Goal: Task Accomplishment & Management: Manage account settings

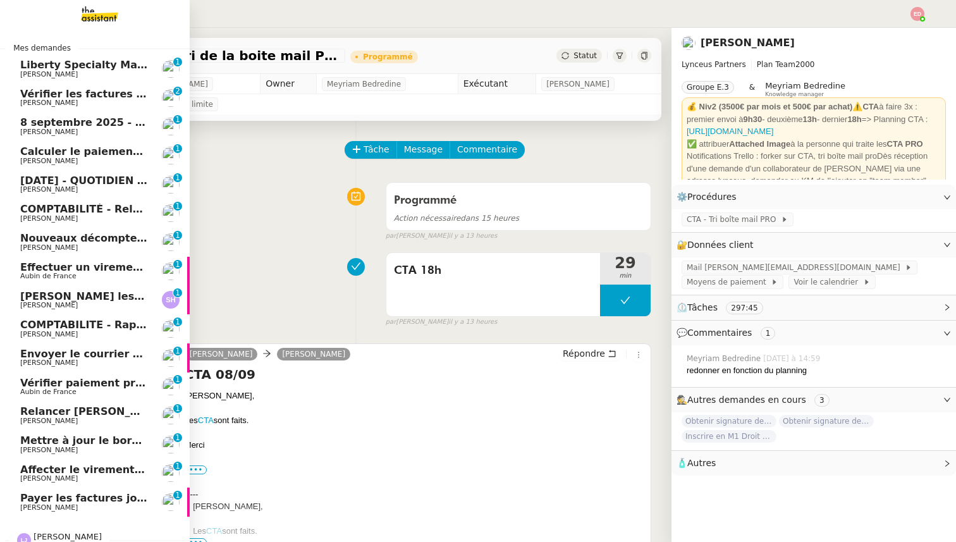
click at [49, 503] on span "Payer les factures jointes" at bounding box center [92, 498] width 145 height 12
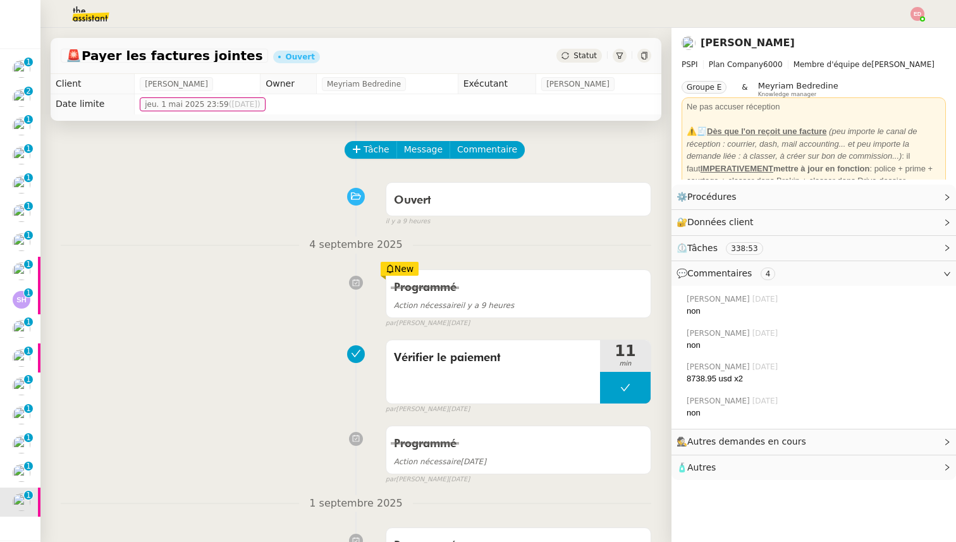
click at [587, 59] on span "Statut" at bounding box center [584, 55] width 23 height 9
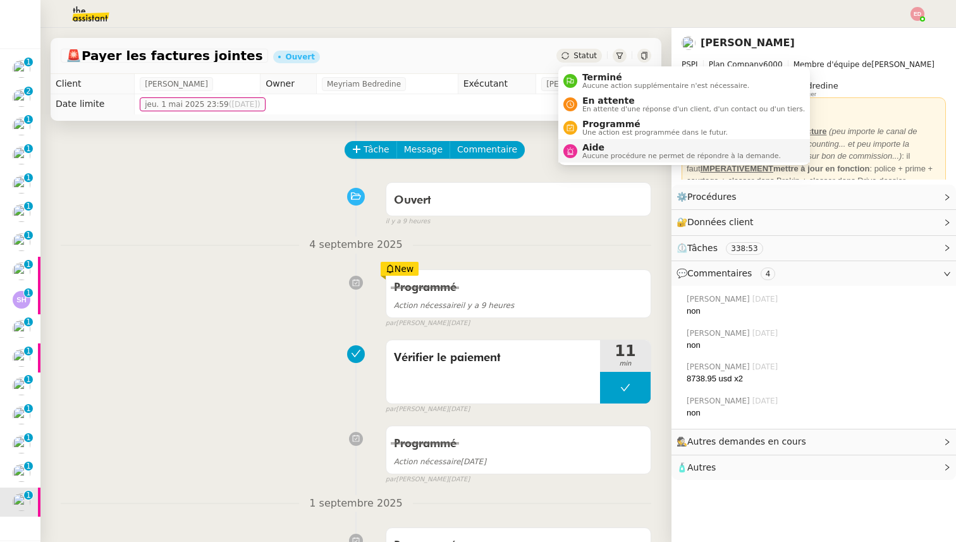
click at [607, 147] on span "Aide" at bounding box center [681, 147] width 198 height 10
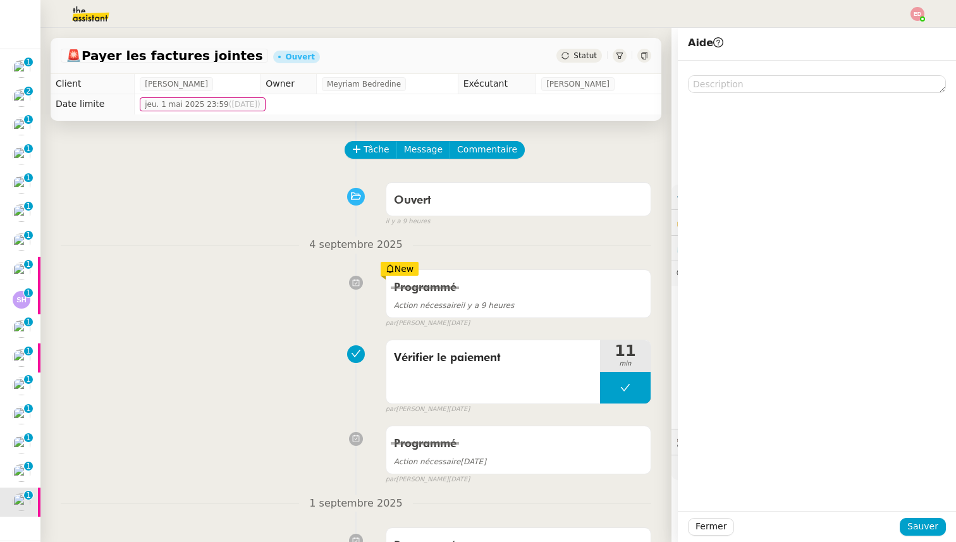
click at [580, 58] on span "Statut" at bounding box center [584, 55] width 23 height 9
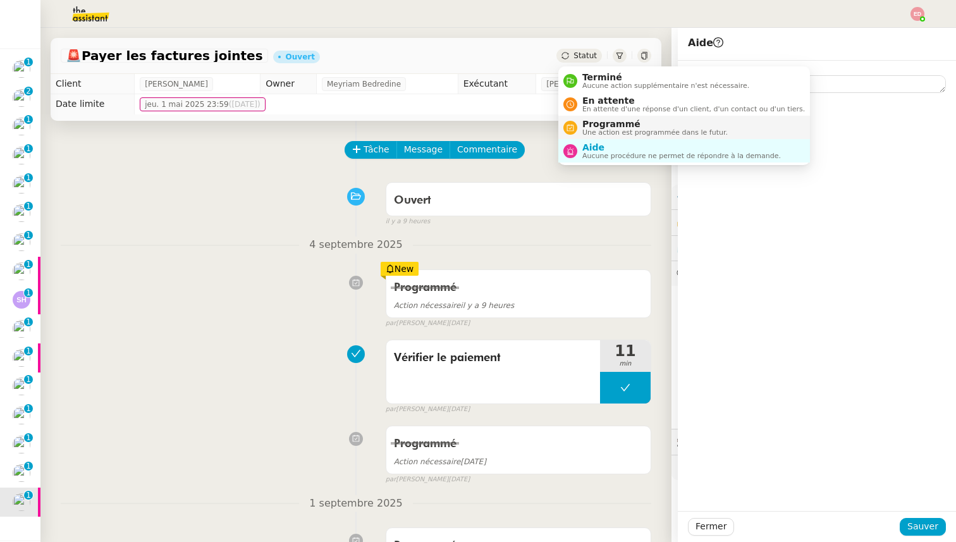
click at [588, 124] on span "Programmé" at bounding box center [654, 124] width 145 height 10
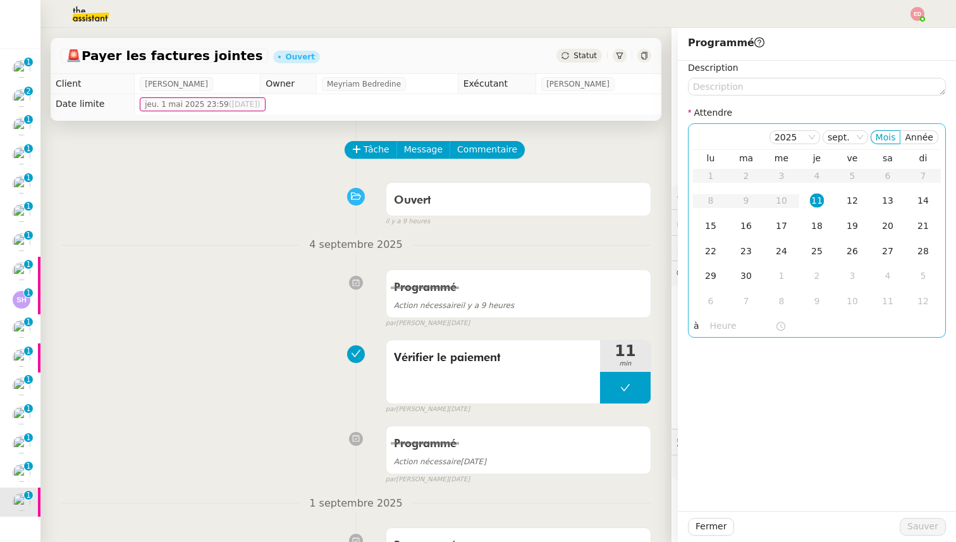
click at [805, 198] on td "11" at bounding box center [816, 200] width 35 height 25
click at [816, 198] on div "11" at bounding box center [817, 200] width 14 height 14
click at [719, 325] on input "text" at bounding box center [742, 326] width 65 height 15
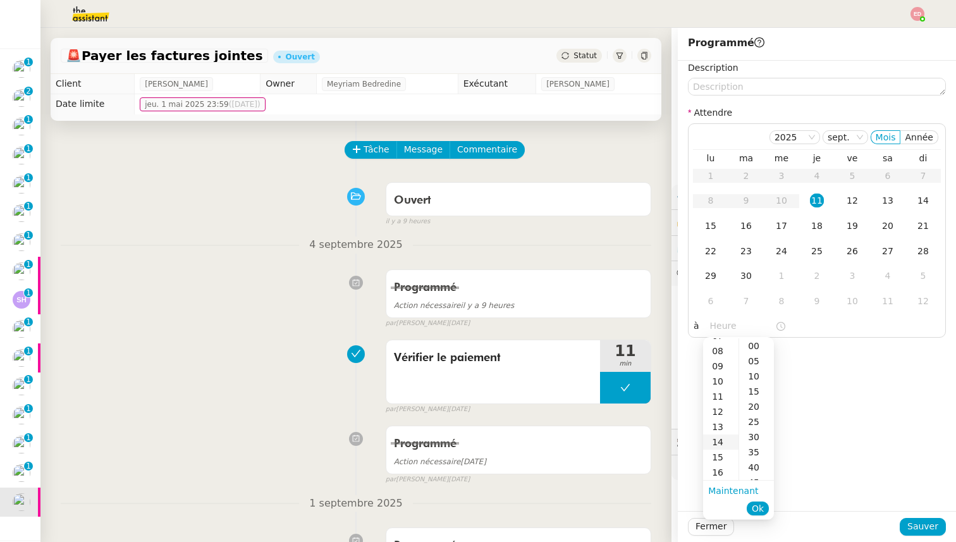
click at [722, 437] on div "14" at bounding box center [720, 441] width 35 height 15
click at [751, 348] on div "00" at bounding box center [756, 345] width 35 height 15
type input "14:00"
click at [758, 507] on span "Ok" at bounding box center [757, 508] width 12 height 13
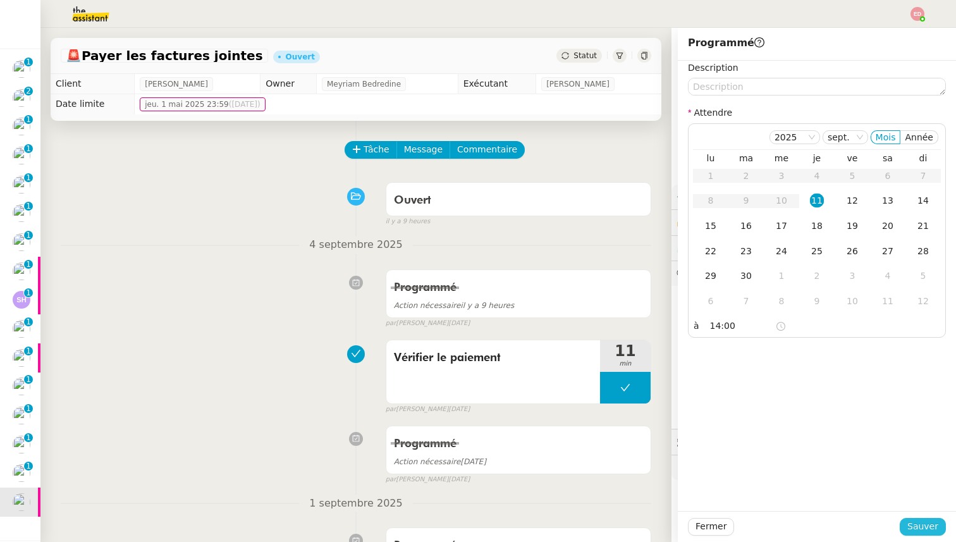
click at [909, 528] on span "Sauver" at bounding box center [922, 526] width 31 height 15
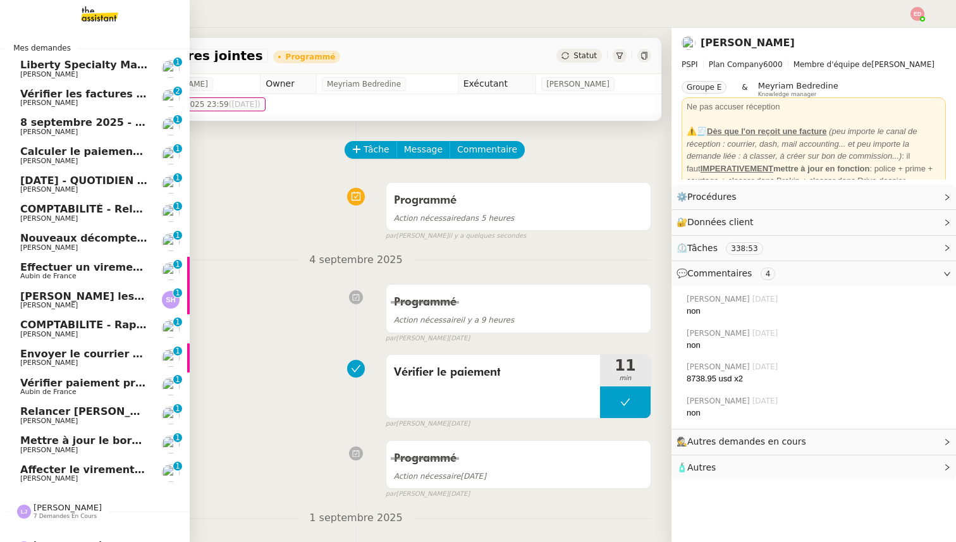
click at [54, 471] on span "Affecter le virement en attente" at bounding box center [109, 469] width 178 height 12
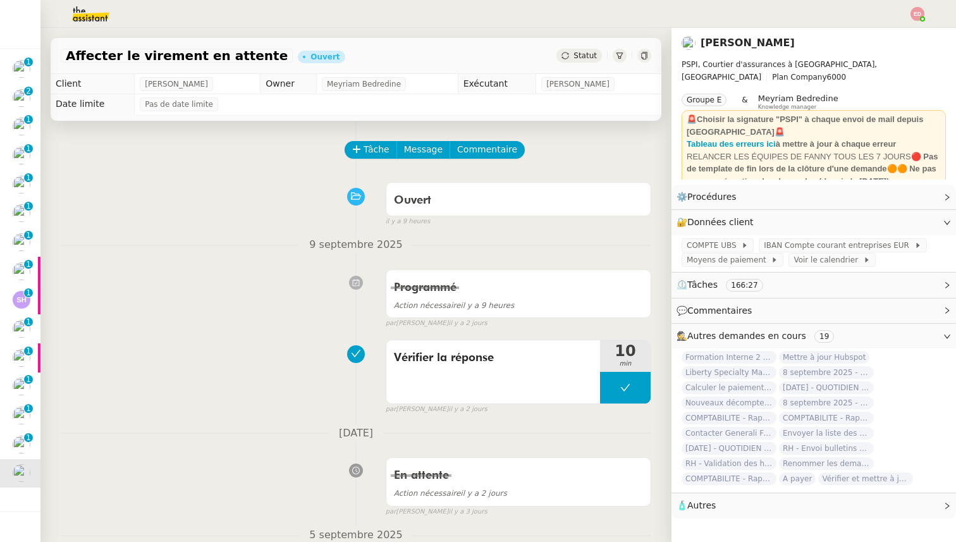
click at [587, 51] on span "Statut" at bounding box center [584, 55] width 23 height 9
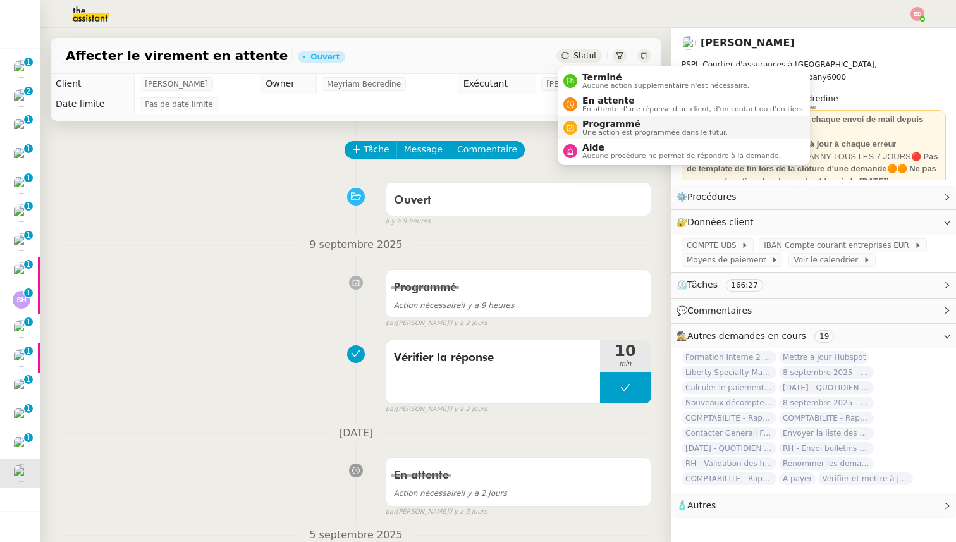
click at [605, 125] on span "Programmé" at bounding box center [654, 124] width 145 height 10
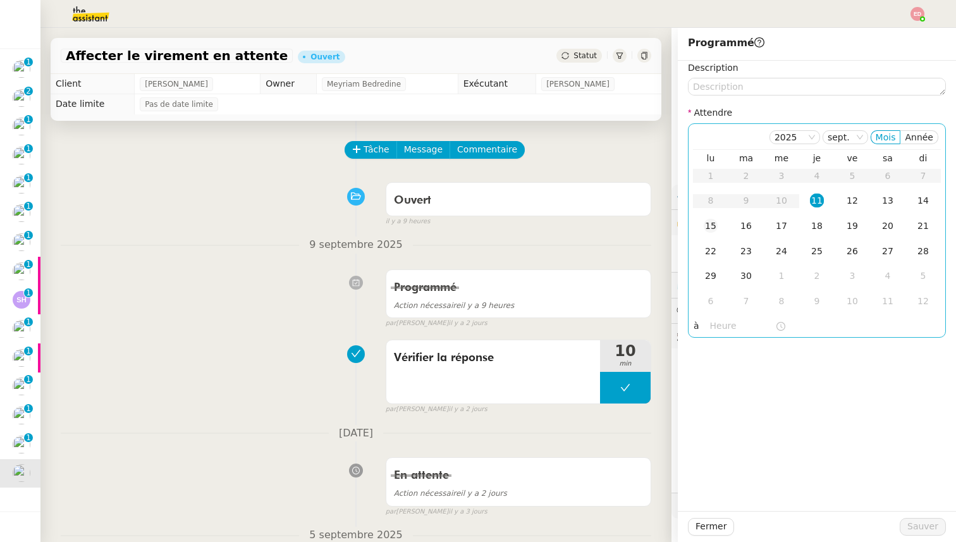
click at [710, 223] on div "15" at bounding box center [710, 226] width 14 height 14
click at [920, 531] on span "Sauver" at bounding box center [922, 526] width 31 height 15
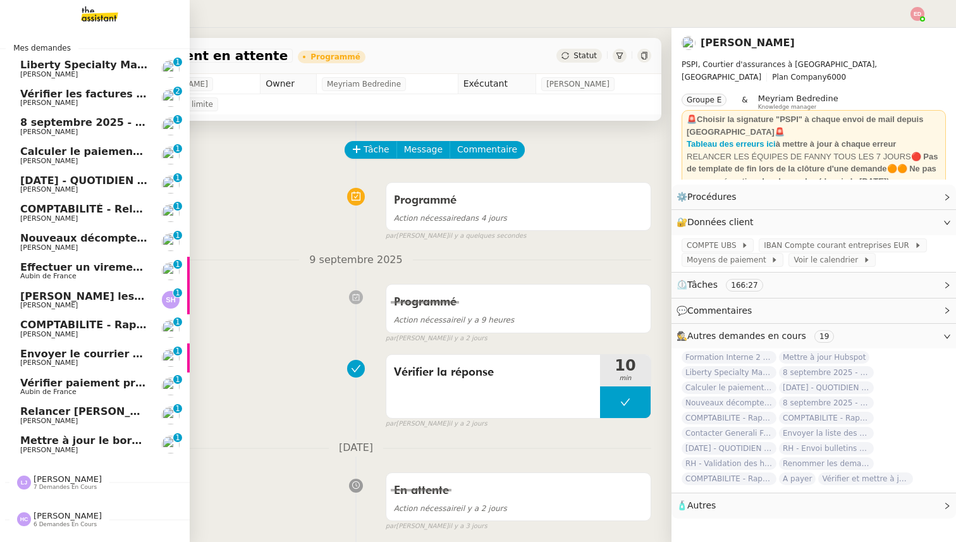
click at [28, 442] on span "Mettre à jour le bordereau de juin" at bounding box center [117, 440] width 194 height 12
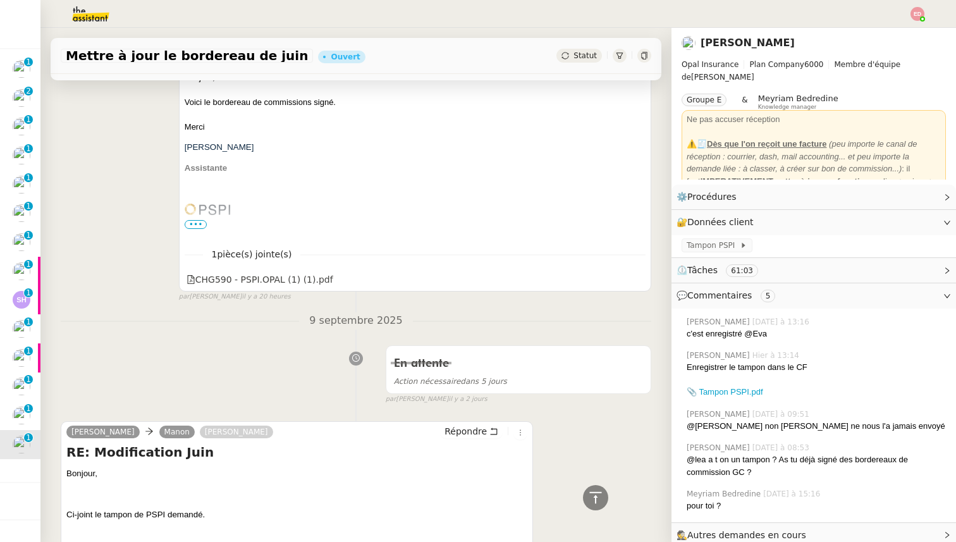
scroll to position [71, 0]
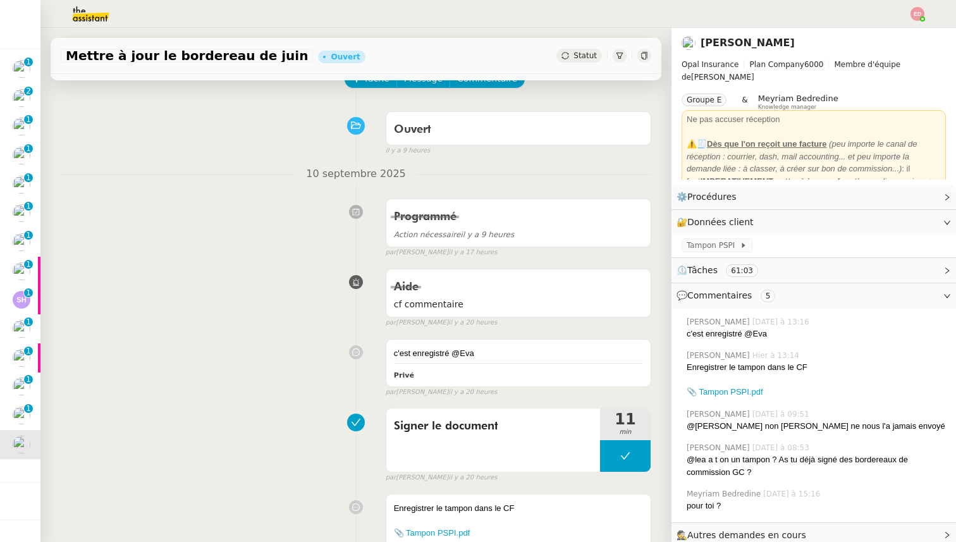
click at [582, 53] on span "Statut" at bounding box center [584, 55] width 23 height 9
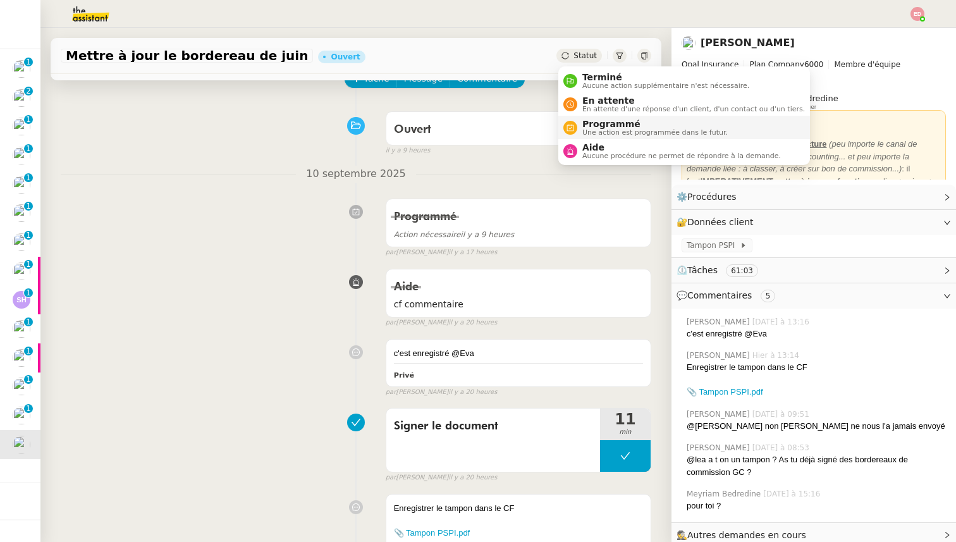
click at [610, 128] on span "Programmé" at bounding box center [654, 124] width 145 height 10
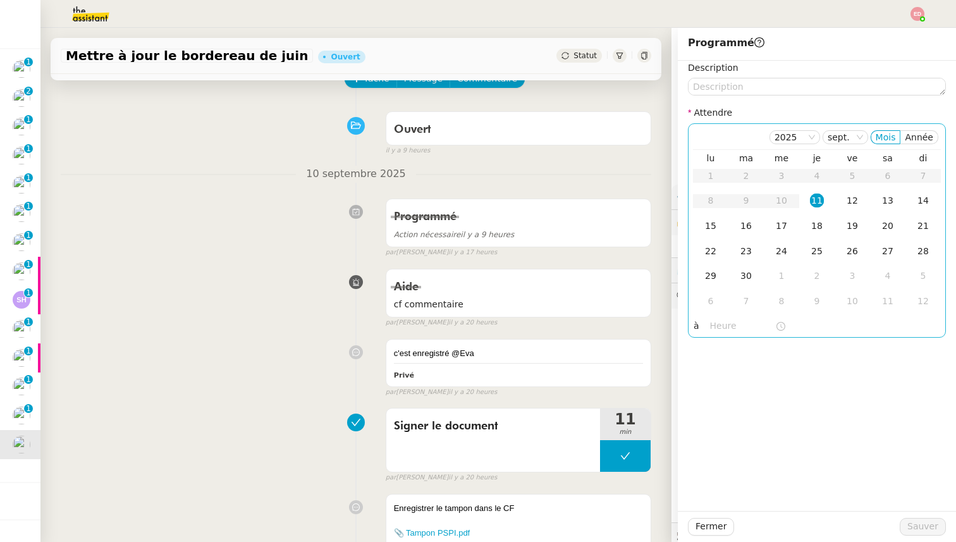
click at [817, 200] on div "11" at bounding box center [817, 200] width 14 height 14
click at [713, 327] on input "text" at bounding box center [742, 326] width 65 height 15
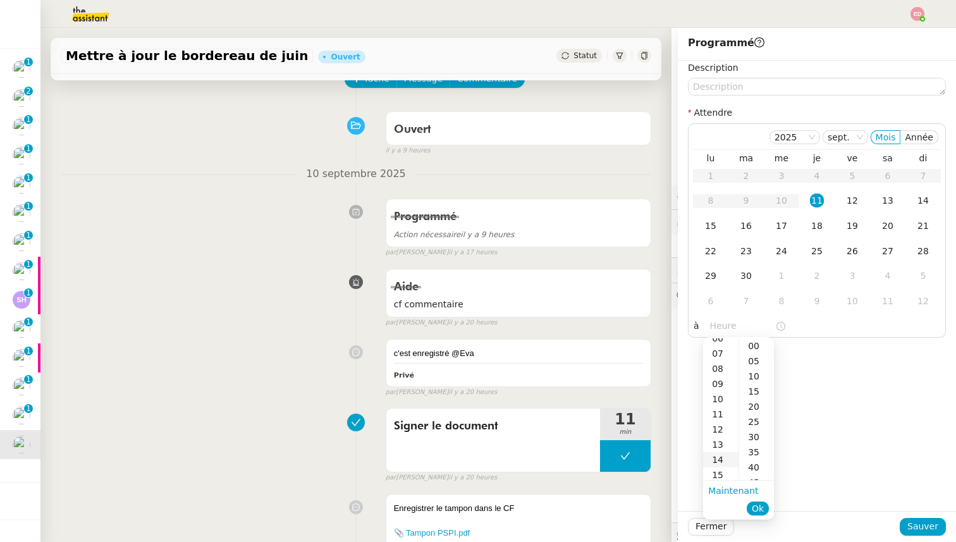
click at [721, 459] on div "14" at bounding box center [720, 459] width 35 height 15
click at [758, 344] on div "00" at bounding box center [756, 345] width 35 height 15
type input "14:00"
click at [762, 509] on span "Ok" at bounding box center [757, 508] width 12 height 13
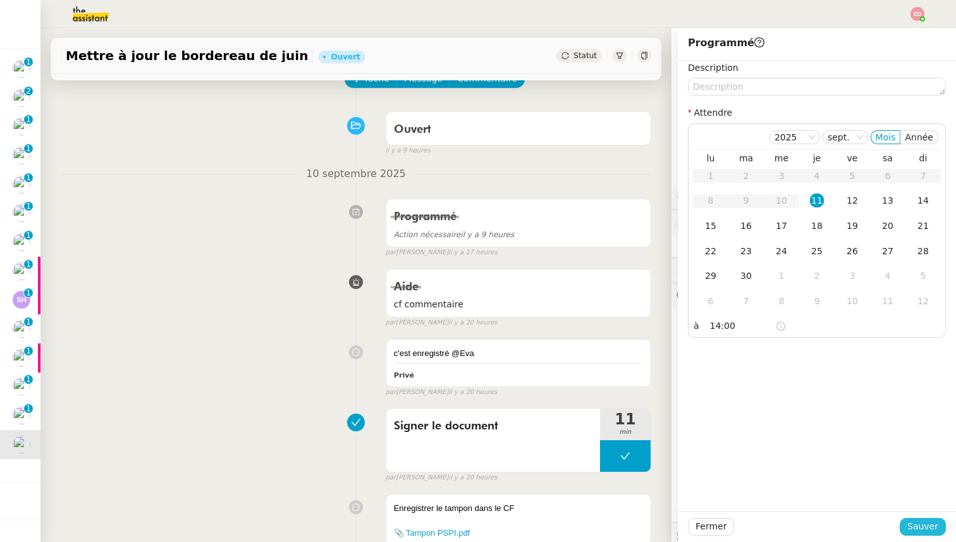
click at [934, 524] on span "Sauver" at bounding box center [922, 526] width 31 height 15
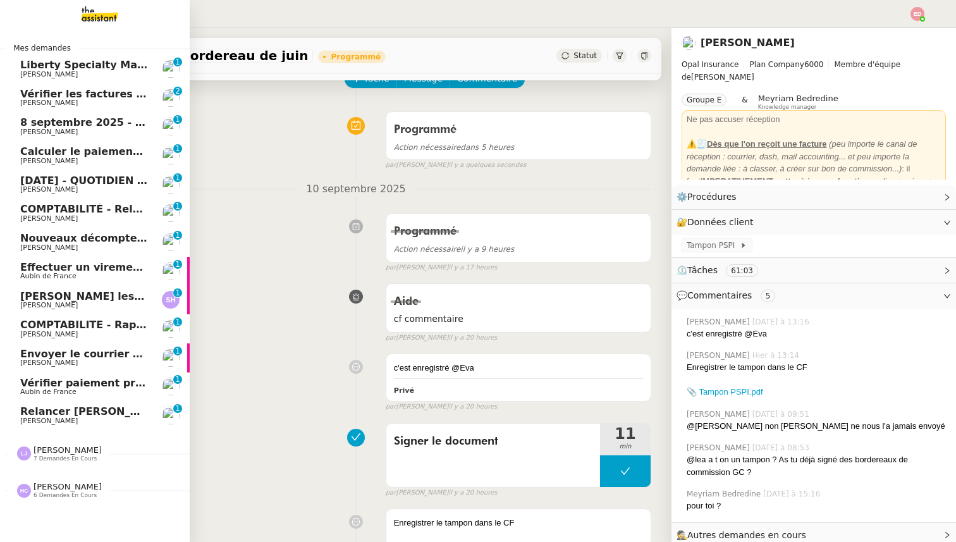
click at [73, 418] on span "[PERSON_NAME]" at bounding box center [84, 421] width 128 height 8
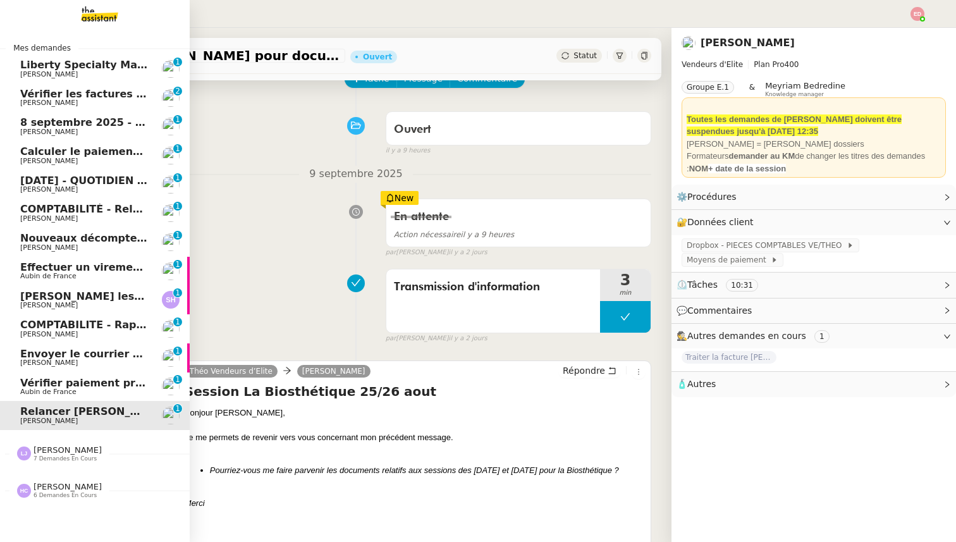
click at [55, 385] on span "Vérifier paiement prime police [PERSON_NAME]" at bounding box center [155, 383] width 271 height 12
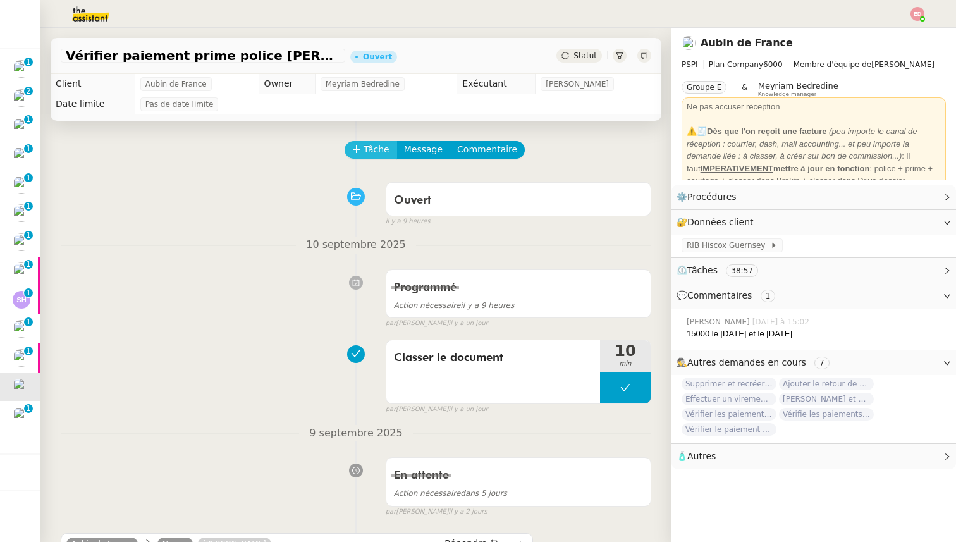
click at [372, 150] on span "Tâche" at bounding box center [376, 149] width 26 height 15
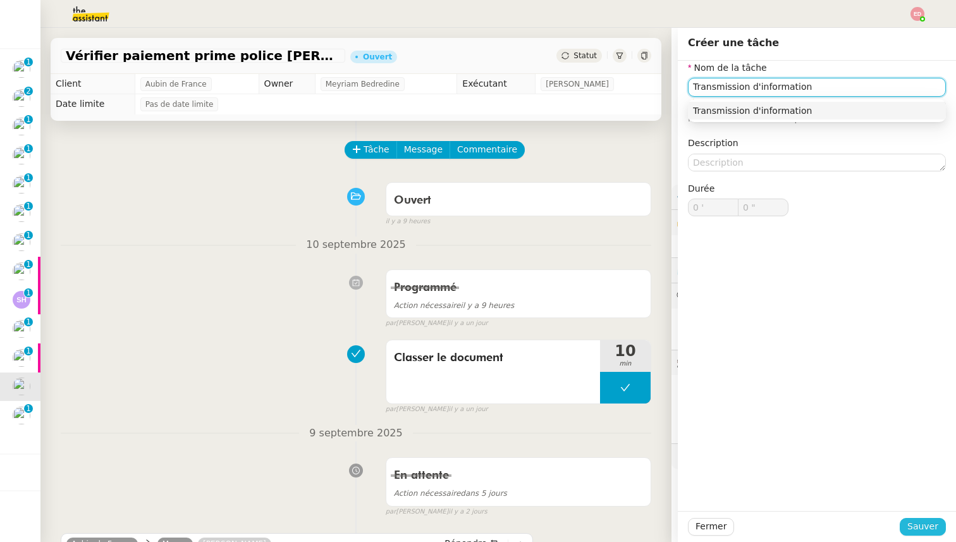
type input "Transmission d'information"
click at [932, 528] on span "Sauver" at bounding box center [922, 526] width 31 height 15
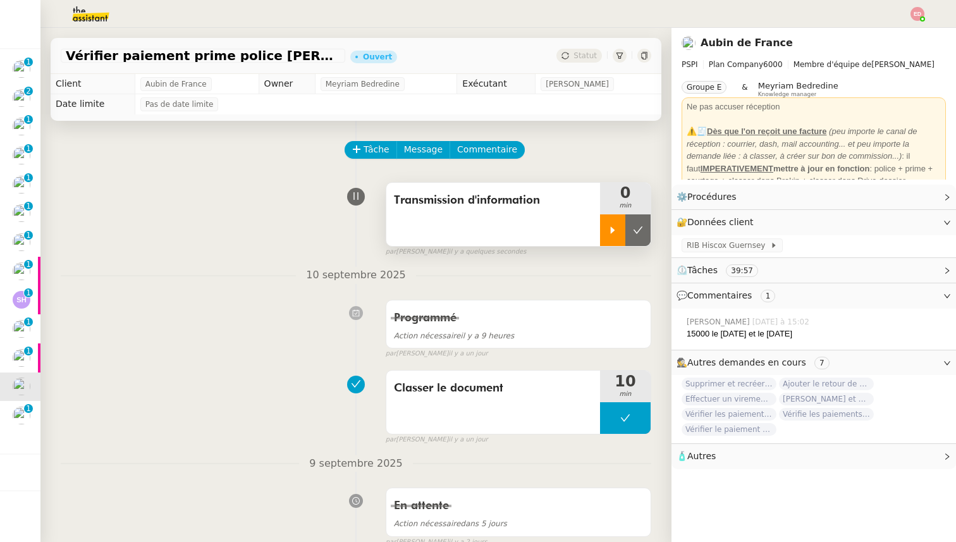
click at [611, 233] on icon at bounding box center [612, 230] width 10 height 10
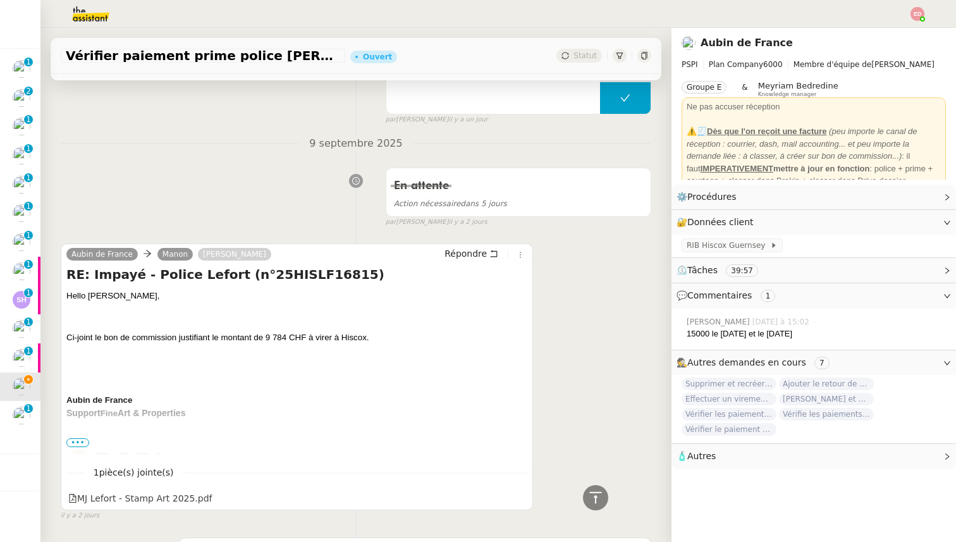
scroll to position [300, 0]
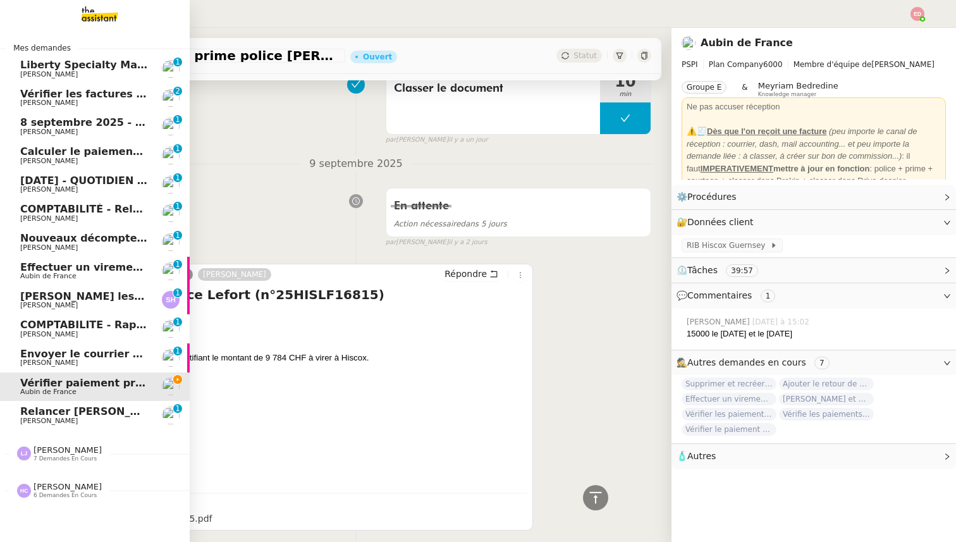
click at [32, 348] on span "Envoyer le courrier recommandé" at bounding box center [113, 354] width 186 height 12
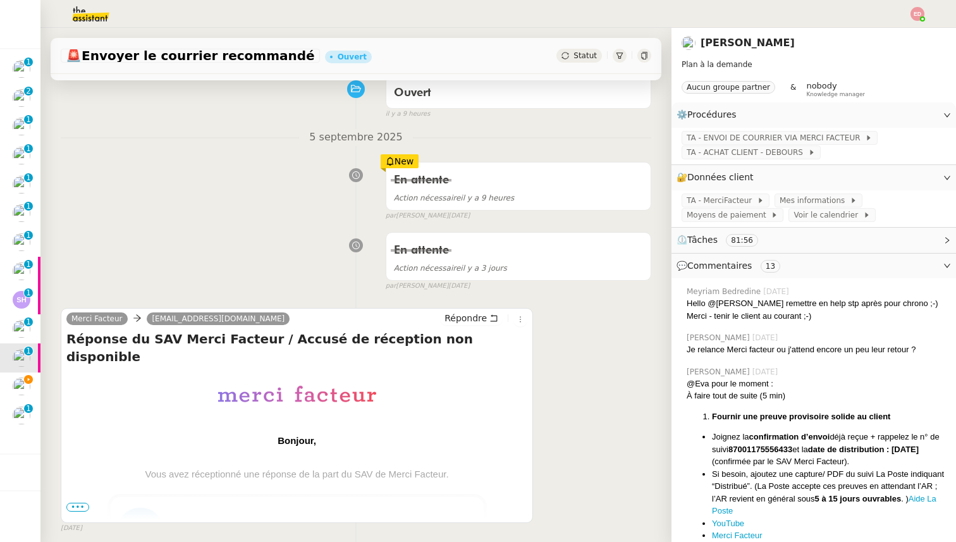
scroll to position [121, 0]
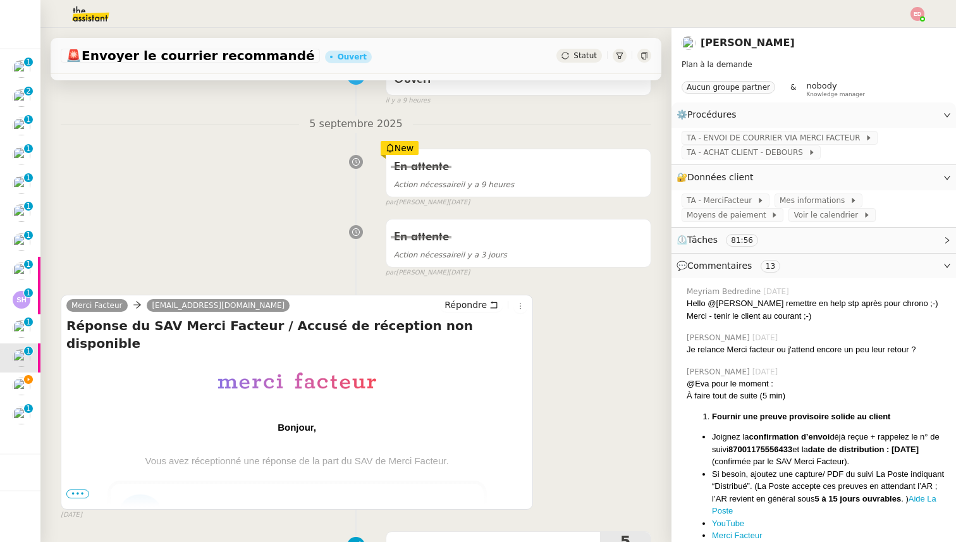
click at [78, 492] on span "•••" at bounding box center [77, 493] width 23 height 9
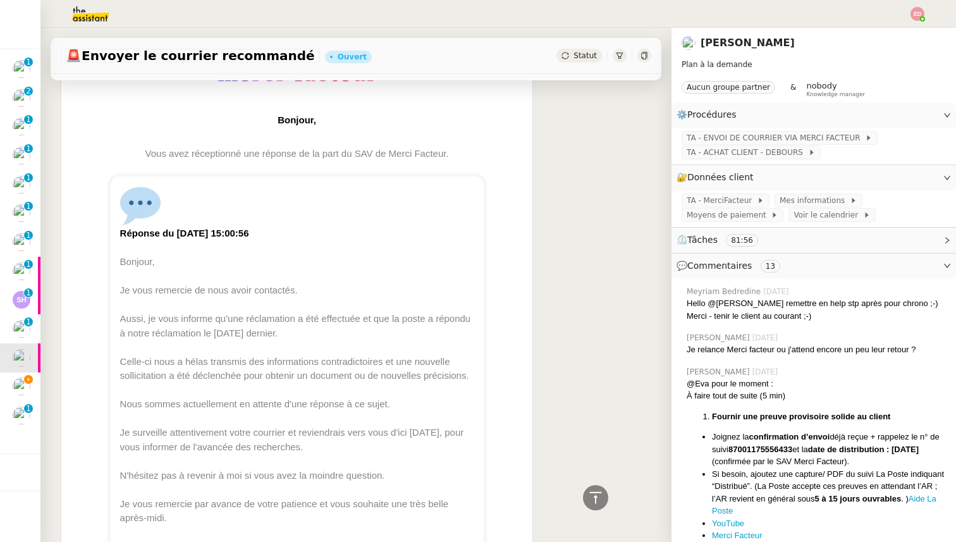
scroll to position [0, 0]
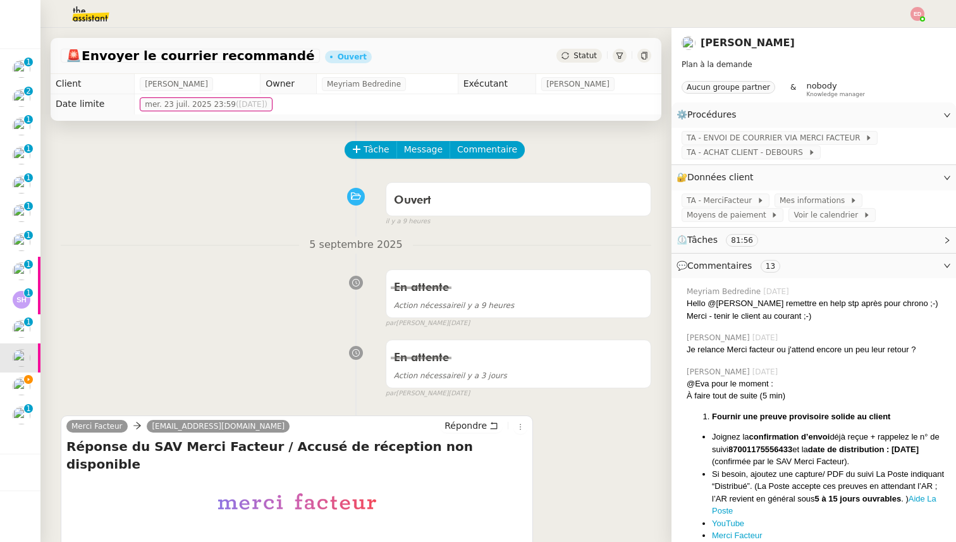
click at [588, 61] on div "Statut" at bounding box center [579, 56] width 46 height 14
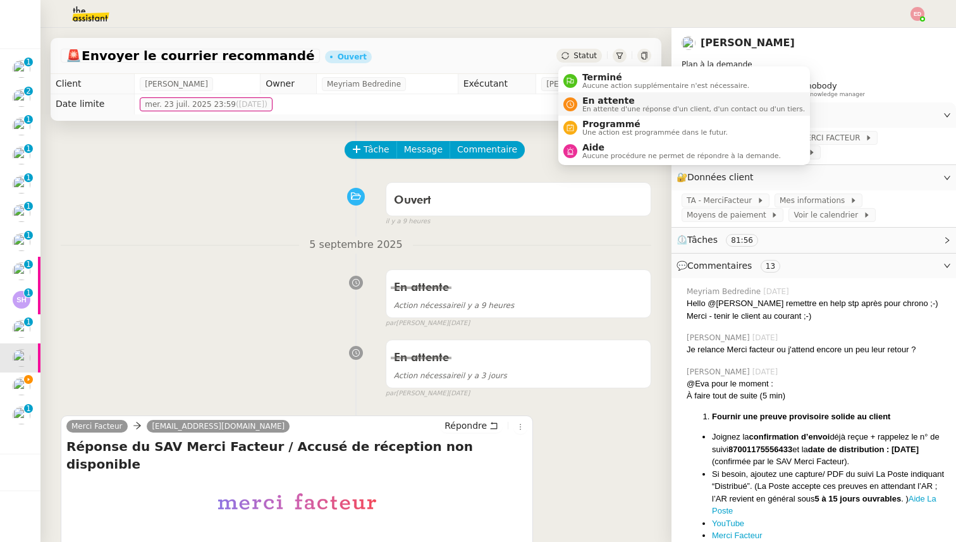
click at [597, 111] on span "En attente d'une réponse d'un client, d'un contact ou d'un tiers." at bounding box center [693, 109] width 222 height 7
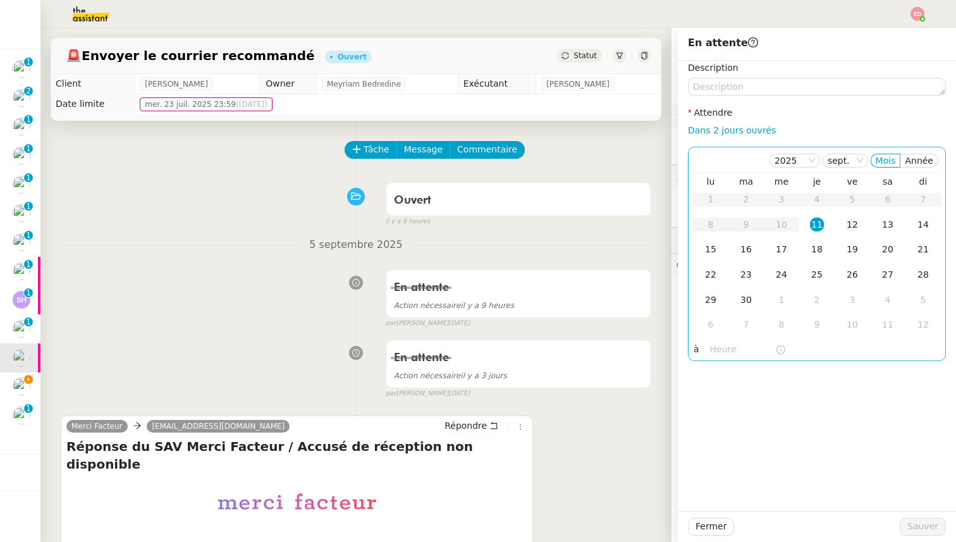
click at [854, 228] on div "12" at bounding box center [852, 224] width 14 height 14
click at [921, 526] on span "Sauver" at bounding box center [922, 526] width 31 height 15
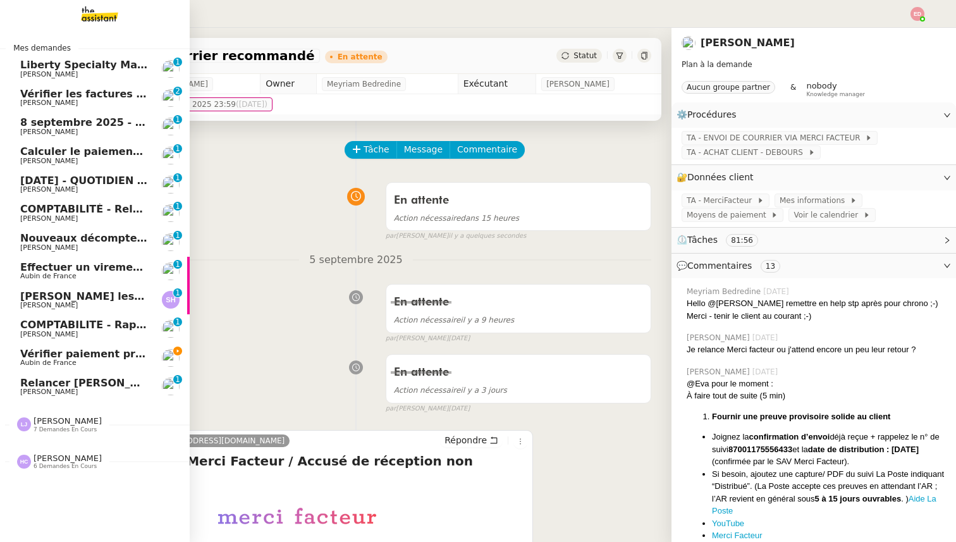
click at [32, 324] on span "COMPTABILITE - Rapprochement bancaire - [DATE]" at bounding box center [164, 325] width 288 height 12
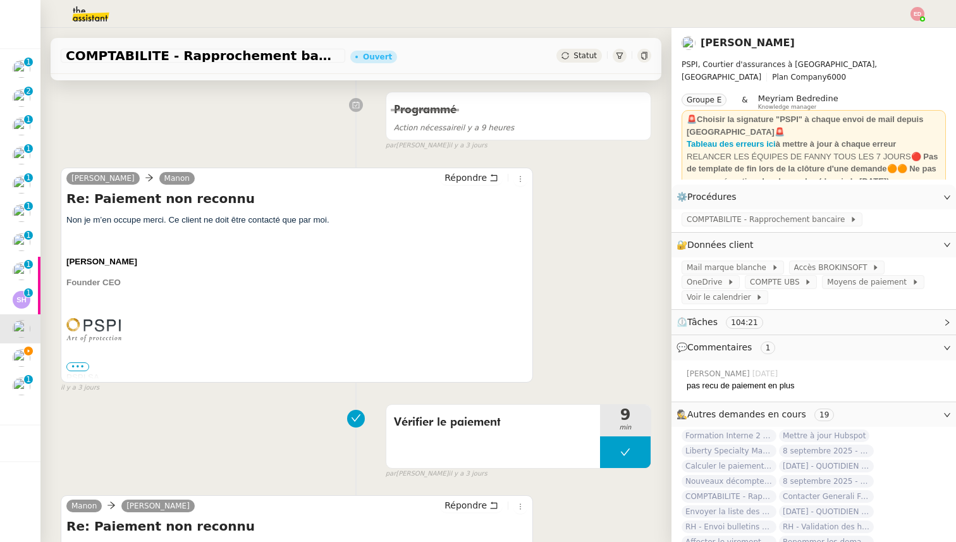
scroll to position [189, 0]
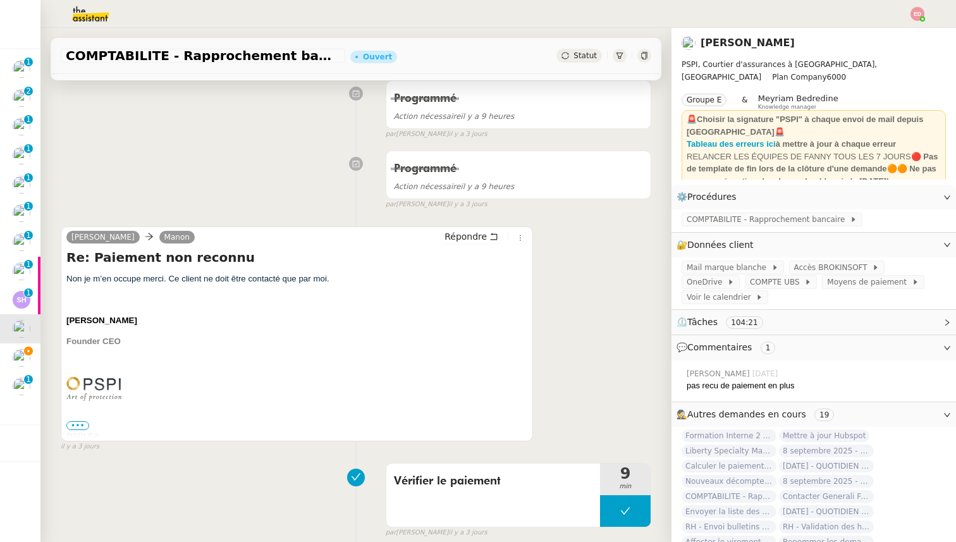
click at [588, 47] on div "COMPTABILITE - Rapprochement bancaire - [DATE] Ouvert Statut" at bounding box center [356, 56] width 610 height 36
click at [588, 57] on span "Statut" at bounding box center [584, 55] width 23 height 9
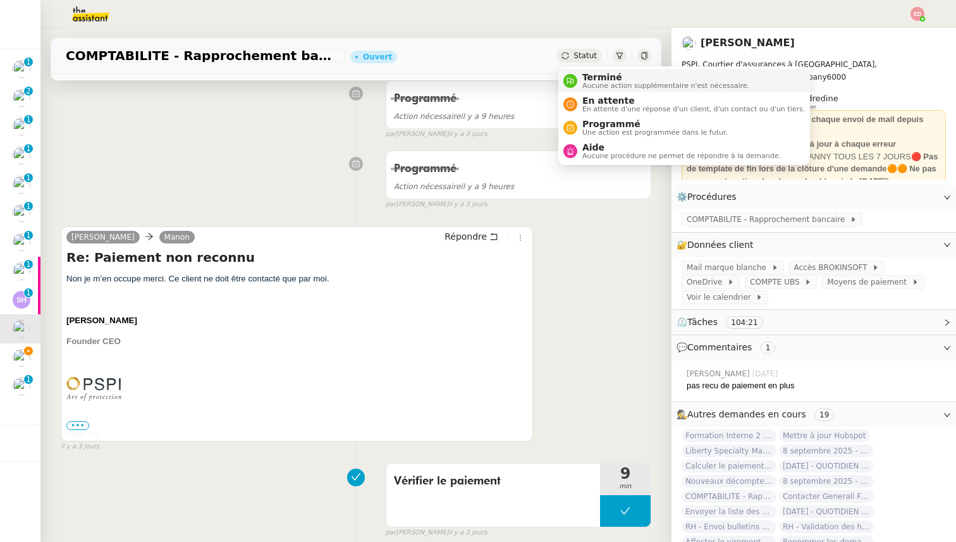
click at [590, 85] on span "Aucune action supplémentaire n'est nécessaire." at bounding box center [665, 85] width 167 height 7
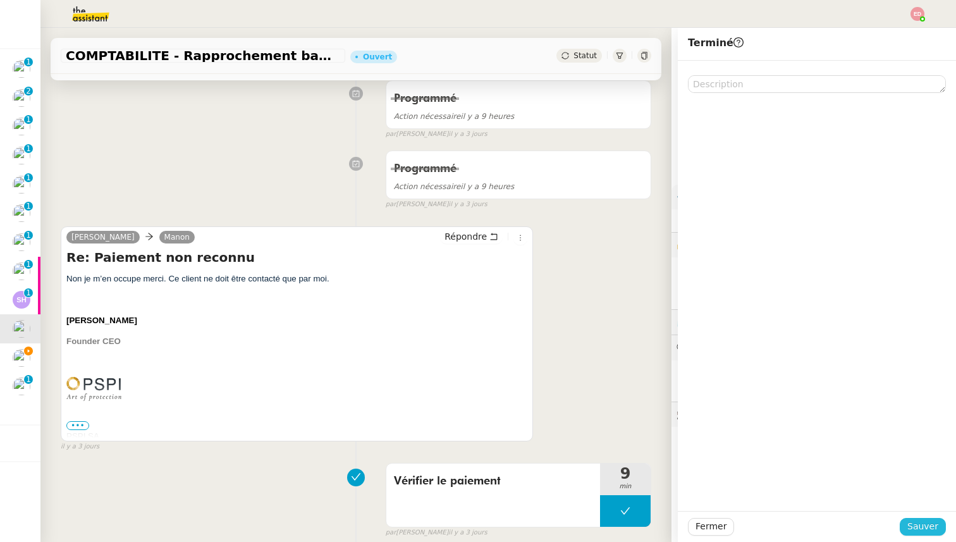
click at [928, 528] on span "Sauver" at bounding box center [922, 526] width 31 height 15
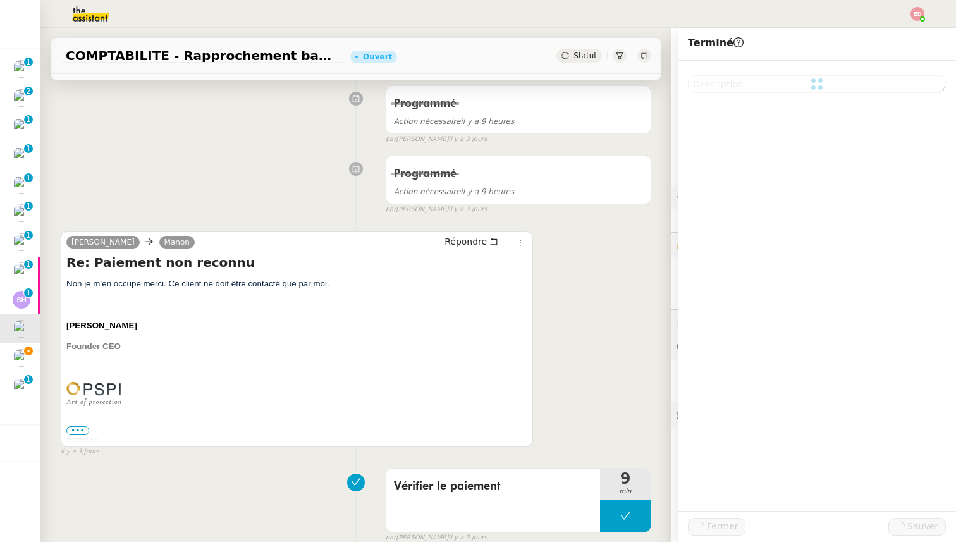
scroll to position [208, 0]
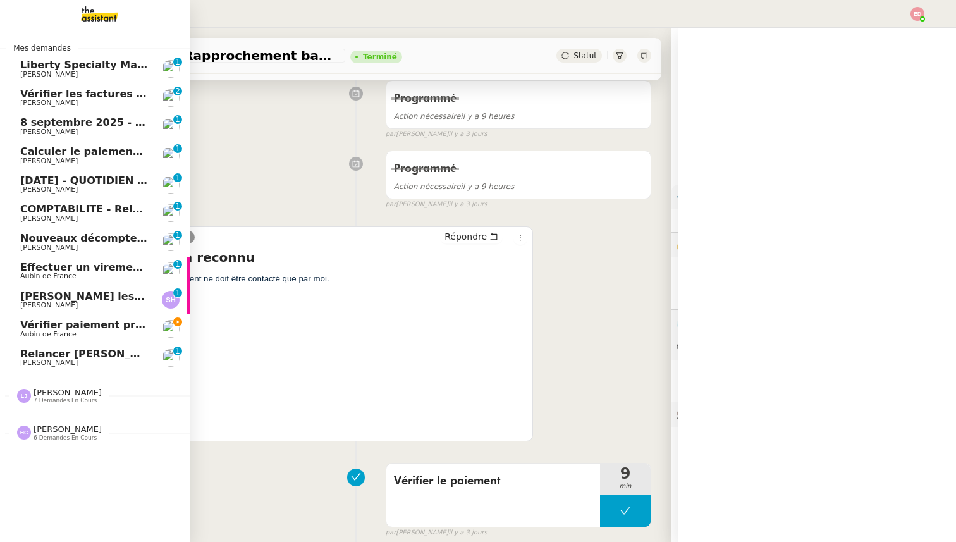
click at [30, 273] on span "Effectuer un virement urgent" at bounding box center [103, 267] width 166 height 12
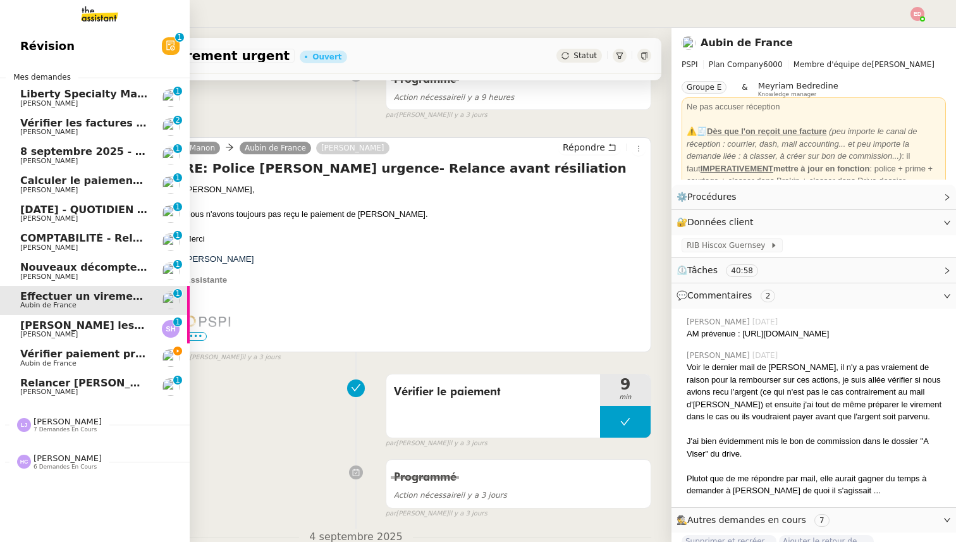
click at [10, 332] on link "[PERSON_NAME] les contrats assurés par des assureurs [DEMOGRAPHIC_DATA] [PERSON…" at bounding box center [95, 329] width 190 height 29
click at [81, 329] on span "[PERSON_NAME] les contrats assurés par des assureurs français" at bounding box center [204, 325] width 368 height 12
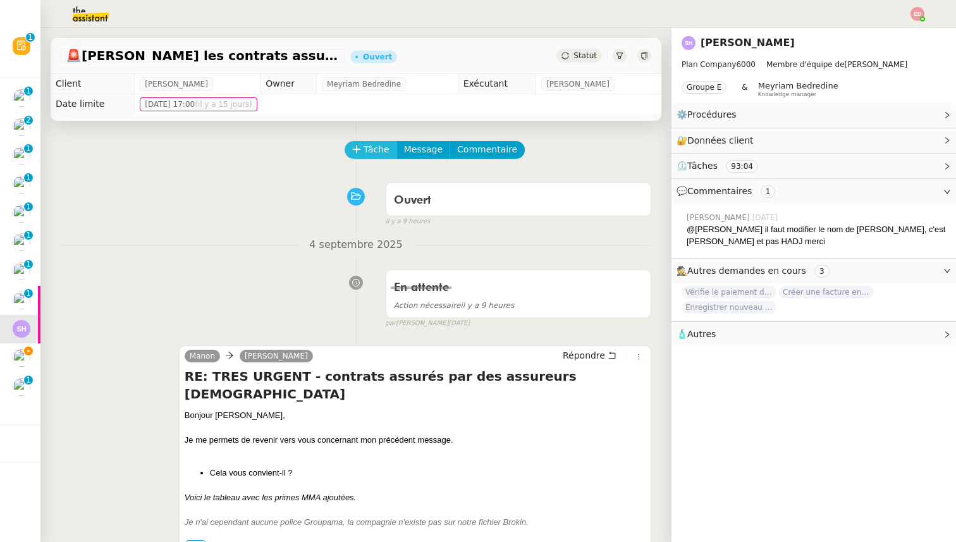
click at [357, 145] on icon at bounding box center [356, 149] width 9 height 9
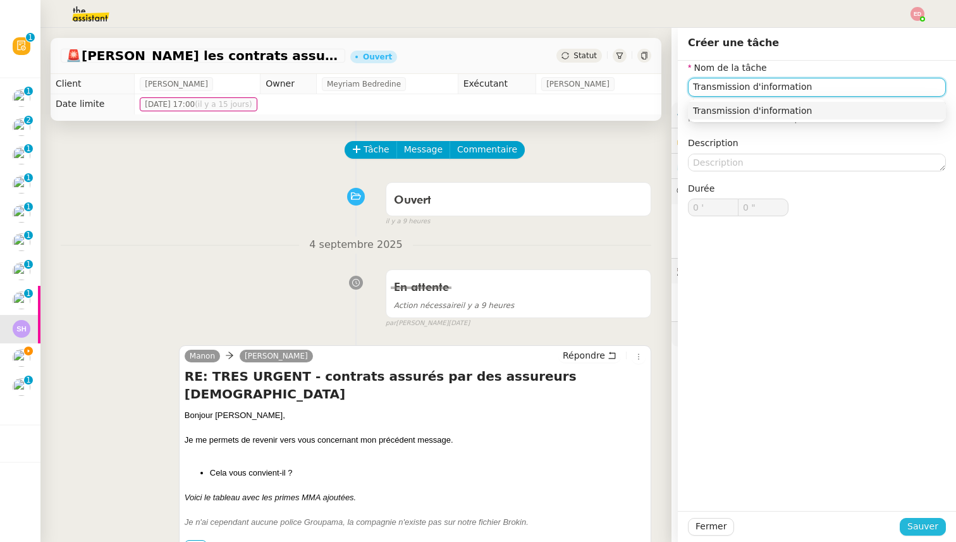
type input "Transmission d'information"
click at [907, 523] on button "Sauver" at bounding box center [922, 527] width 46 height 18
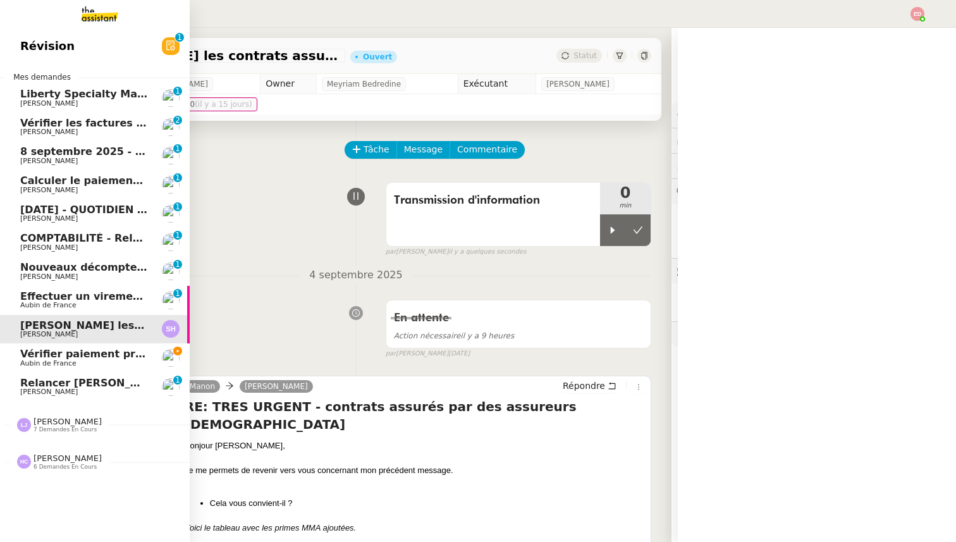
click at [25, 300] on span "Effectuer un virement urgent" at bounding box center [103, 296] width 166 height 12
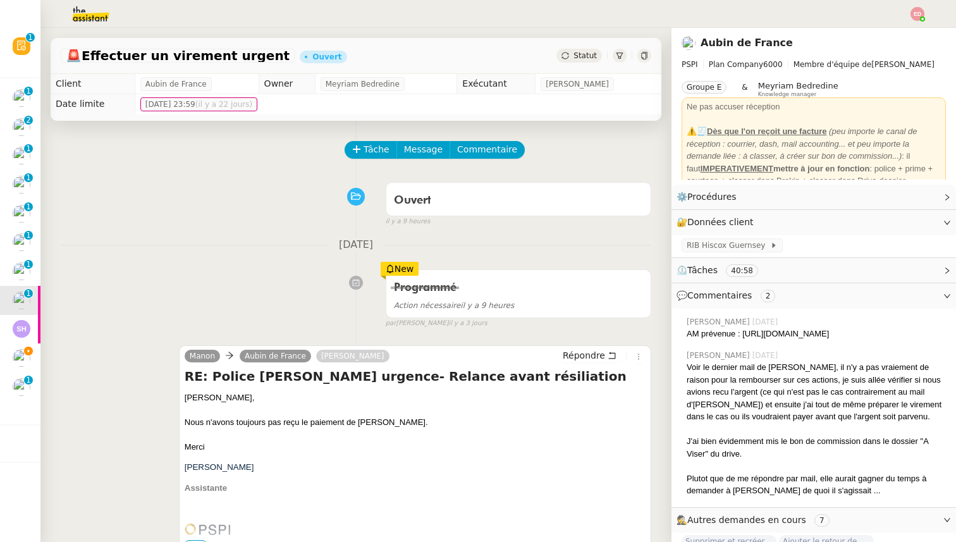
click at [585, 49] on div "Statut" at bounding box center [579, 56] width 46 height 14
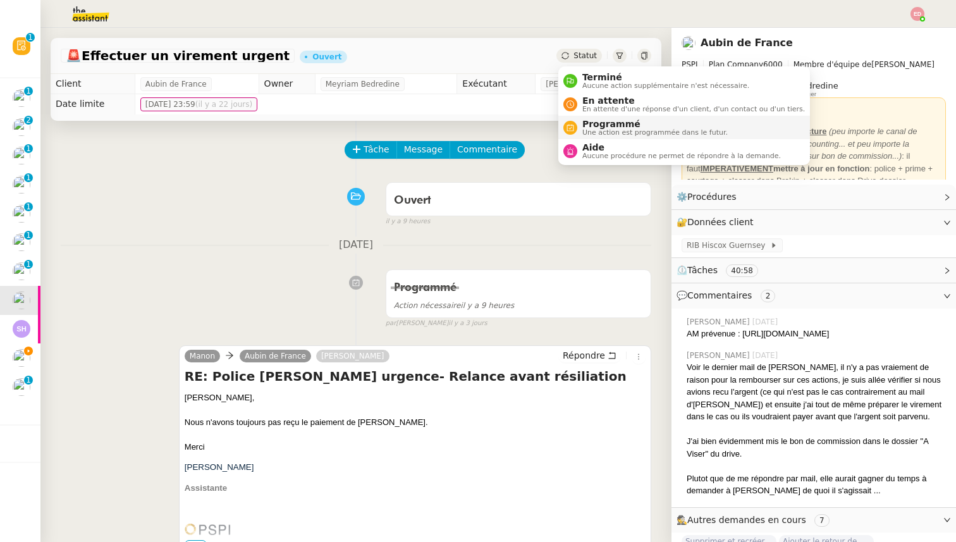
click at [587, 129] on span "Une action est programmée dans le futur." at bounding box center [654, 132] width 145 height 7
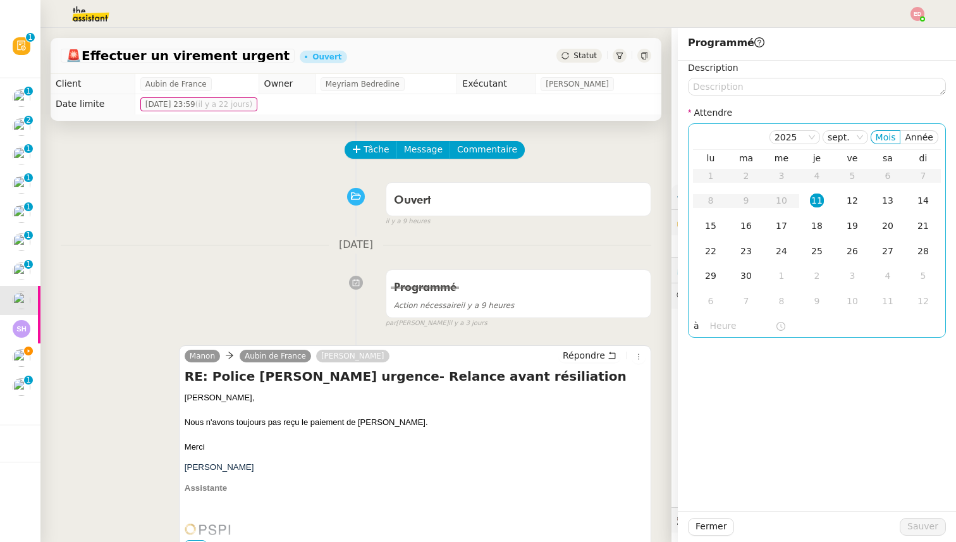
click at [819, 201] on div "11" at bounding box center [817, 200] width 14 height 14
click at [715, 332] on input "text" at bounding box center [742, 326] width 65 height 15
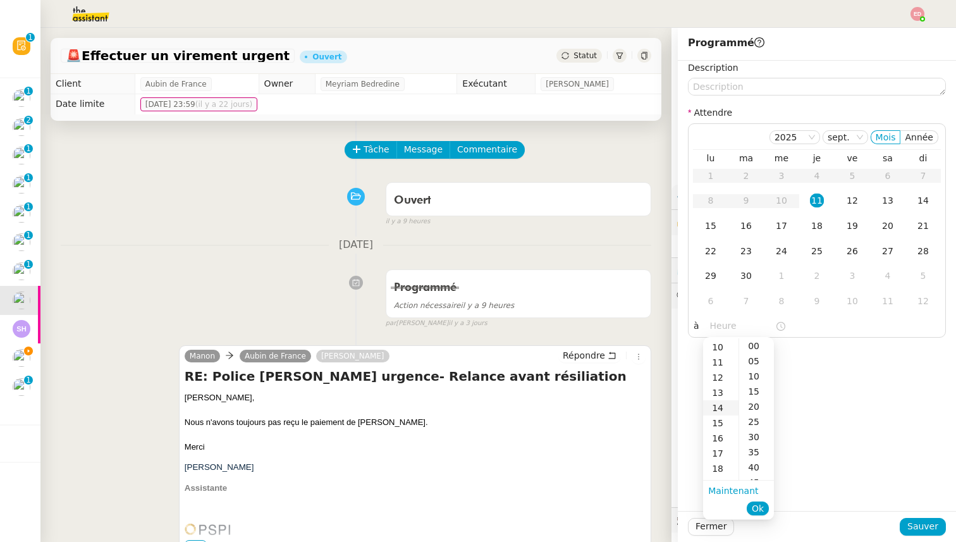
click at [722, 408] on div "14" at bounding box center [720, 407] width 35 height 15
click at [760, 348] on div "00" at bounding box center [756, 345] width 35 height 15
type input "14:00"
click at [760, 506] on span "Ok" at bounding box center [757, 508] width 12 height 13
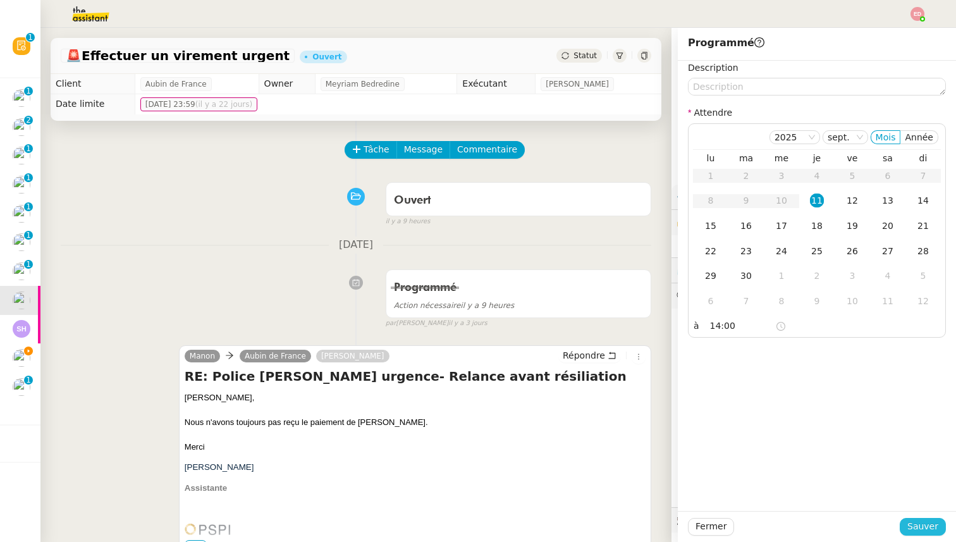
click at [923, 524] on span "Sauver" at bounding box center [922, 526] width 31 height 15
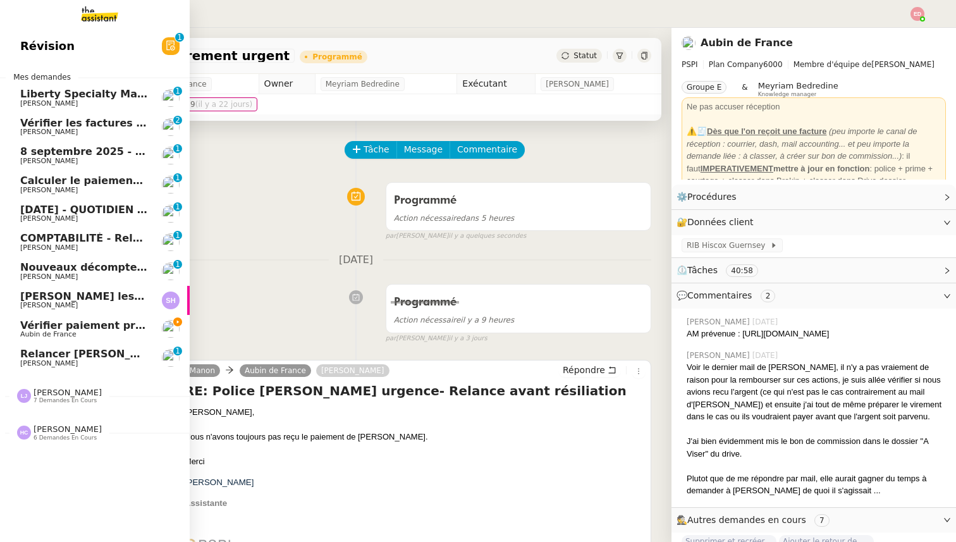
click at [33, 268] on span "Nouveaux décomptes de commissions" at bounding box center [128, 267] width 217 height 12
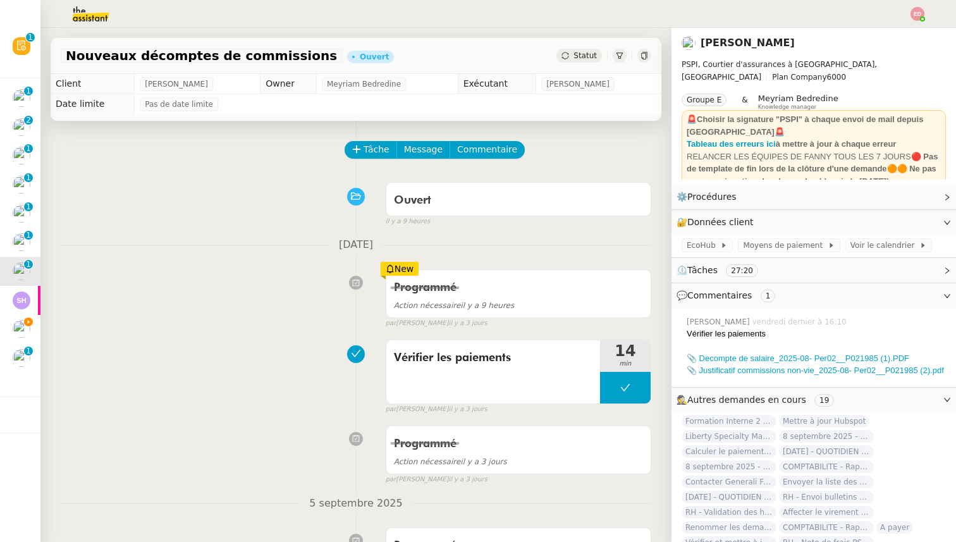
click at [576, 61] on div "Statut" at bounding box center [579, 56] width 46 height 14
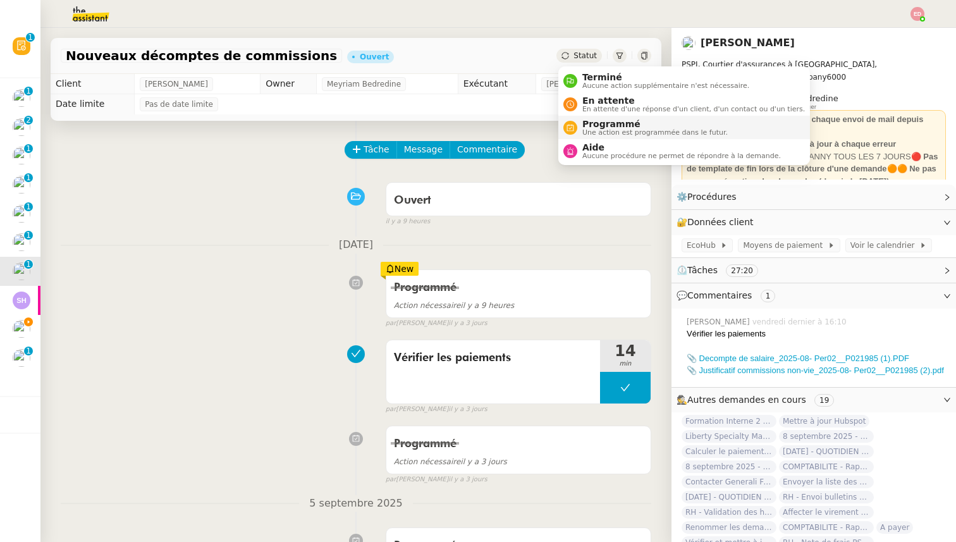
click at [591, 124] on span "Programmé" at bounding box center [654, 124] width 145 height 10
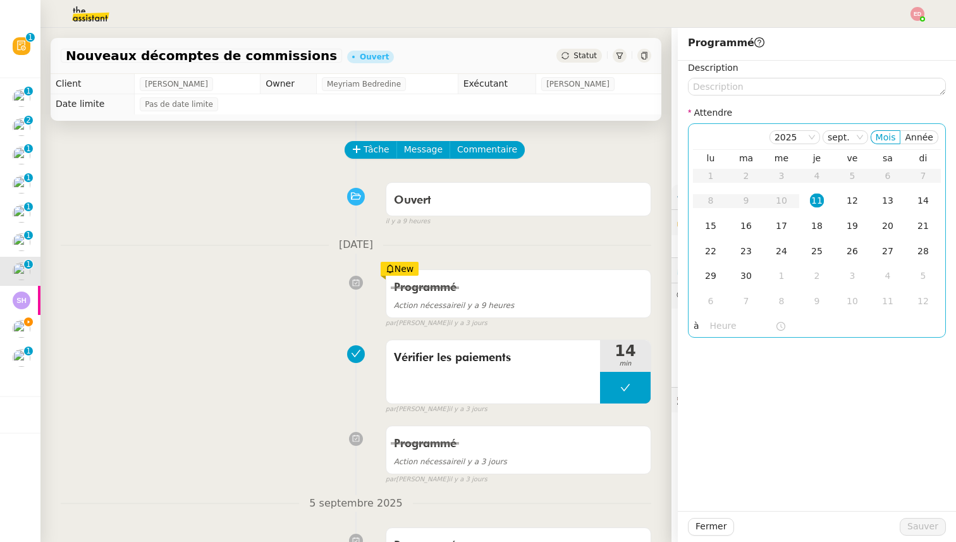
click at [816, 202] on div "11" at bounding box center [817, 200] width 14 height 14
click at [724, 319] on input "text" at bounding box center [742, 326] width 65 height 15
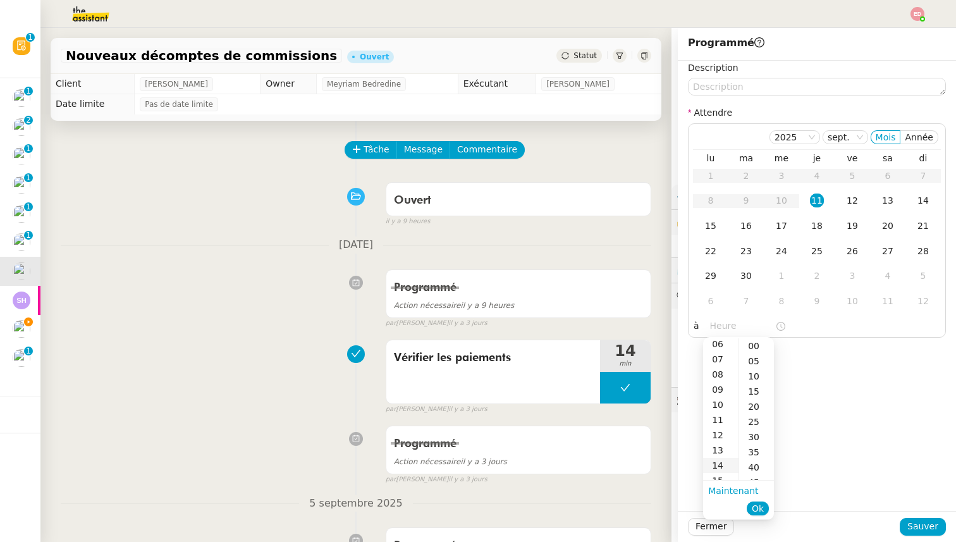
click at [721, 467] on div "14" at bounding box center [720, 465] width 35 height 15
click at [763, 345] on div "00" at bounding box center [756, 345] width 35 height 15
type input "14:00"
click at [763, 510] on span "Ok" at bounding box center [757, 508] width 12 height 13
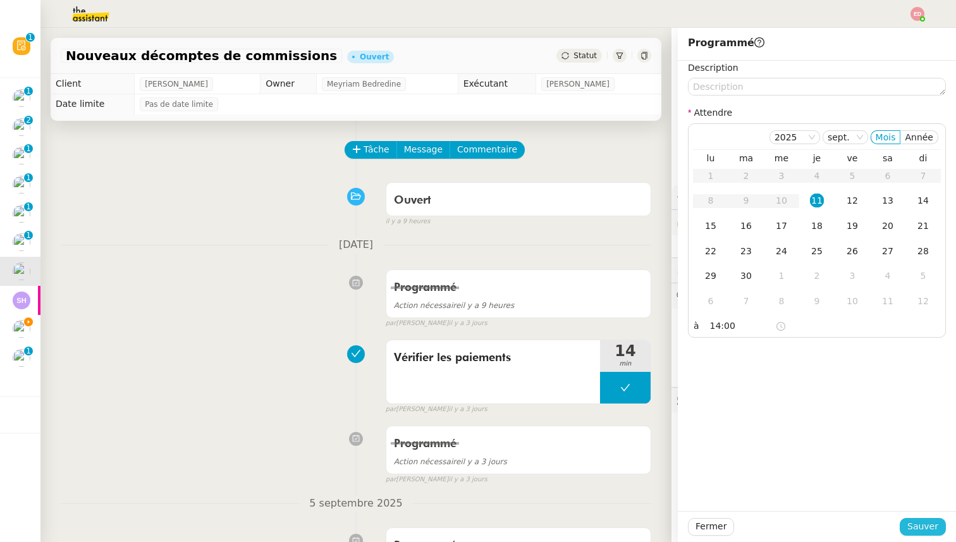
click at [930, 525] on span "Sauver" at bounding box center [922, 526] width 31 height 15
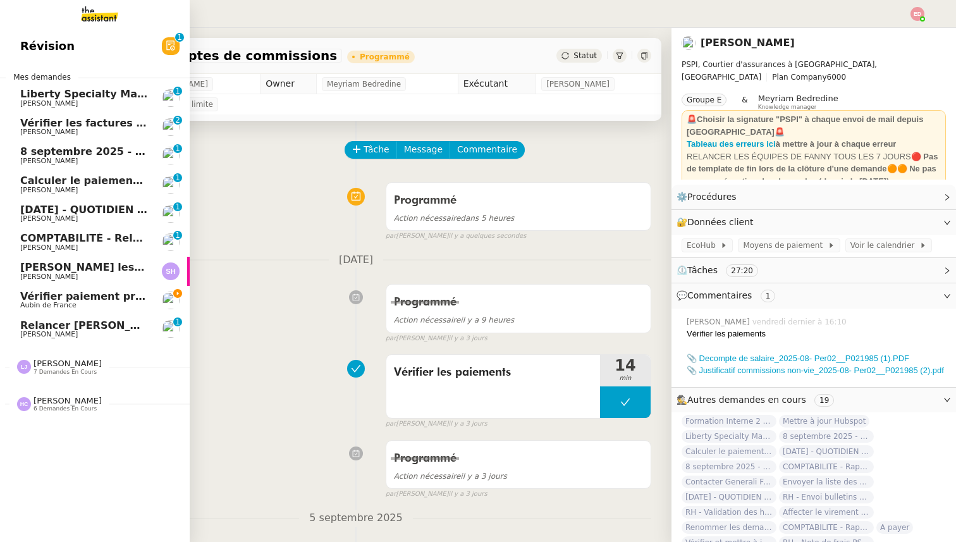
click at [26, 248] on span "[PERSON_NAME]" at bounding box center [49, 247] width 58 height 8
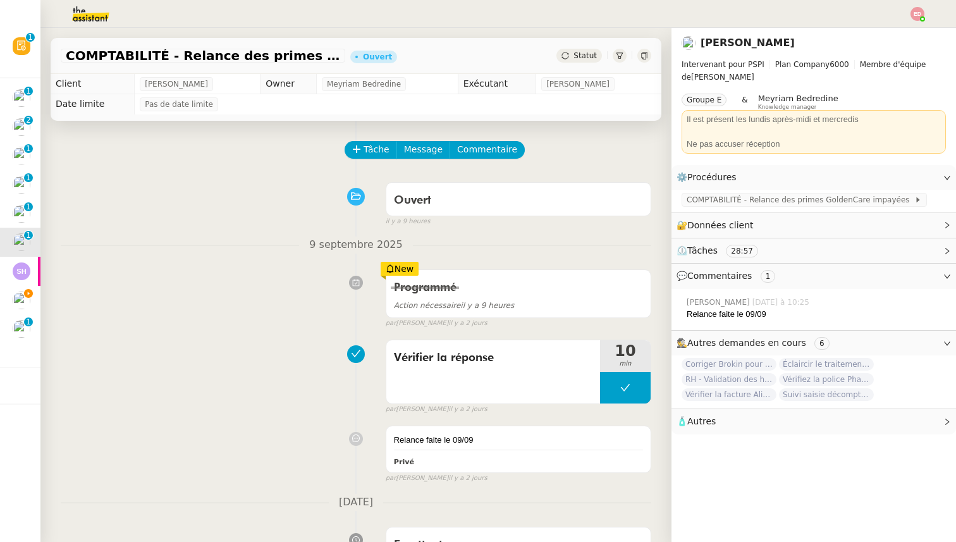
click at [579, 55] on span "Statut" at bounding box center [584, 55] width 23 height 9
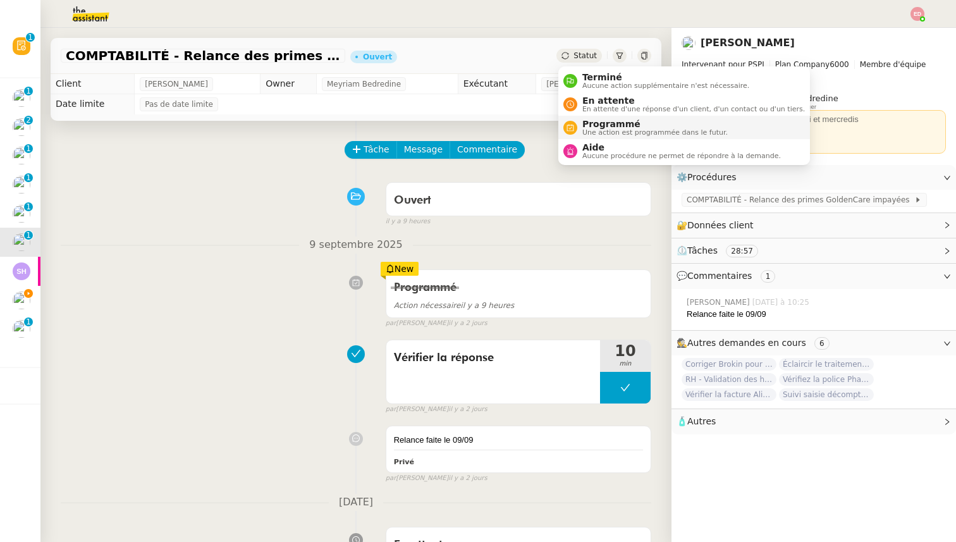
click at [583, 126] on span "Programmé" at bounding box center [654, 124] width 145 height 10
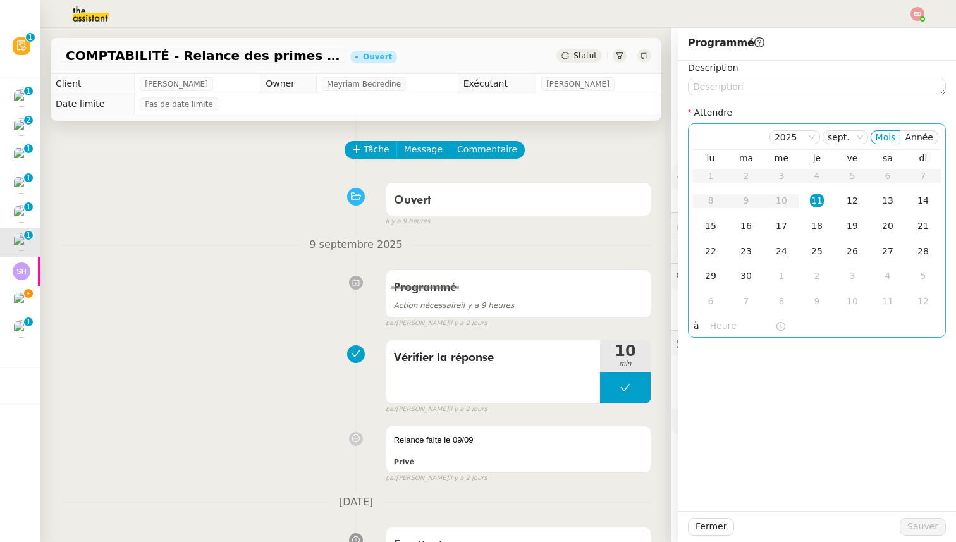
click at [705, 229] on div "15" at bounding box center [710, 226] width 14 height 14
click at [923, 534] on button "Sauver" at bounding box center [922, 527] width 46 height 18
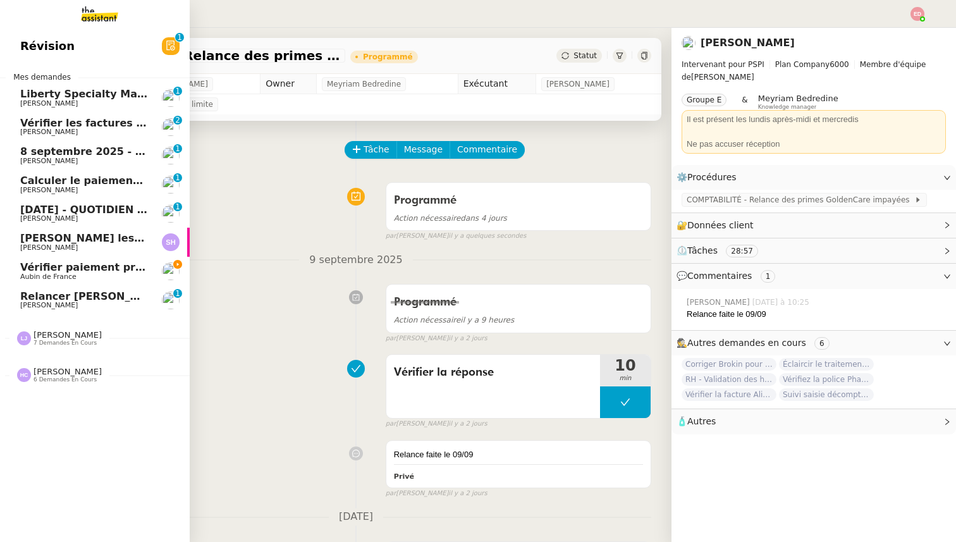
click at [26, 204] on span "[DATE] - QUOTIDIEN Gestion boite mail Accounting" at bounding box center [164, 209] width 289 height 12
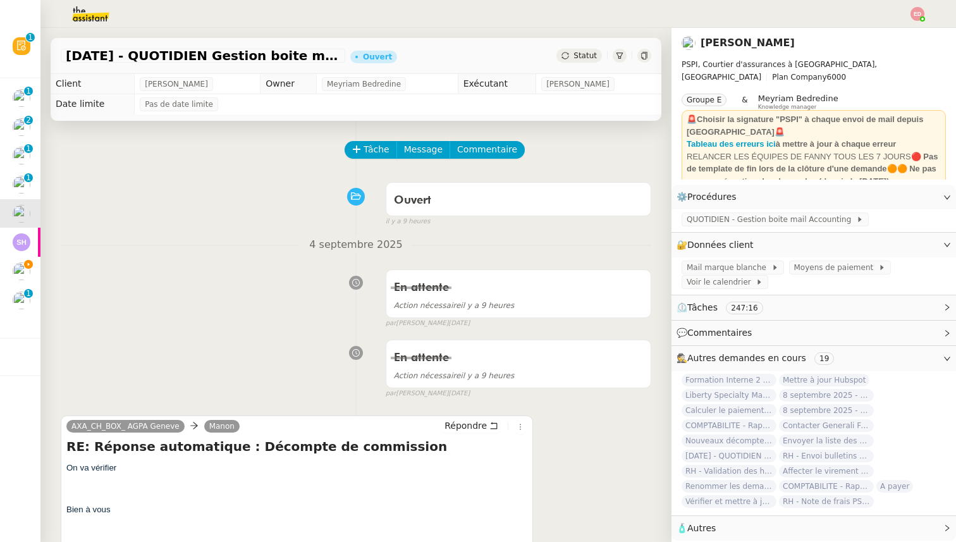
click at [585, 54] on span "Statut" at bounding box center [584, 55] width 23 height 9
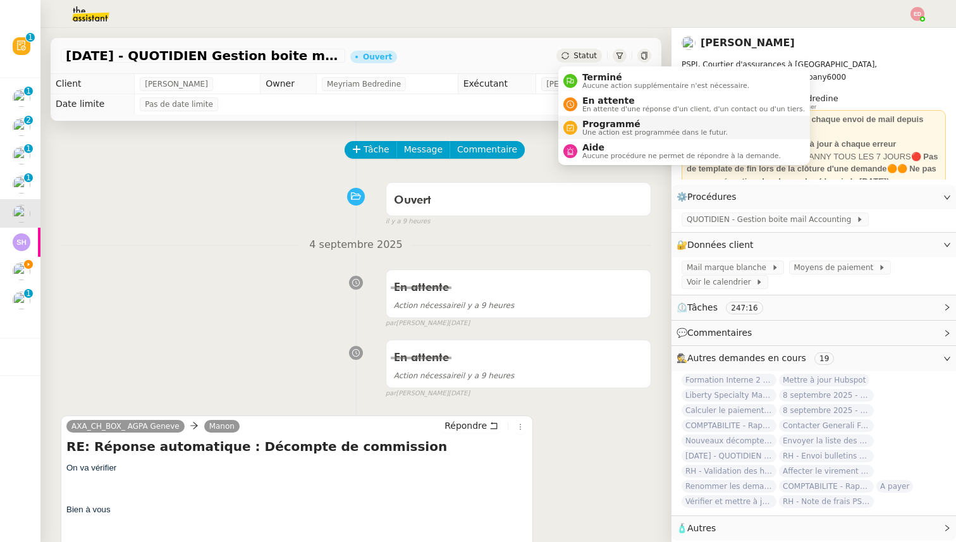
click at [587, 121] on span "Programmé" at bounding box center [654, 124] width 145 height 10
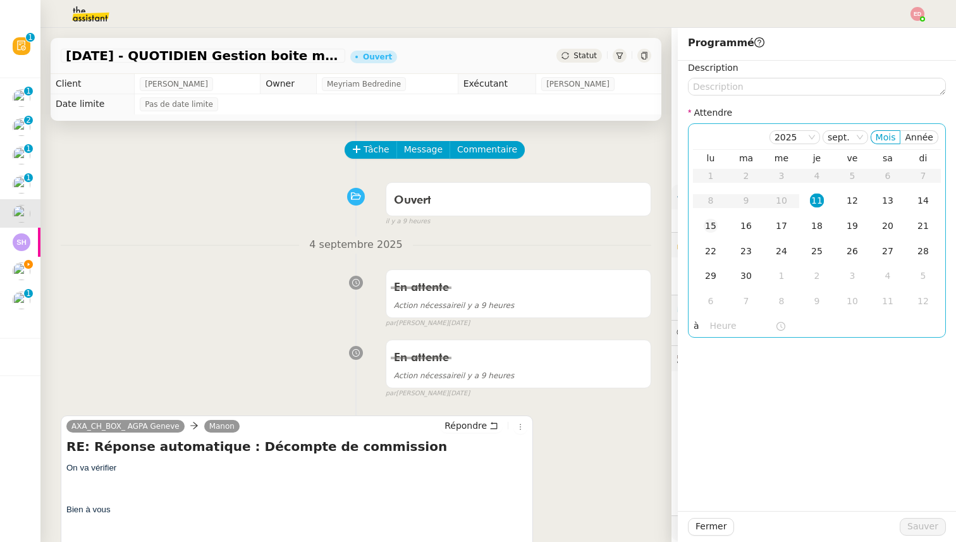
click at [715, 228] on div "15" at bounding box center [710, 226] width 14 height 14
click at [911, 532] on span "Sauver" at bounding box center [922, 526] width 31 height 15
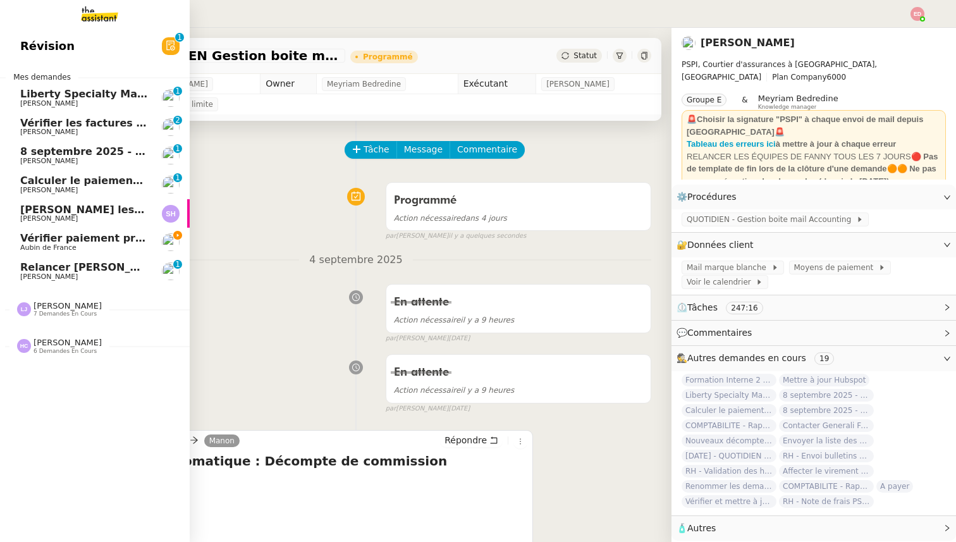
click at [27, 179] on span "Calculer le paiement de CHF 2,063.41" at bounding box center [127, 180] width 215 height 12
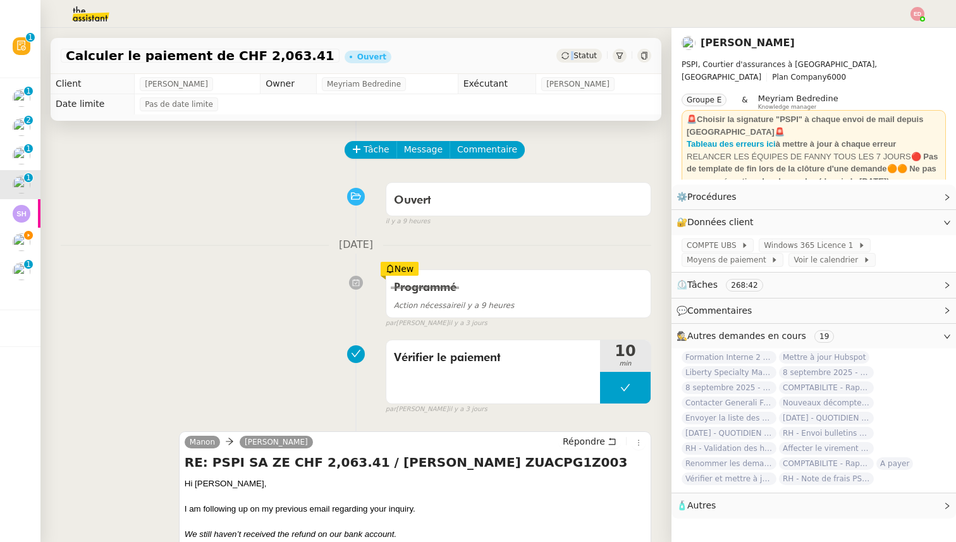
click at [574, 57] on div "Statut" at bounding box center [579, 56] width 46 height 14
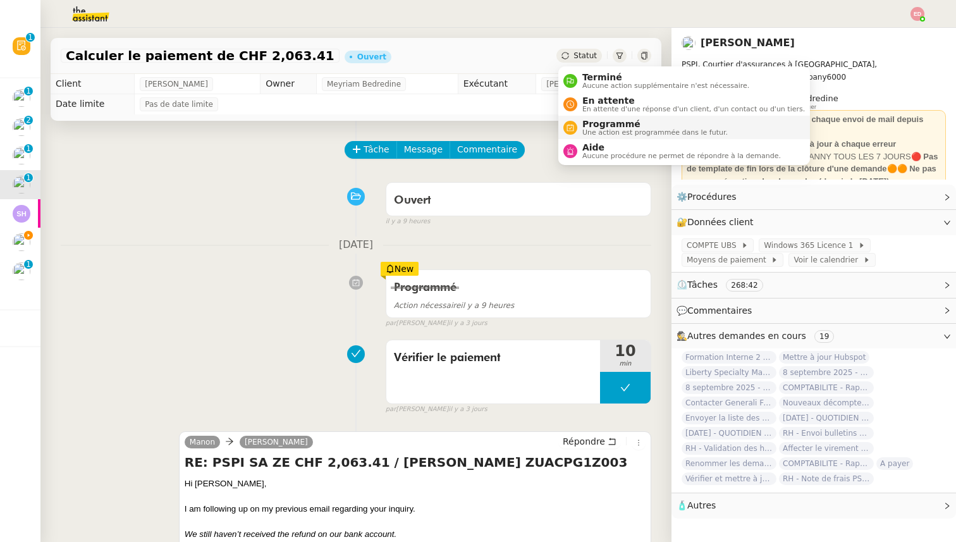
click at [592, 124] on span "Programmé" at bounding box center [654, 124] width 145 height 10
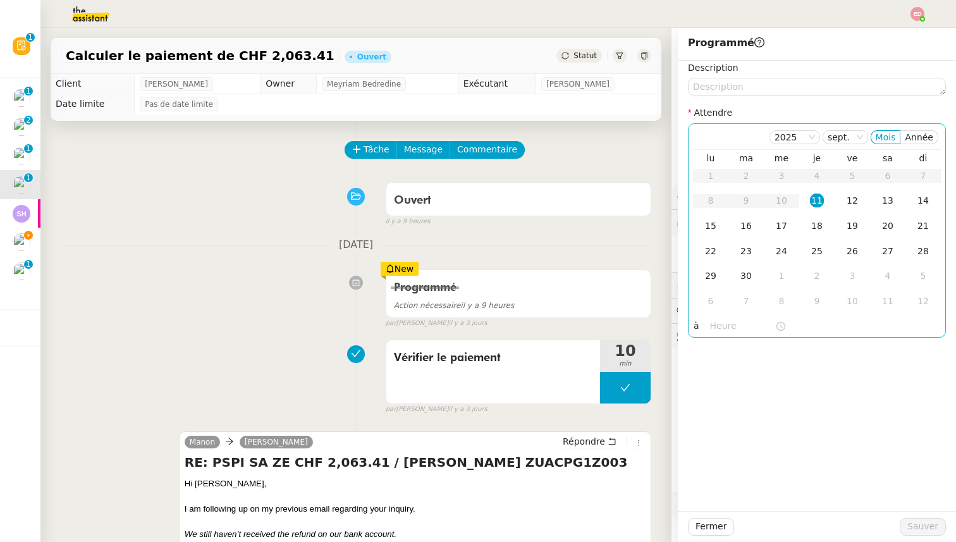
click at [816, 201] on div "11" at bounding box center [817, 200] width 14 height 14
click at [712, 325] on input "text" at bounding box center [742, 326] width 65 height 15
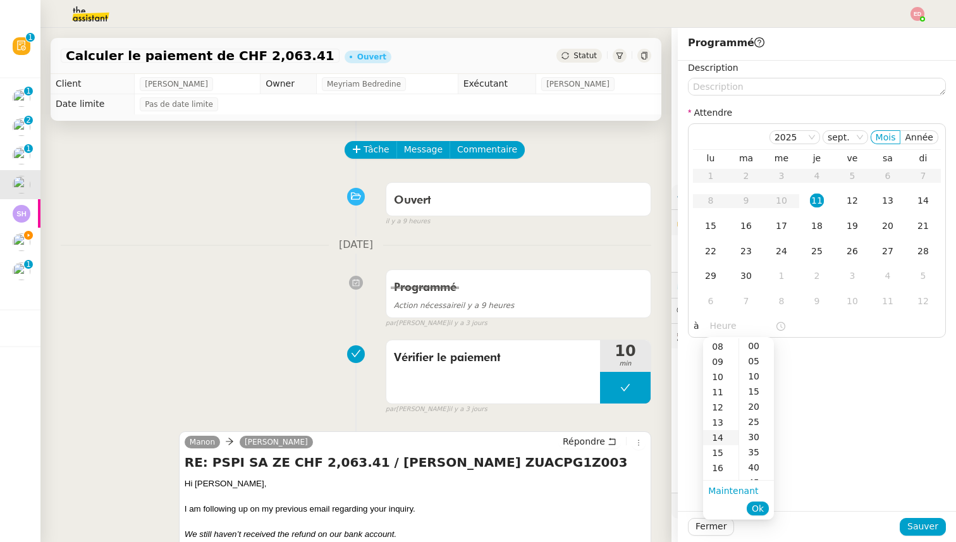
click at [724, 434] on div "14" at bounding box center [720, 437] width 35 height 15
click at [758, 344] on div "00" at bounding box center [756, 345] width 35 height 15
type input "14:00"
click at [756, 507] on span "Ok" at bounding box center [757, 508] width 12 height 13
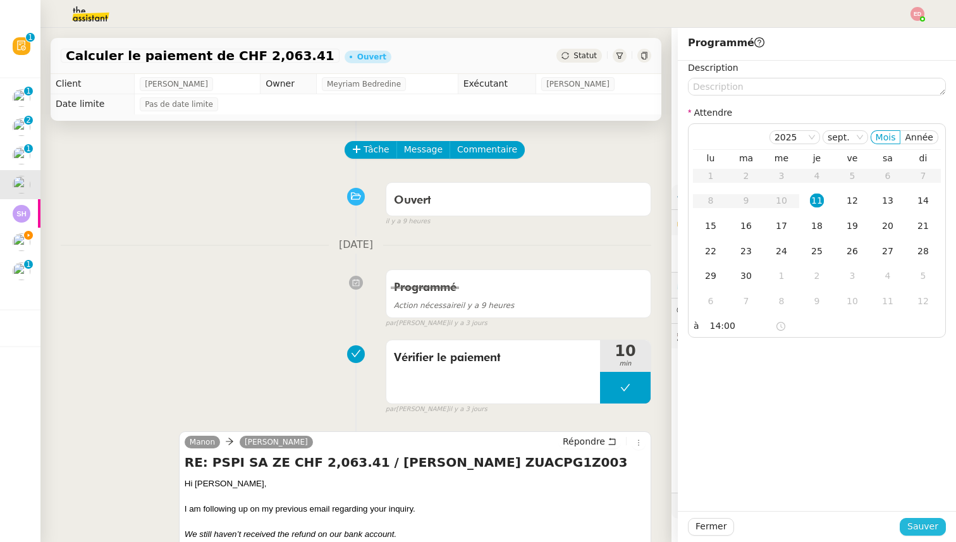
click at [920, 529] on span "Sauver" at bounding box center [922, 526] width 31 height 15
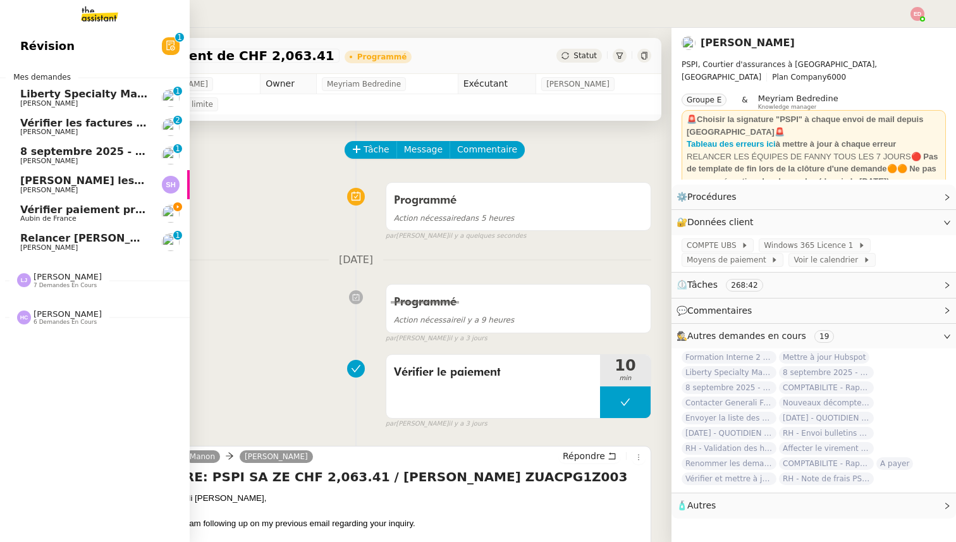
click at [36, 156] on span "8 septembre 2025 - QUOTIDIEN Gestion boite mail Accounting" at bounding box center [197, 151] width 354 height 12
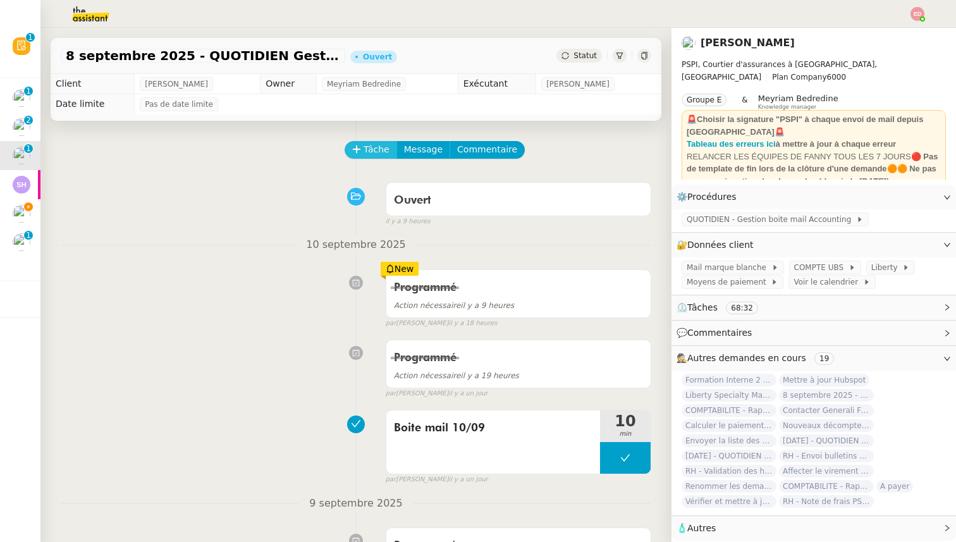
click at [373, 152] on span "Tâche" at bounding box center [376, 149] width 26 height 15
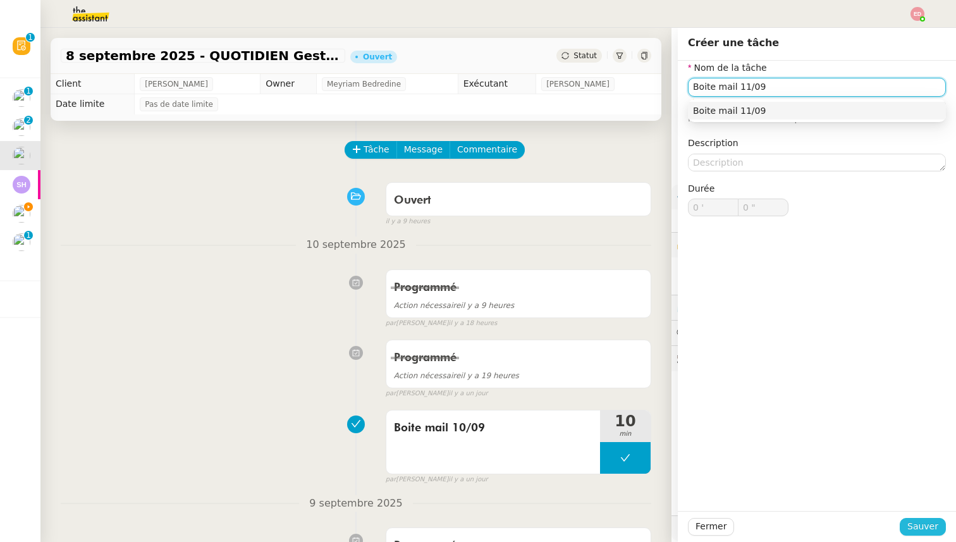
type input "Boite mail 11/09"
click at [919, 525] on span "Sauver" at bounding box center [922, 526] width 31 height 15
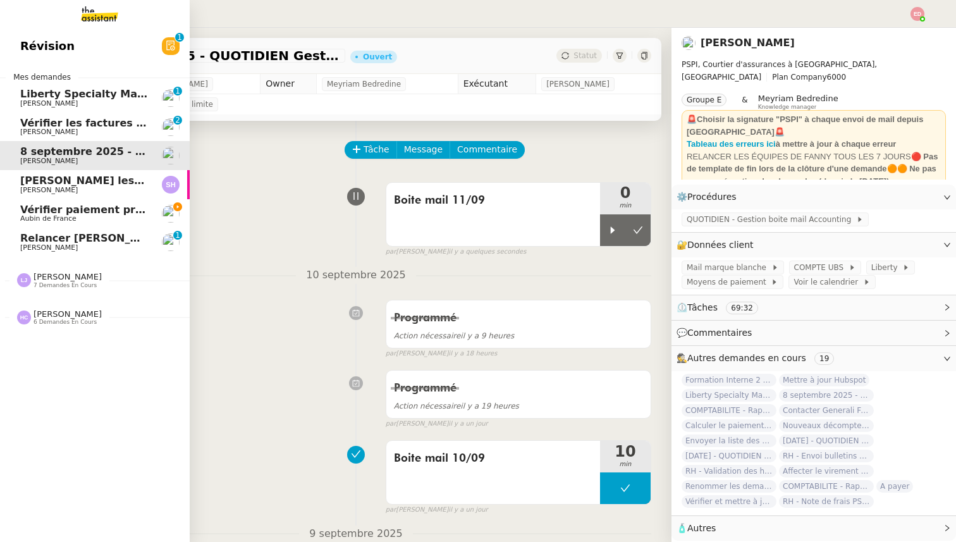
click at [16, 130] on link "Vérifier les factures non réglées [PERSON_NAME] 0 1 2 3 4 5 6 7 8 9" at bounding box center [95, 126] width 190 height 29
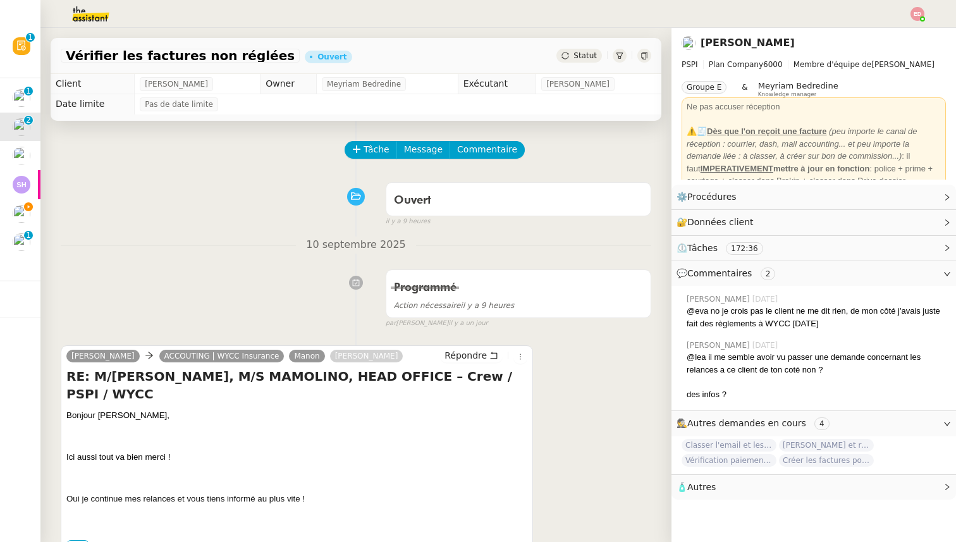
click at [579, 59] on span "Statut" at bounding box center [584, 55] width 23 height 9
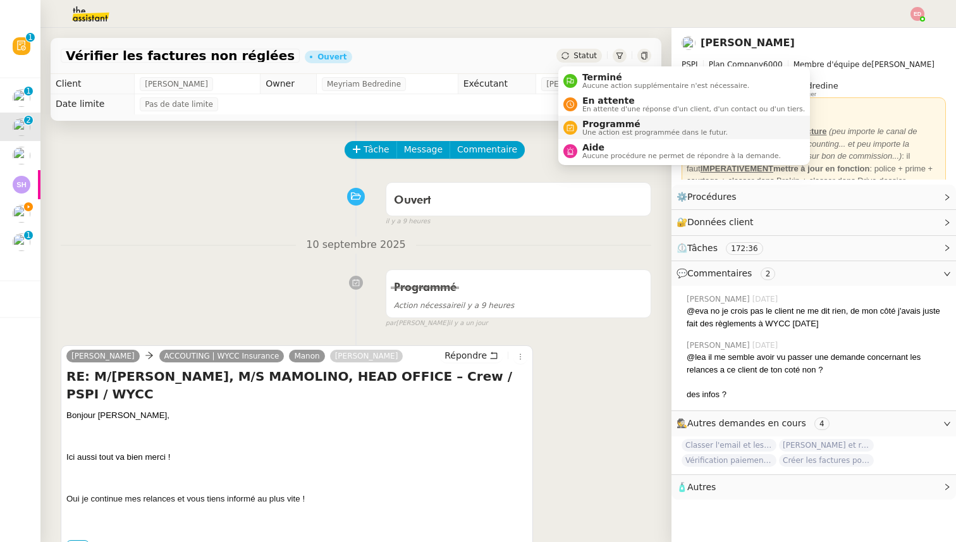
click at [597, 123] on span "Programmé" at bounding box center [654, 124] width 145 height 10
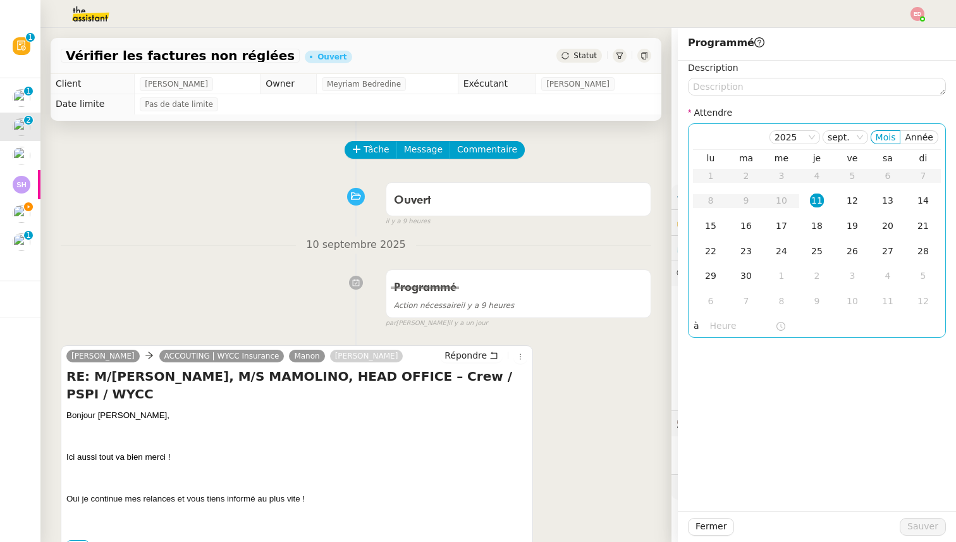
click at [819, 199] on div "11" at bounding box center [817, 200] width 14 height 14
click at [713, 327] on input "text" at bounding box center [742, 326] width 65 height 15
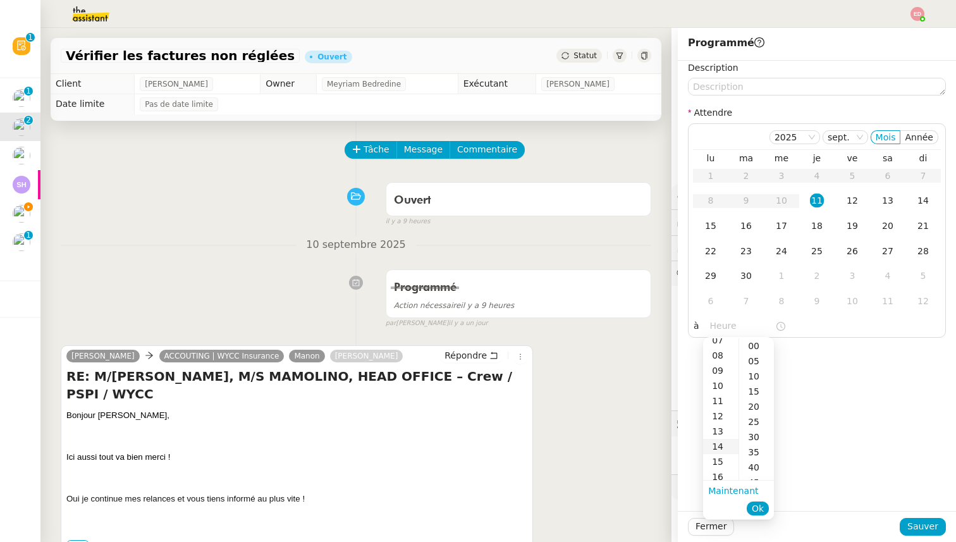
click at [724, 443] on div "14" at bounding box center [720, 446] width 35 height 15
click at [758, 348] on div "00" at bounding box center [756, 345] width 35 height 15
type input "14:00"
click at [758, 507] on span "Ok" at bounding box center [757, 508] width 12 height 13
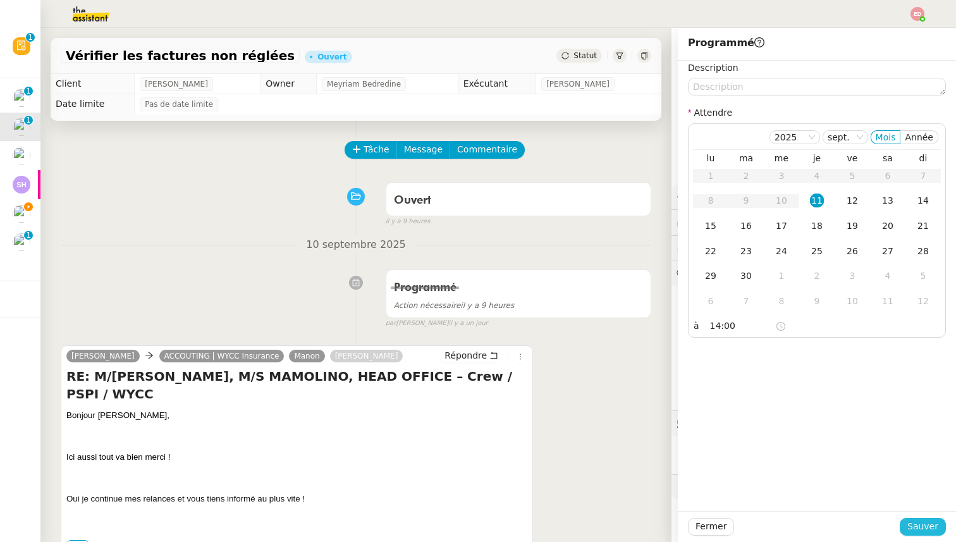
click at [907, 525] on button "Sauver" at bounding box center [922, 527] width 46 height 18
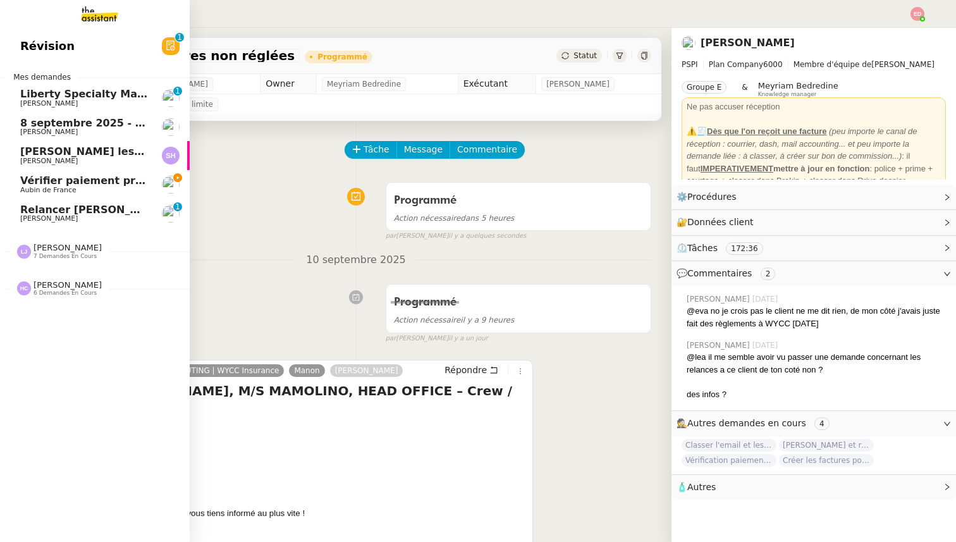
click at [38, 95] on span "Liberty Specialty Markets Remittance Advice PSPI SA CHF 93.79" at bounding box center [203, 94] width 366 height 12
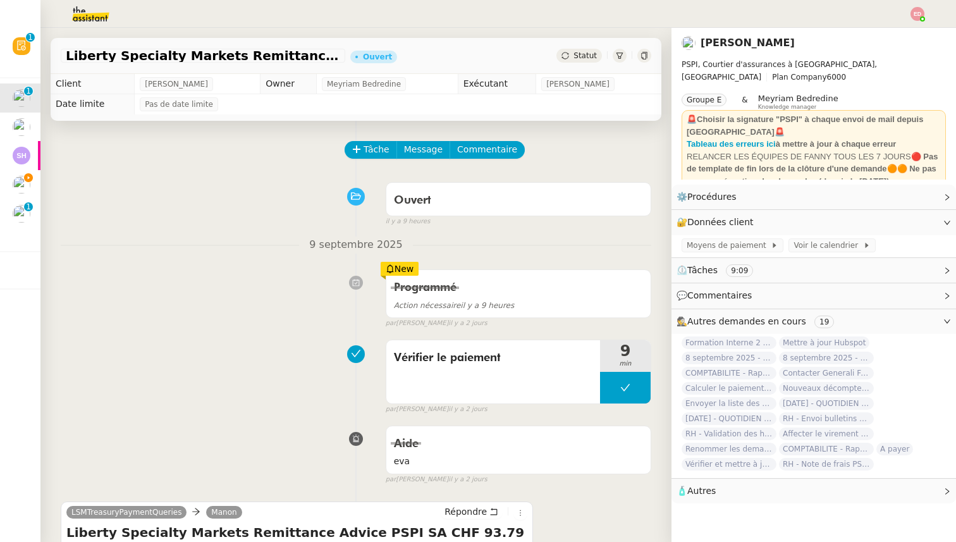
click at [589, 53] on span "Statut" at bounding box center [584, 55] width 23 height 9
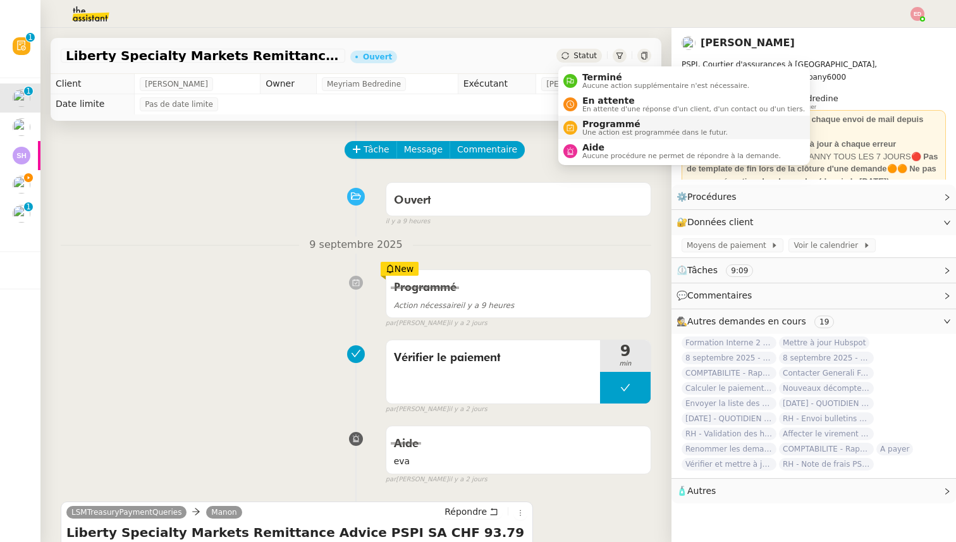
click at [605, 129] on span "Une action est programmée dans le futur." at bounding box center [654, 132] width 145 height 7
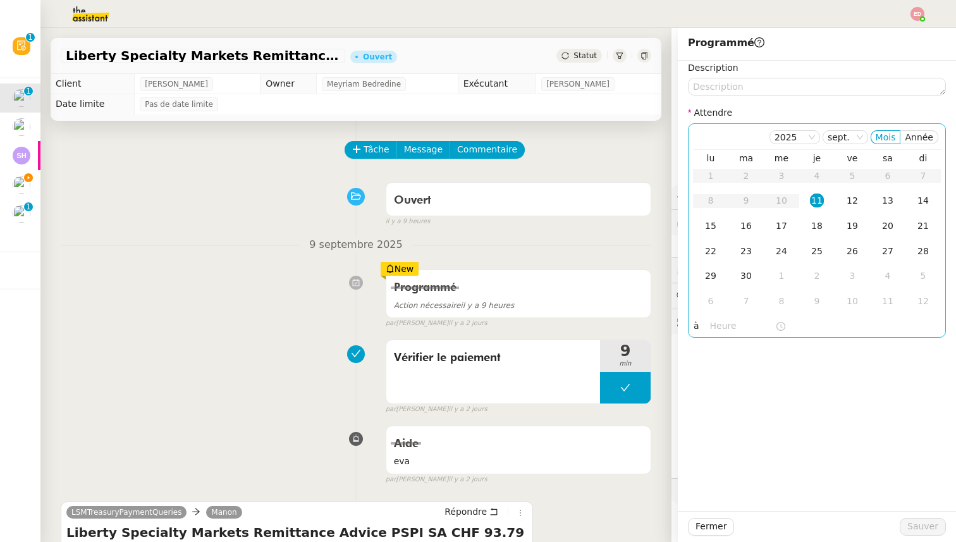
click at [815, 198] on div "11" at bounding box center [817, 200] width 14 height 14
click at [720, 319] on input "text" at bounding box center [742, 326] width 65 height 15
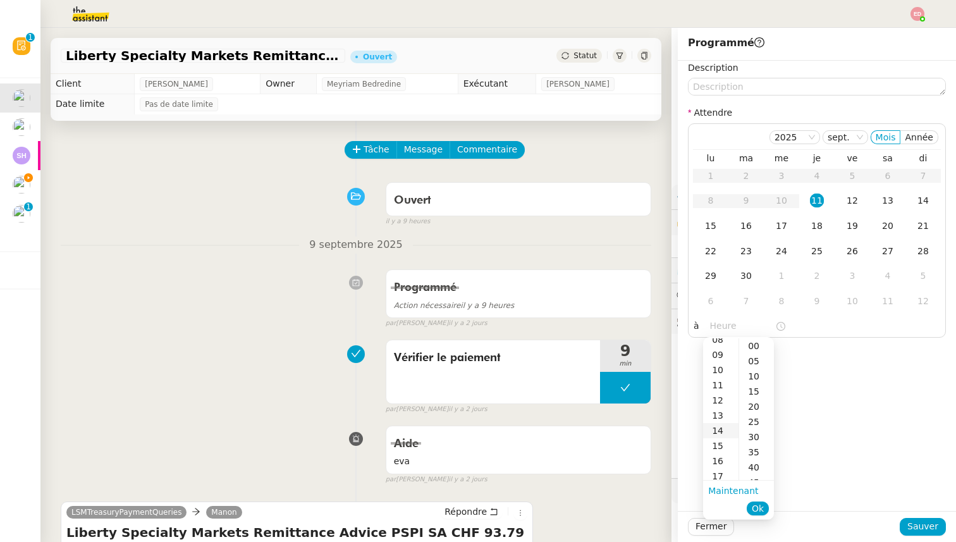
click at [721, 428] on div "14" at bounding box center [720, 430] width 35 height 15
click at [764, 346] on div "00" at bounding box center [756, 345] width 35 height 15
type input "14:00"
click at [755, 507] on span "Ok" at bounding box center [757, 508] width 12 height 13
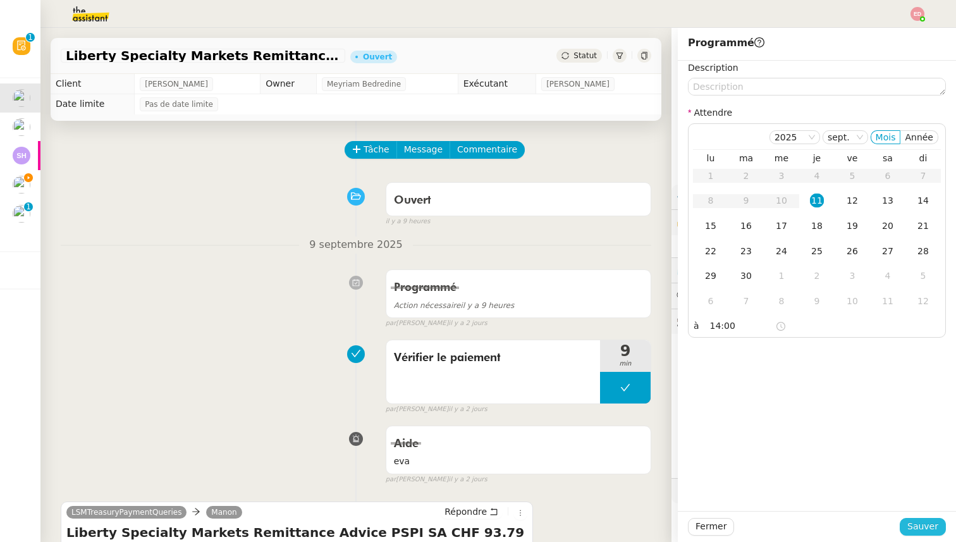
click at [928, 528] on span "Sauver" at bounding box center [922, 526] width 31 height 15
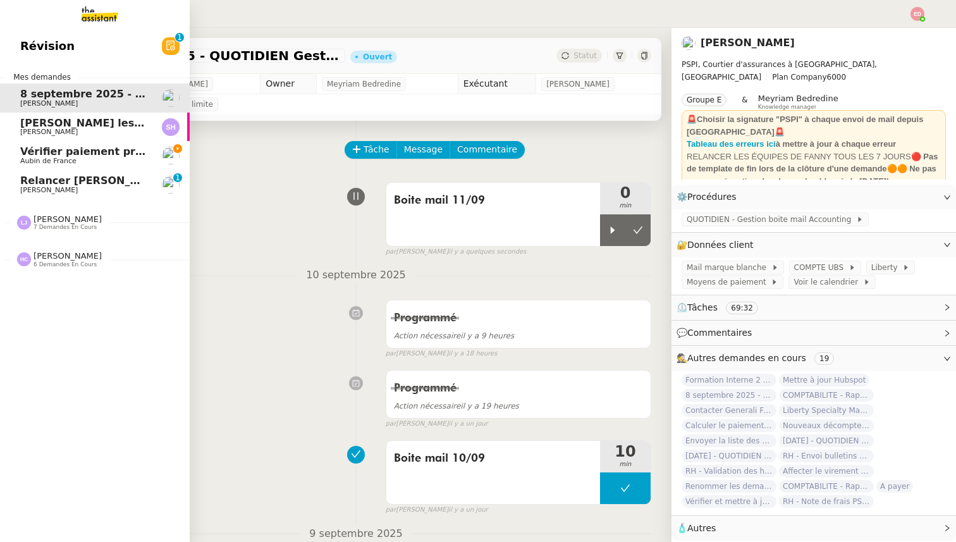
click at [47, 128] on div "Lister les contrats assurés par des assureurs [DEMOGRAPHIC_DATA] [PERSON_NAME]" at bounding box center [84, 127] width 128 height 19
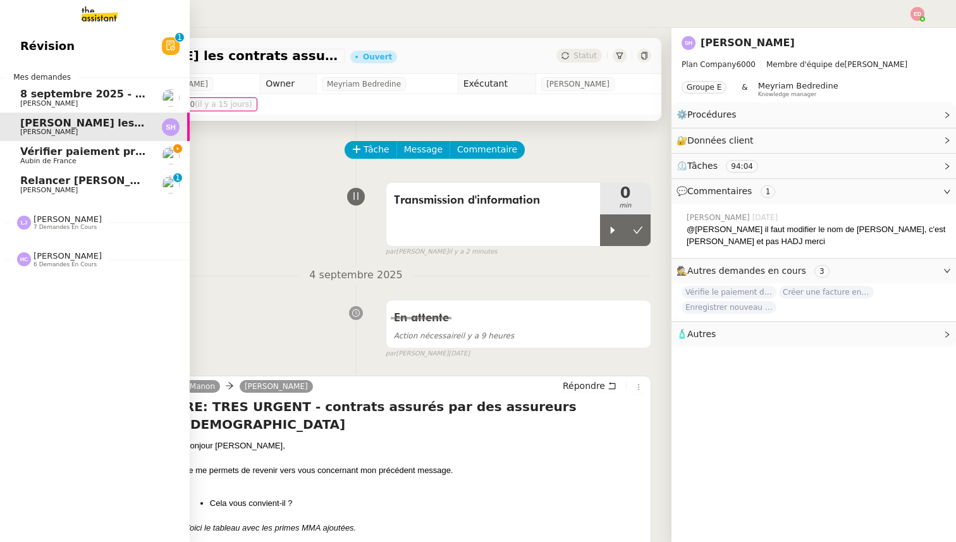
click at [47, 167] on link "Vérifier paiement prime police [PERSON_NAME] de France" at bounding box center [95, 155] width 190 height 29
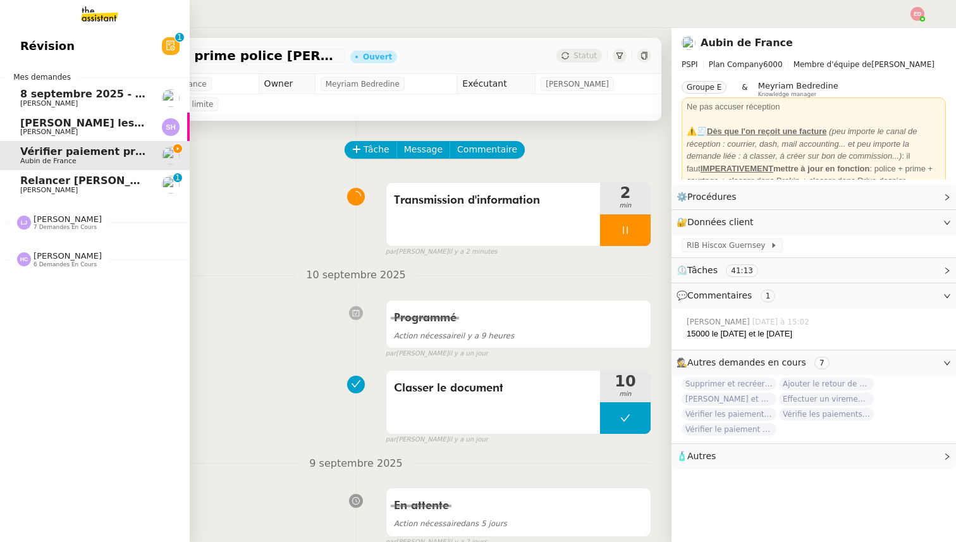
click at [47, 193] on span "[PERSON_NAME]" at bounding box center [49, 190] width 58 height 8
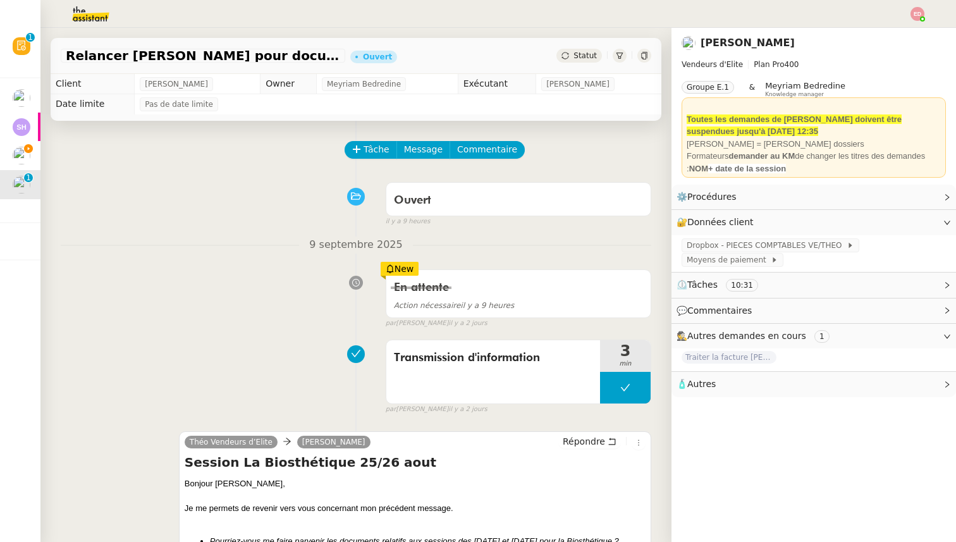
click at [571, 62] on div "Statut" at bounding box center [579, 56] width 46 height 14
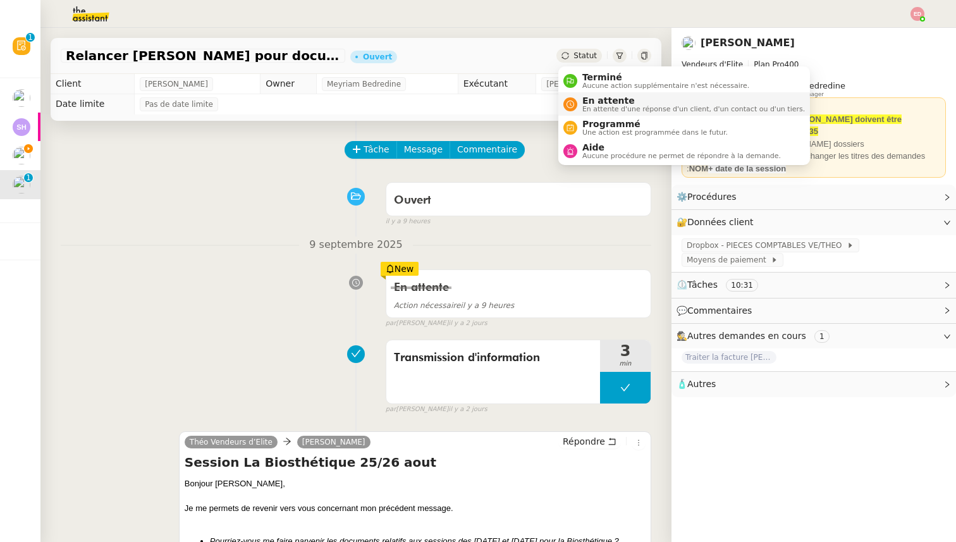
click at [585, 106] on span "En attente d'une réponse d'un client, d'un contact ou d'un tiers." at bounding box center [693, 109] width 222 height 7
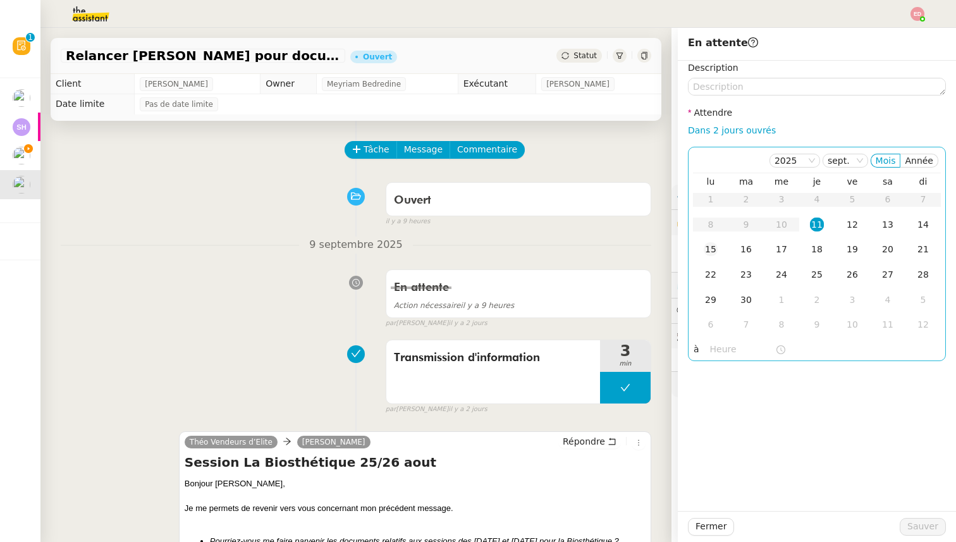
click at [720, 252] on td "15" at bounding box center [710, 249] width 35 height 25
click at [925, 520] on span "Sauver" at bounding box center [922, 526] width 31 height 15
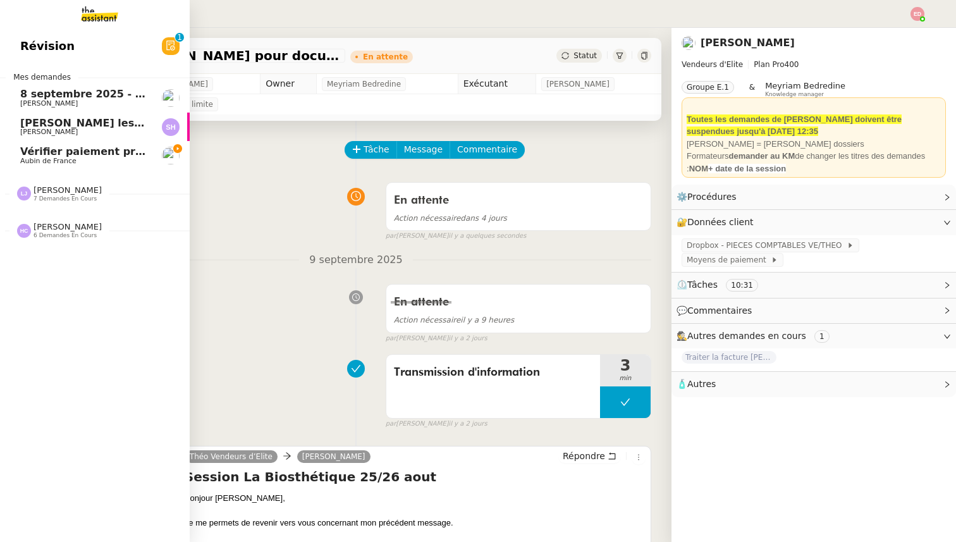
click at [24, 148] on span "Vérifier paiement prime police [PERSON_NAME]" at bounding box center [155, 151] width 271 height 12
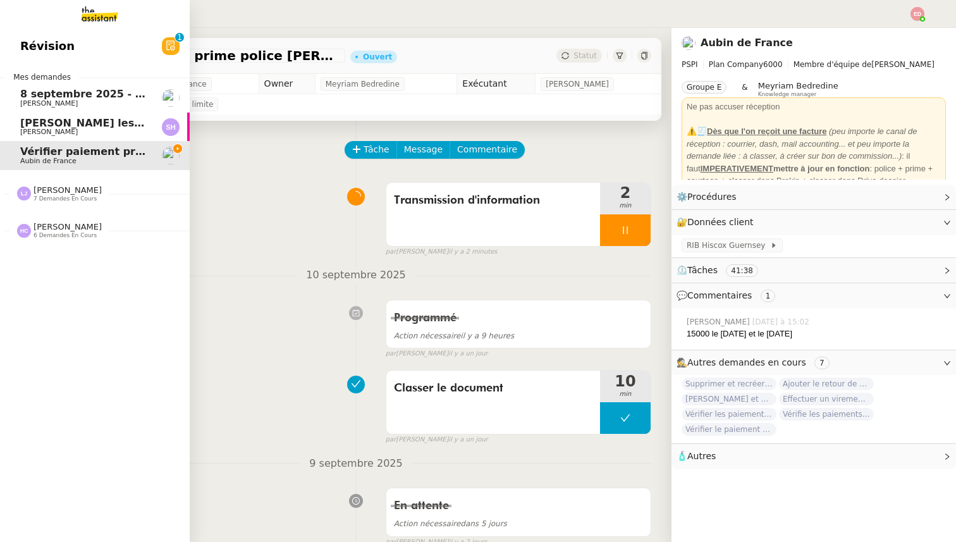
click at [42, 185] on span "[PERSON_NAME] 7 demandes en cours" at bounding box center [100, 188] width 190 height 27
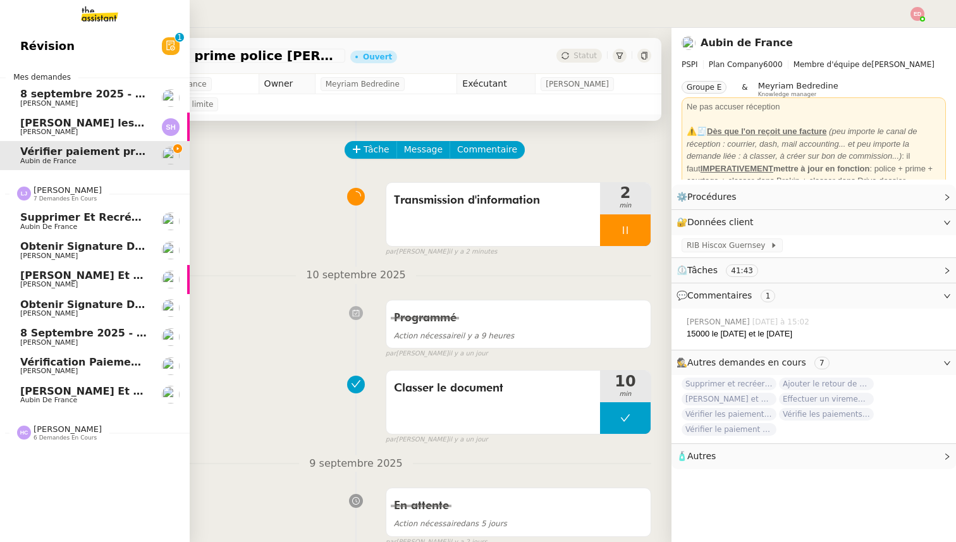
click at [68, 404] on link "[PERSON_NAME] et envoyer la facture à [PERSON_NAME] Aubin de France" at bounding box center [95, 394] width 190 height 29
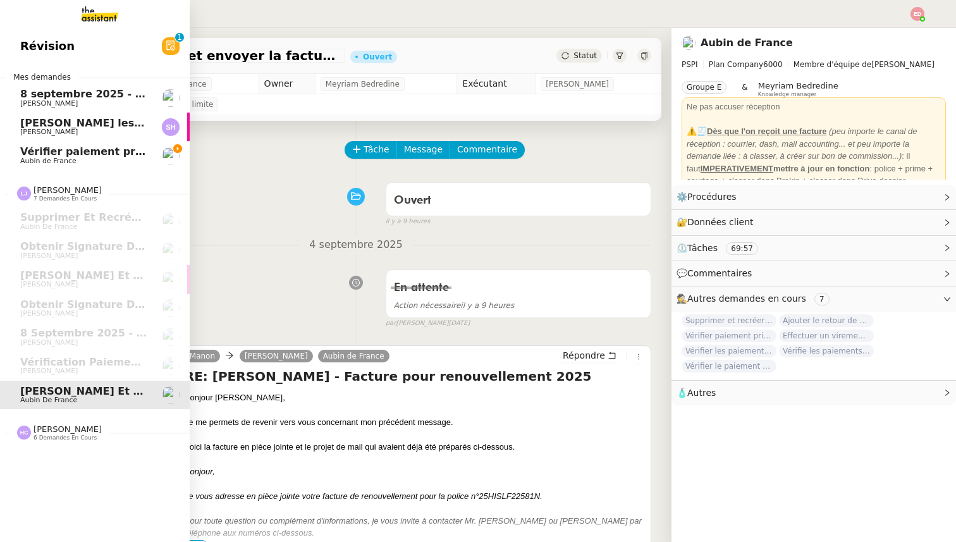
click at [68, 430] on span "[PERSON_NAME]" at bounding box center [67, 428] width 68 height 9
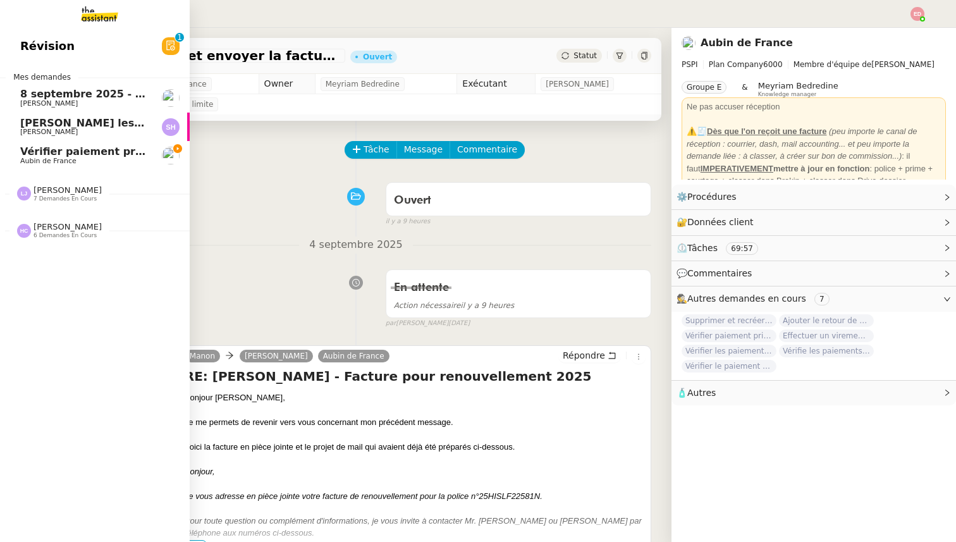
click at [120, 156] on span "Vérifier paiement prime police [PERSON_NAME]" at bounding box center [155, 151] width 271 height 12
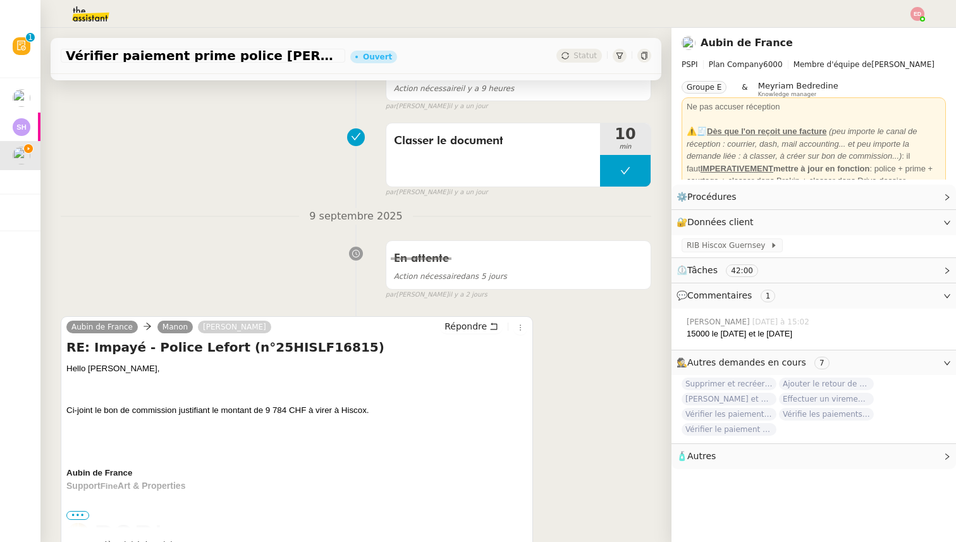
scroll to position [469, 0]
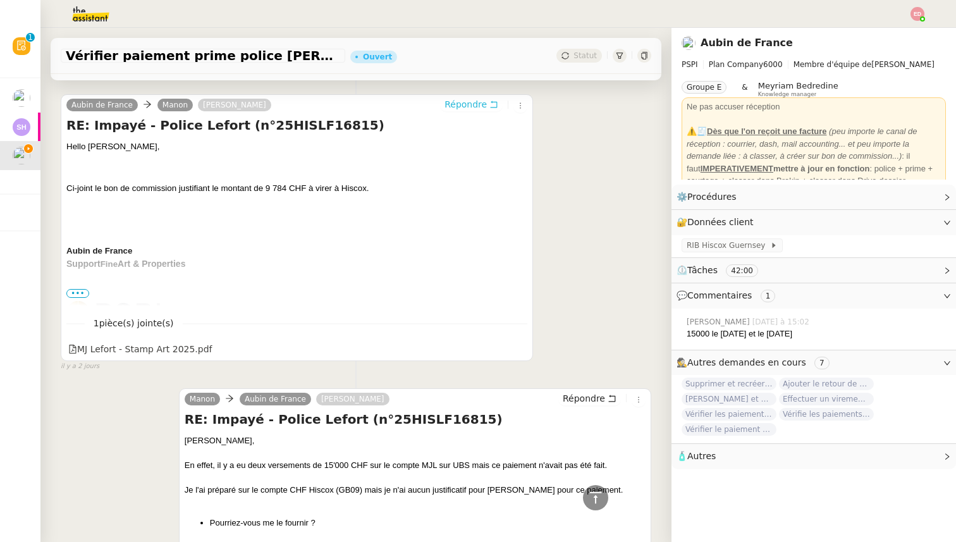
click at [466, 98] on span "Répondre" at bounding box center [465, 104] width 42 height 13
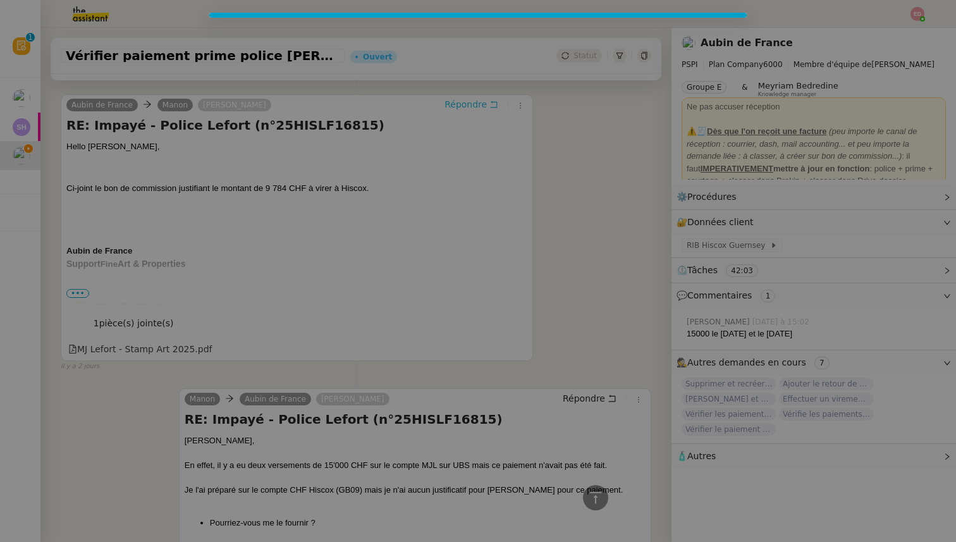
scroll to position [565, 0]
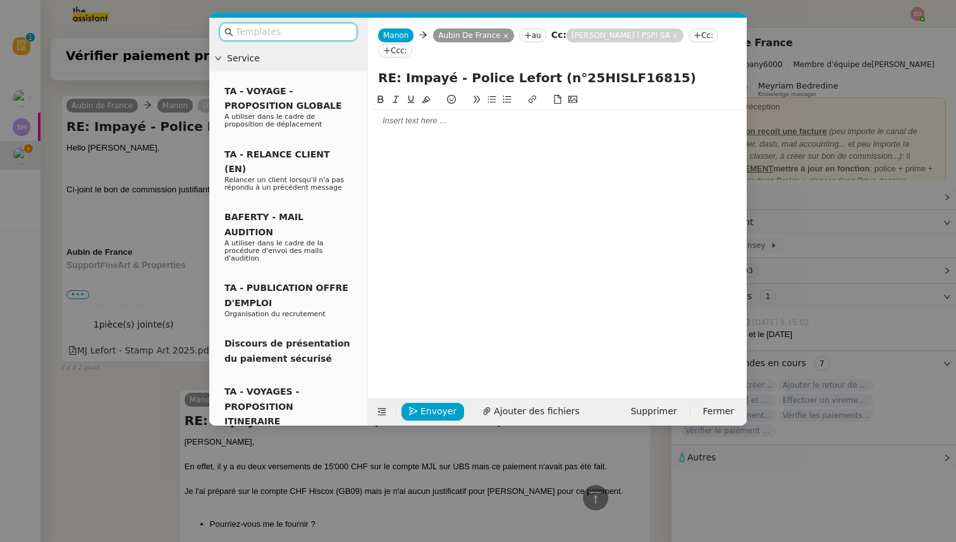
click at [412, 133] on div at bounding box center [557, 235] width 368 height 286
click at [406, 118] on div at bounding box center [557, 120] width 368 height 11
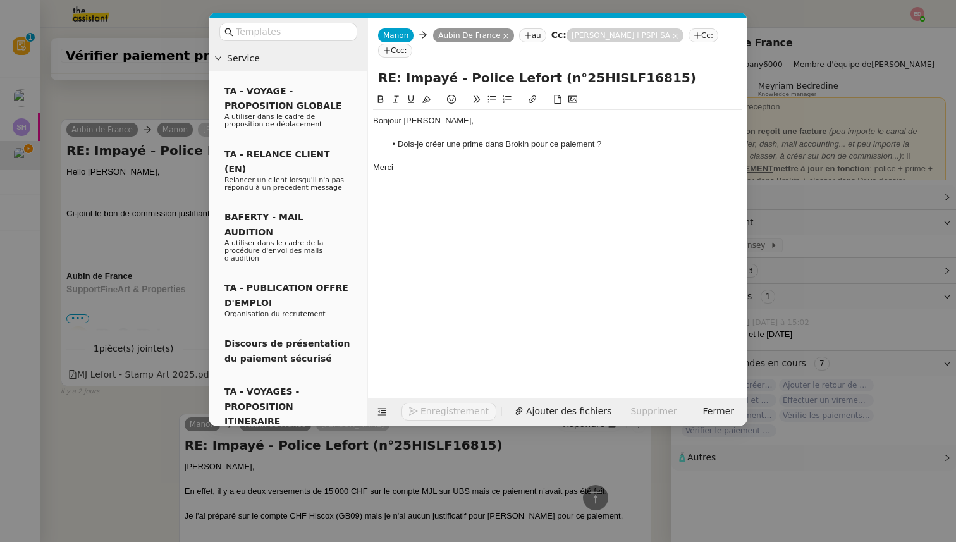
scroll to position [643, 0]
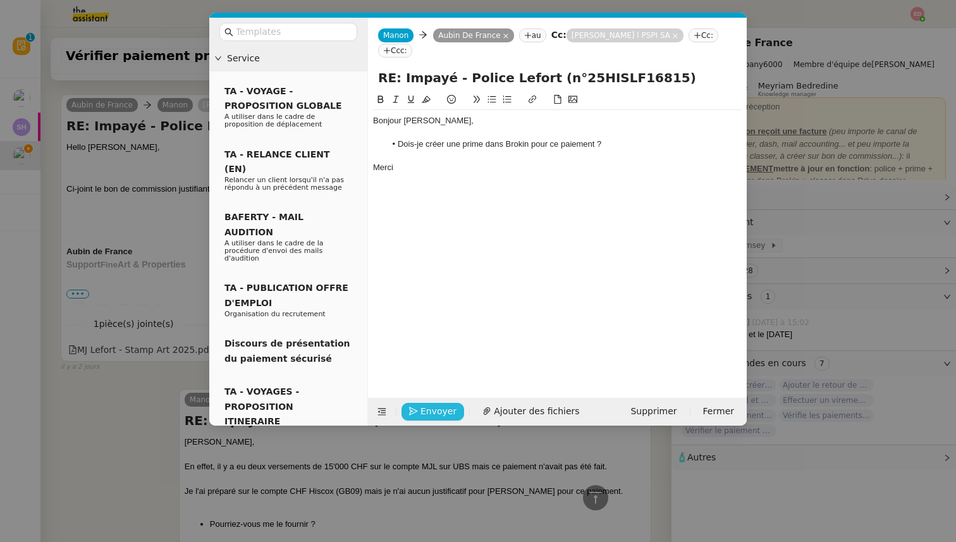
click at [432, 410] on span "Envoyer" at bounding box center [438, 411] width 36 height 15
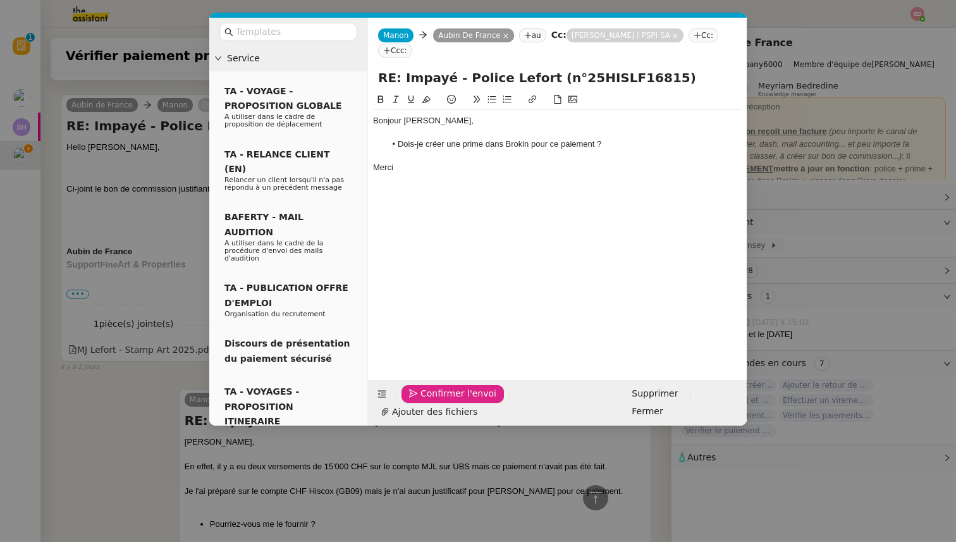
click at [433, 401] on span "Confirmer l'envoi" at bounding box center [458, 393] width 76 height 15
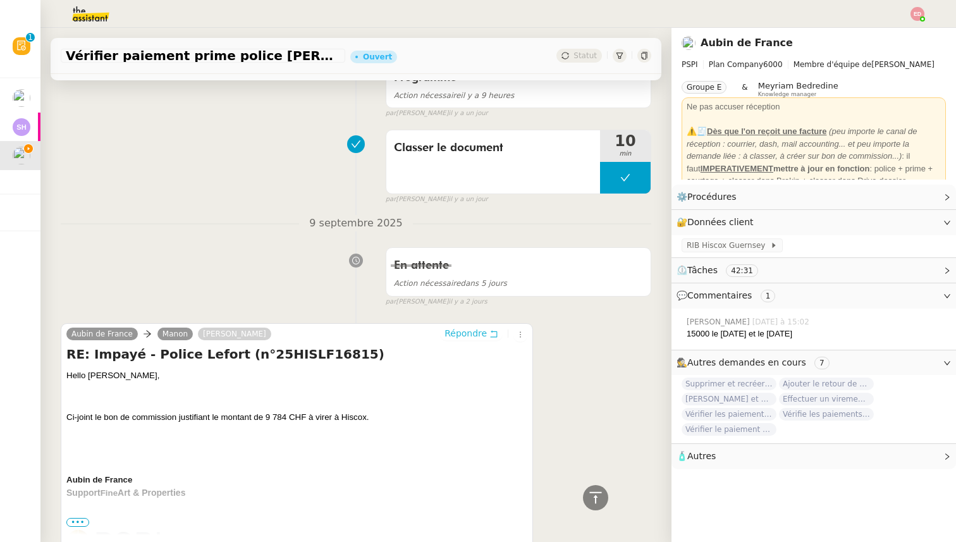
scroll to position [0, 0]
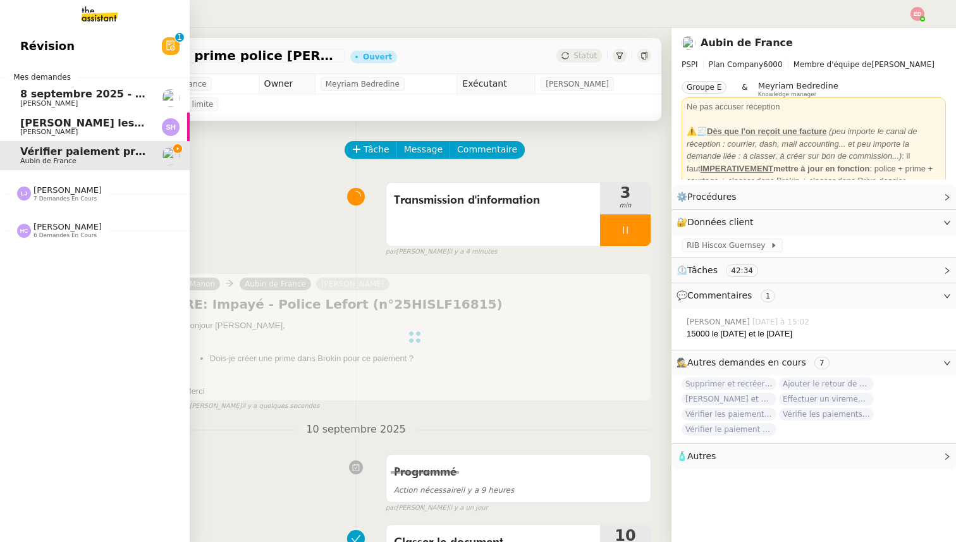
click at [16, 121] on link "Lister les contrats assurés par des assureurs [DEMOGRAPHIC_DATA] [PERSON_NAME]" at bounding box center [95, 126] width 190 height 29
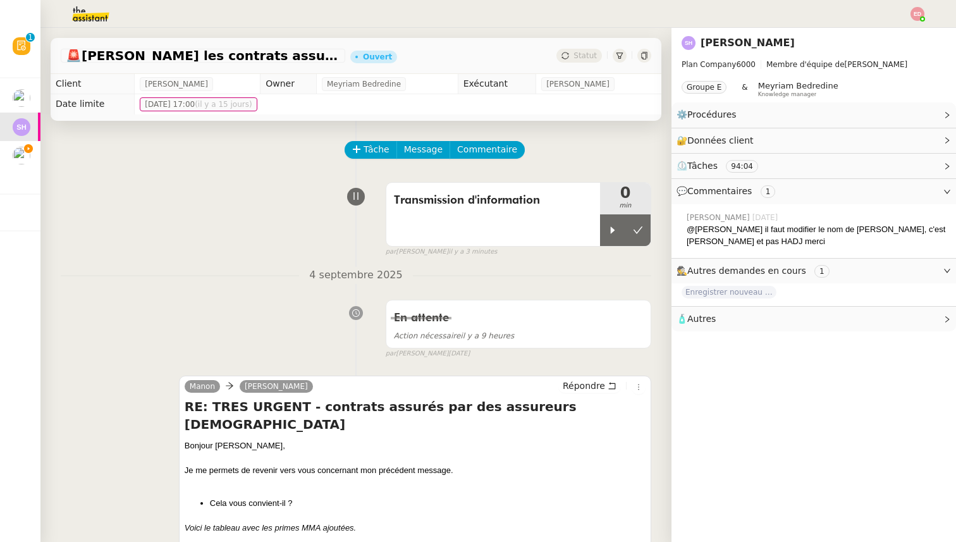
click at [609, 227] on icon at bounding box center [612, 230] width 10 height 10
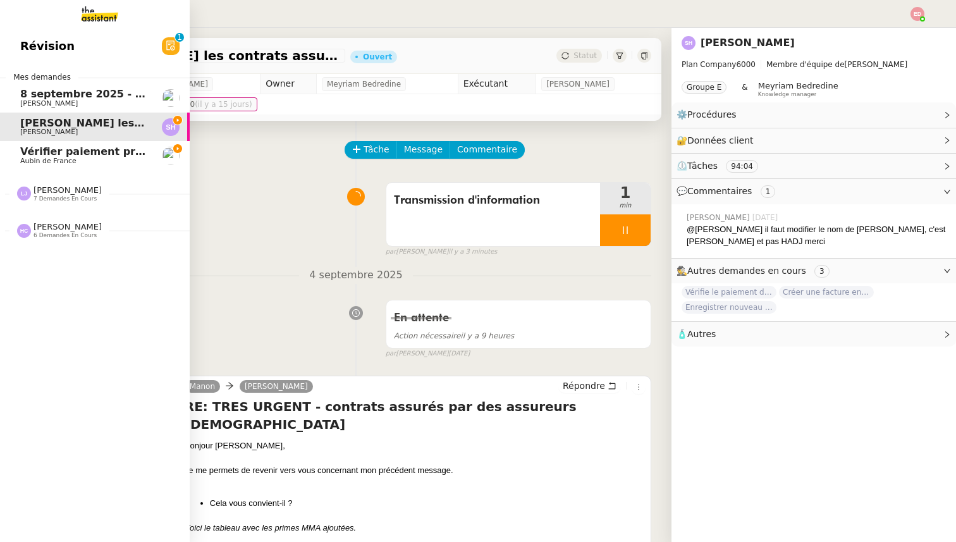
click at [24, 152] on span "Vérifier paiement prime police [PERSON_NAME]" at bounding box center [155, 151] width 271 height 12
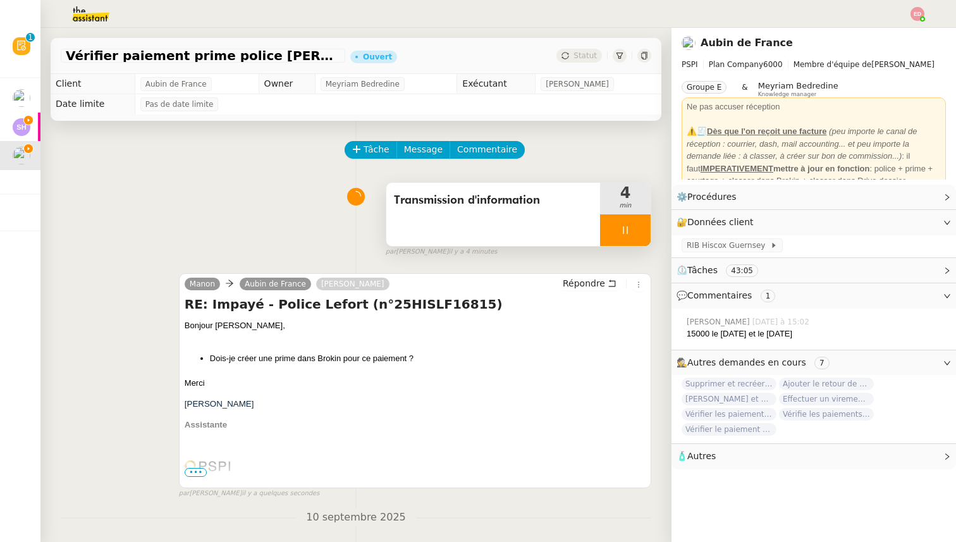
click at [644, 231] on div at bounding box center [625, 230] width 51 height 32
click at [644, 231] on button at bounding box center [637, 230] width 25 height 32
click at [585, 53] on span "Statut" at bounding box center [584, 55] width 23 height 9
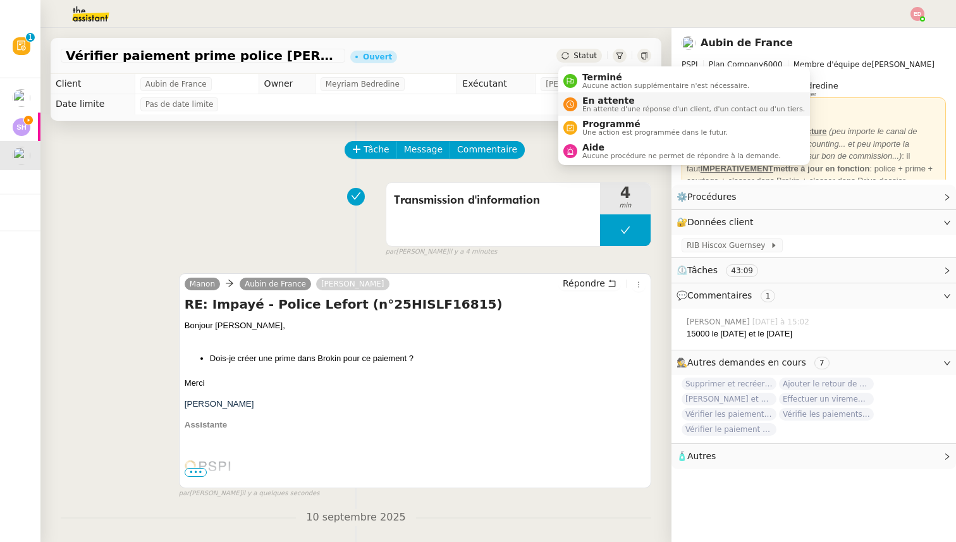
click at [598, 111] on span "En attente d'une réponse d'un client, d'un contact ou d'un tiers." at bounding box center [693, 109] width 222 height 7
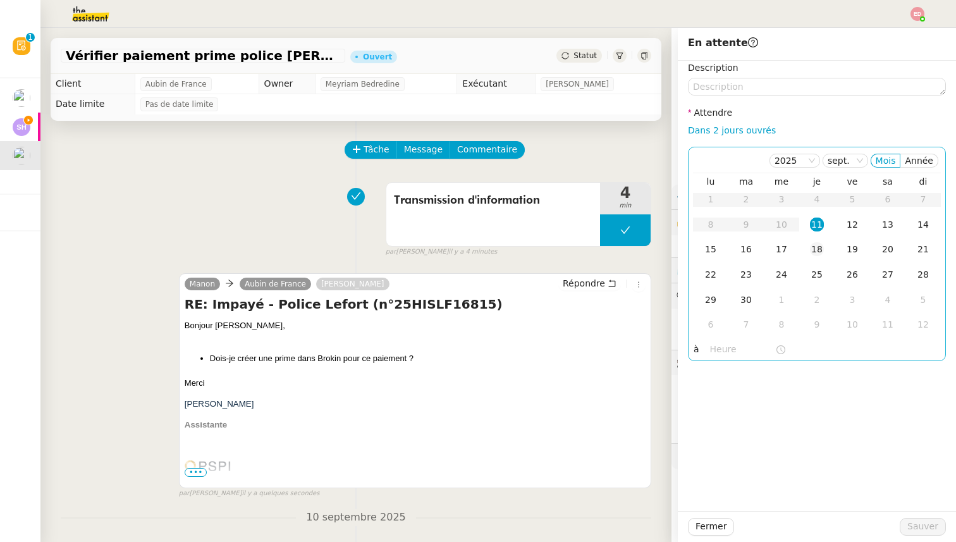
click at [820, 247] on div "18" at bounding box center [817, 249] width 14 height 14
click at [920, 532] on span "Sauver" at bounding box center [922, 526] width 31 height 15
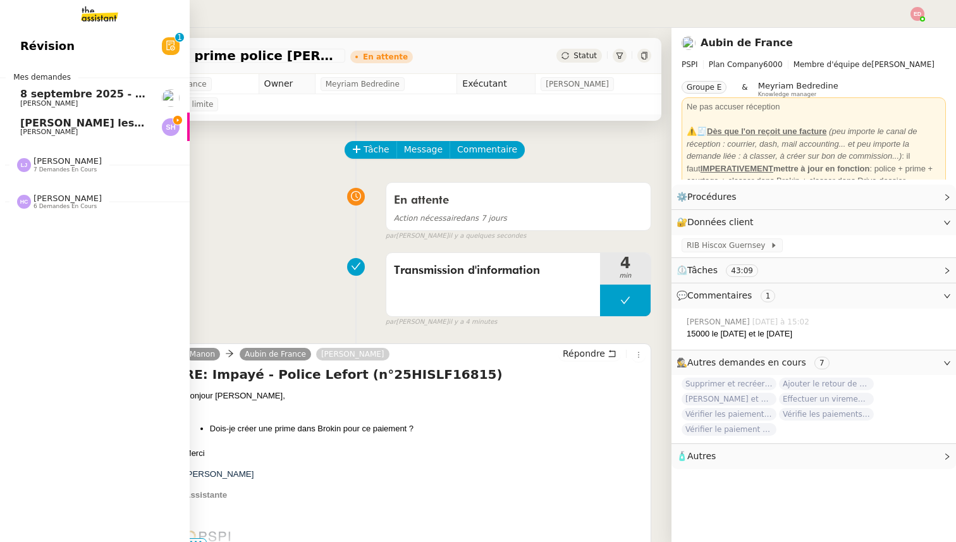
click at [27, 115] on link "Lister les contrats assurés par des assureurs [DEMOGRAPHIC_DATA] [PERSON_NAME]" at bounding box center [95, 126] width 190 height 29
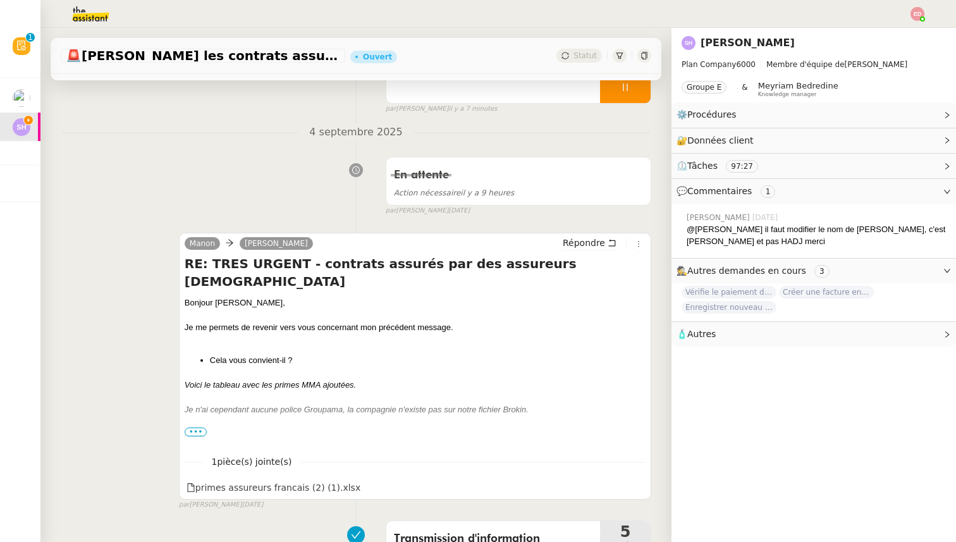
scroll to position [172, 0]
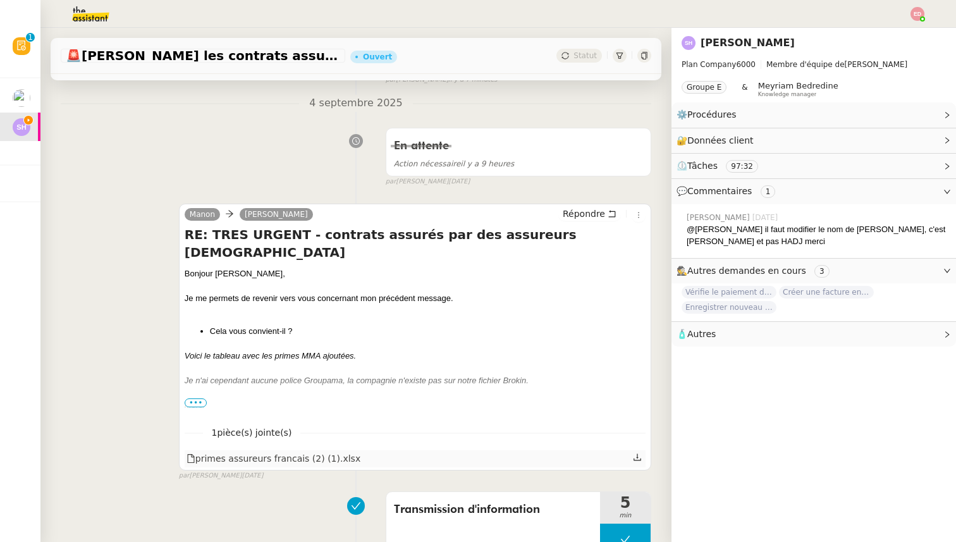
click at [637, 458] on icon at bounding box center [637, 457] width 8 height 7
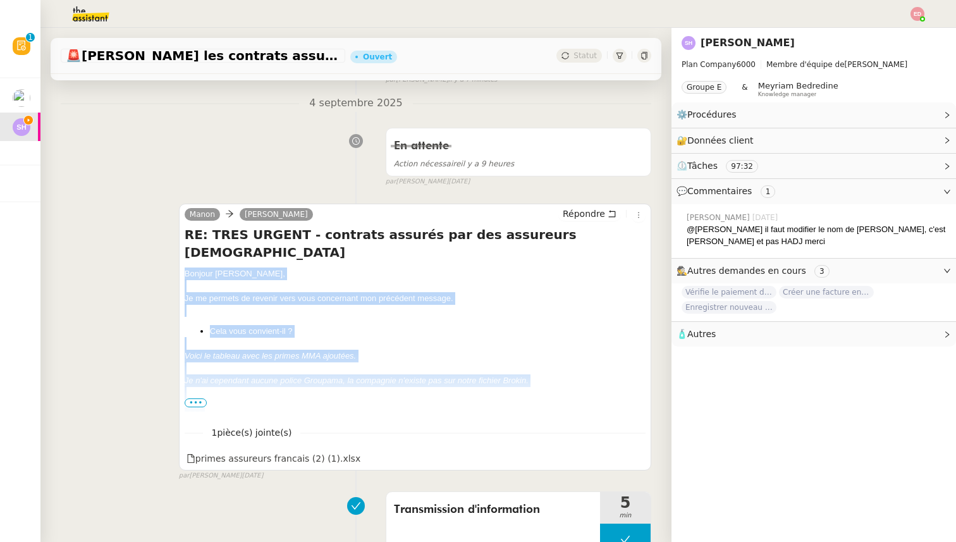
drag, startPoint x: 209, startPoint y: 389, endPoint x: 183, endPoint y: 254, distance: 137.0
click at [183, 254] on div "[PERSON_NAME] RE: TRES URGENT - contrats assurés par des assureurs français Bon…" at bounding box center [415, 336] width 472 height 267
copy div "Bonjour ﻿[PERSON_NAME] ﻿, Je me permets de revenir vers vous concernant mon pré…"
click at [578, 210] on span "Répondre" at bounding box center [583, 213] width 42 height 13
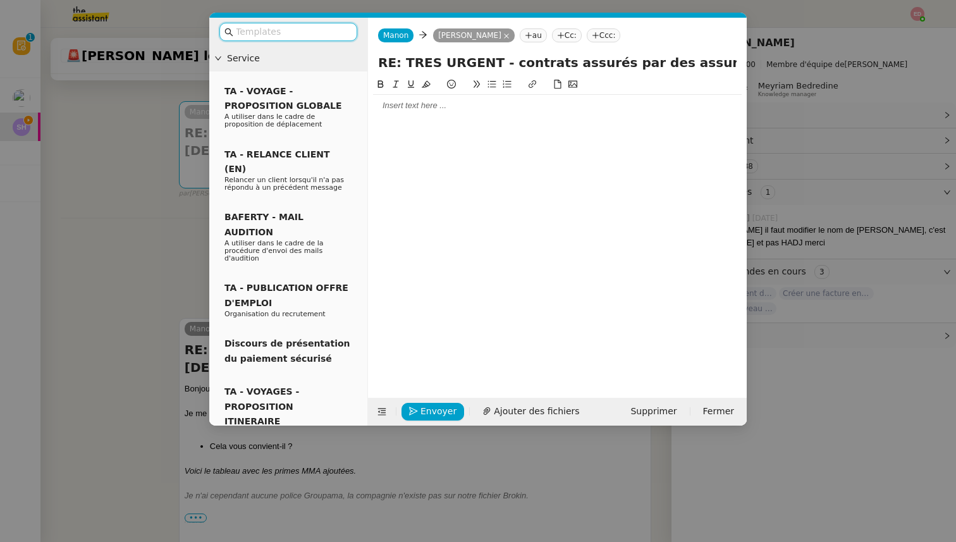
click at [404, 105] on div at bounding box center [557, 105] width 368 height 11
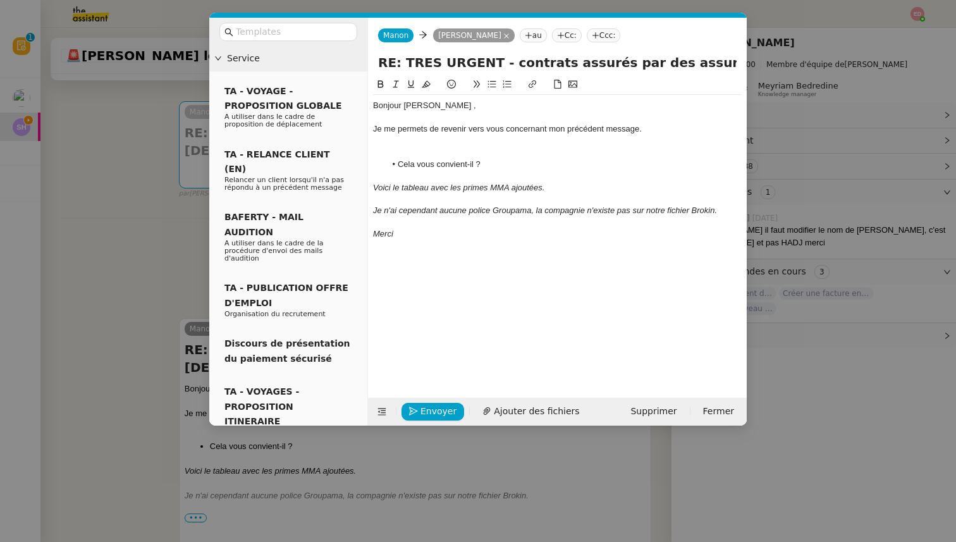
scroll to position [0, 0]
click at [411, 145] on div at bounding box center [557, 140] width 368 height 11
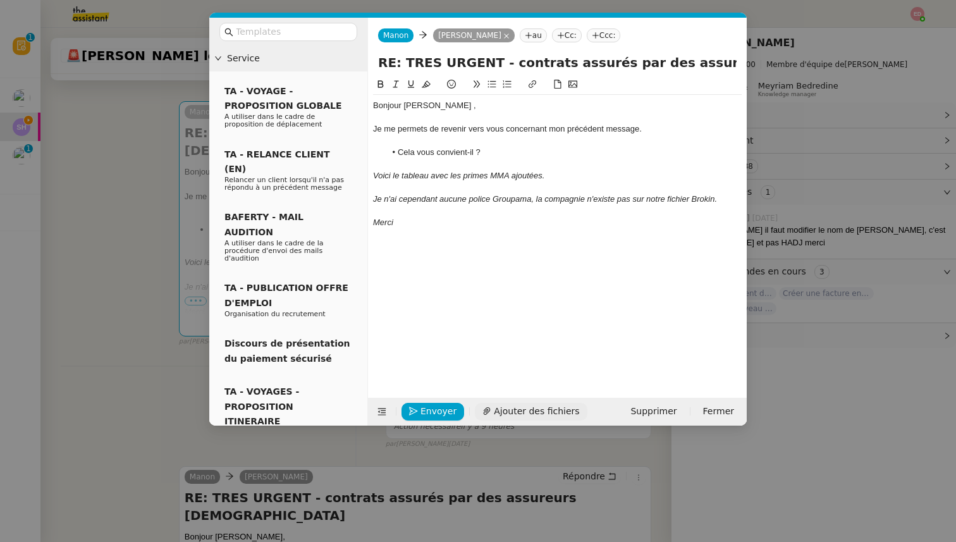
click at [517, 408] on span "Ajouter des fichiers" at bounding box center [536, 411] width 85 height 15
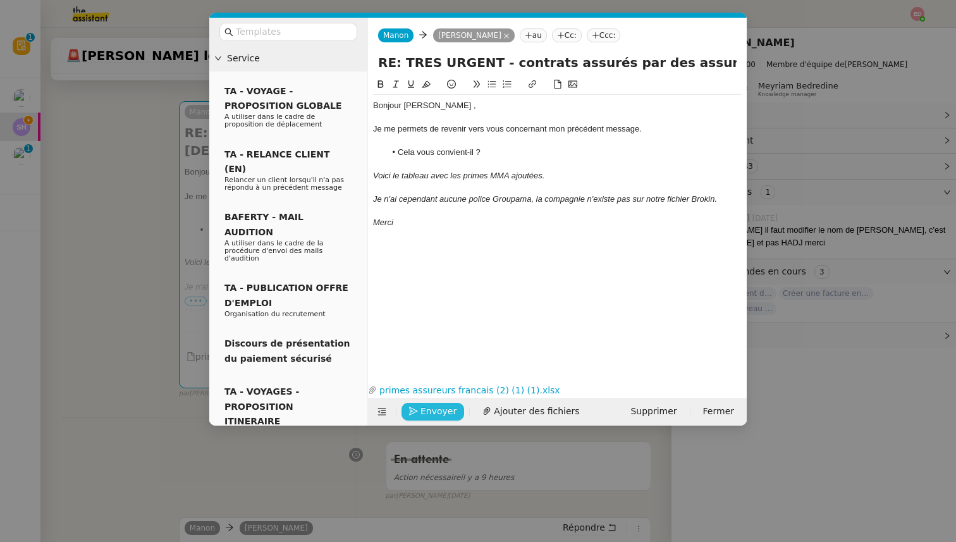
click at [430, 411] on span "Envoyer" at bounding box center [438, 411] width 36 height 15
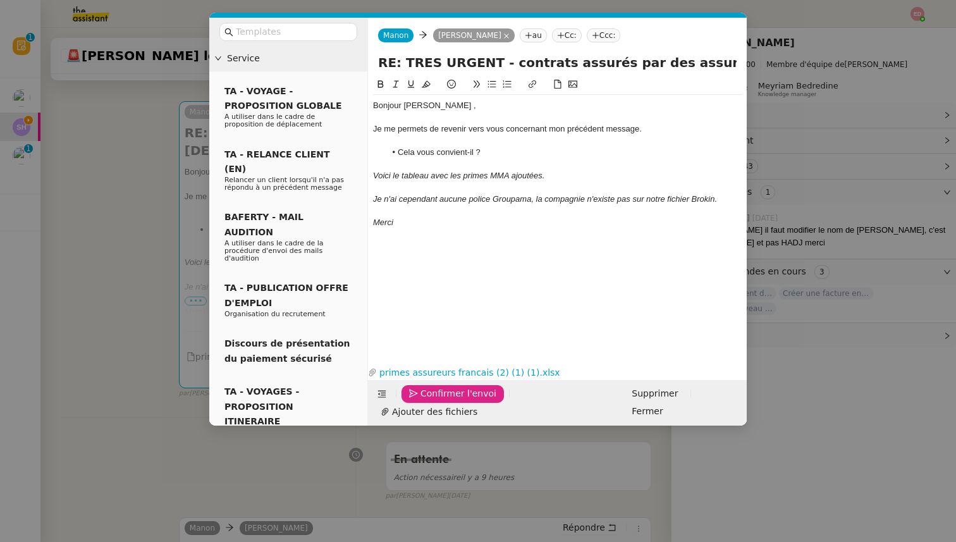
click at [430, 401] on span "Confirmer l'envoi" at bounding box center [458, 393] width 76 height 15
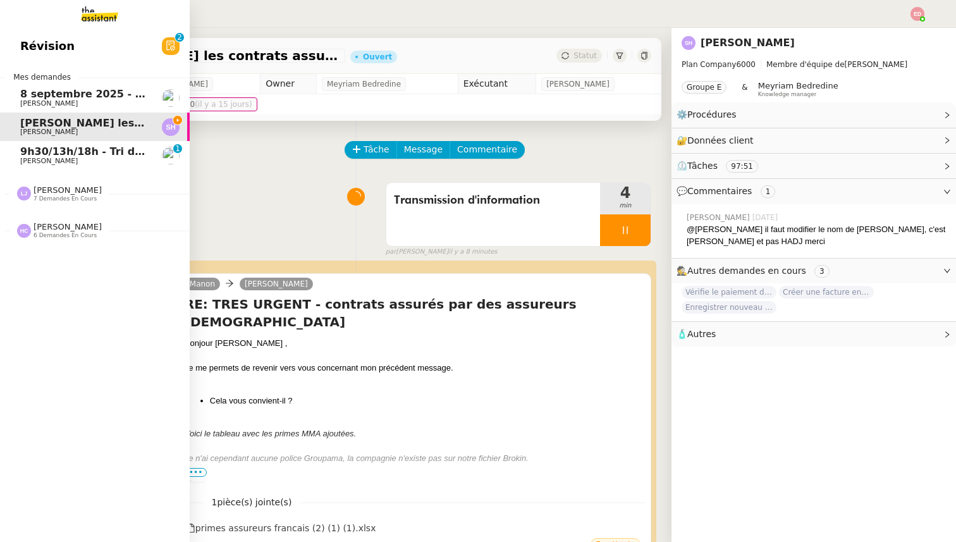
click at [28, 152] on span "9h30/13h/18h - Tri de la boite mail PRO - 5 septembre 2025" at bounding box center [189, 151] width 338 height 12
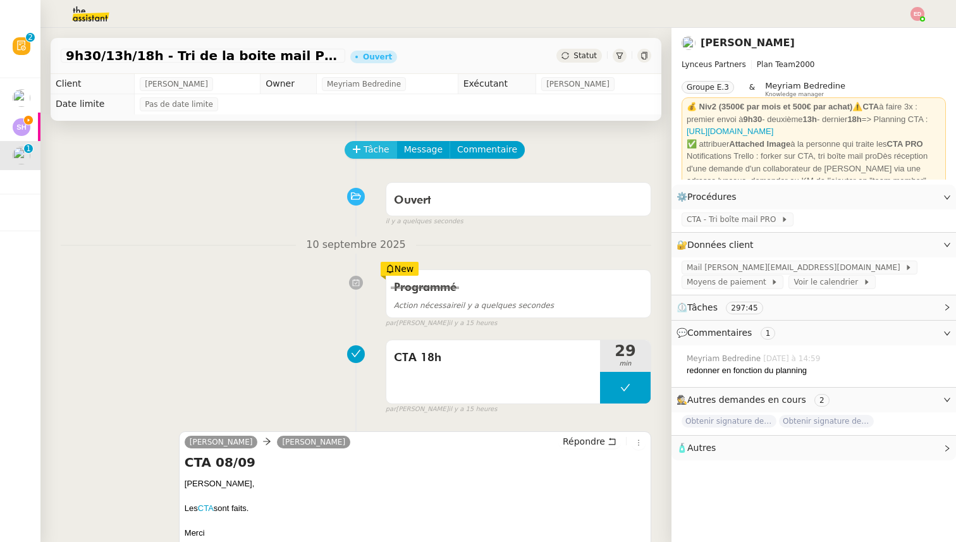
click at [370, 149] on span "Tâche" at bounding box center [376, 149] width 26 height 15
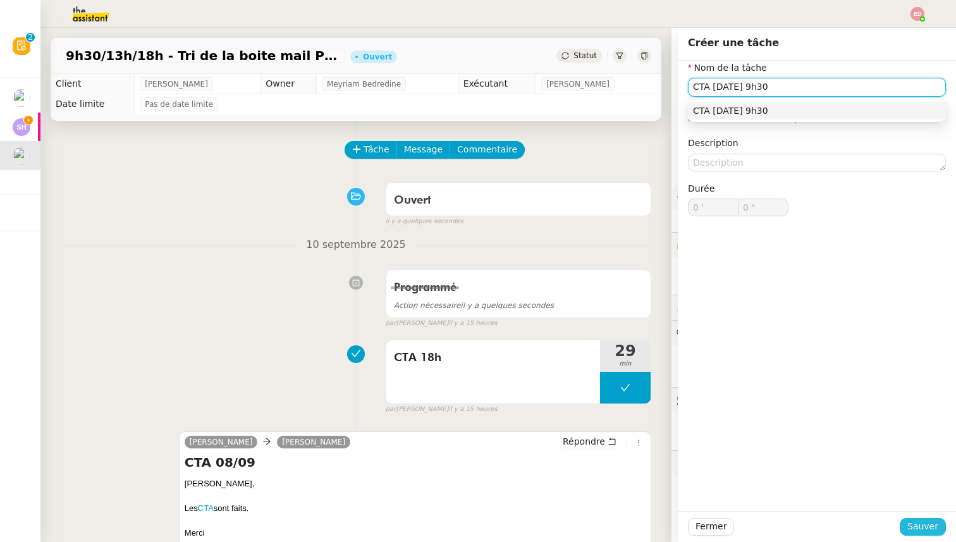
type input "CTA [DATE] 9h30"
click at [922, 529] on span "Sauver" at bounding box center [922, 526] width 31 height 15
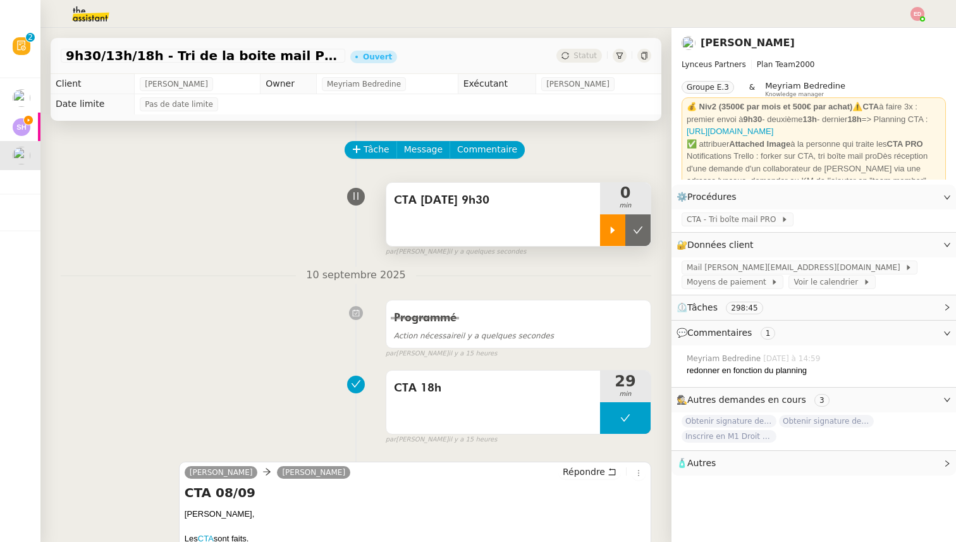
click at [613, 243] on div at bounding box center [612, 230] width 25 height 32
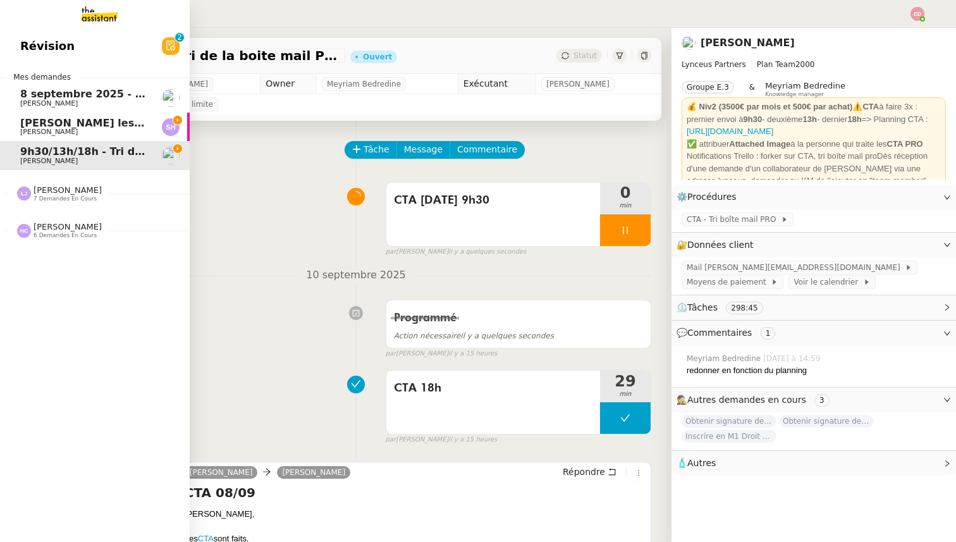
click at [24, 126] on span "[PERSON_NAME] les contrats assurés par des assureurs français" at bounding box center [204, 123] width 368 height 12
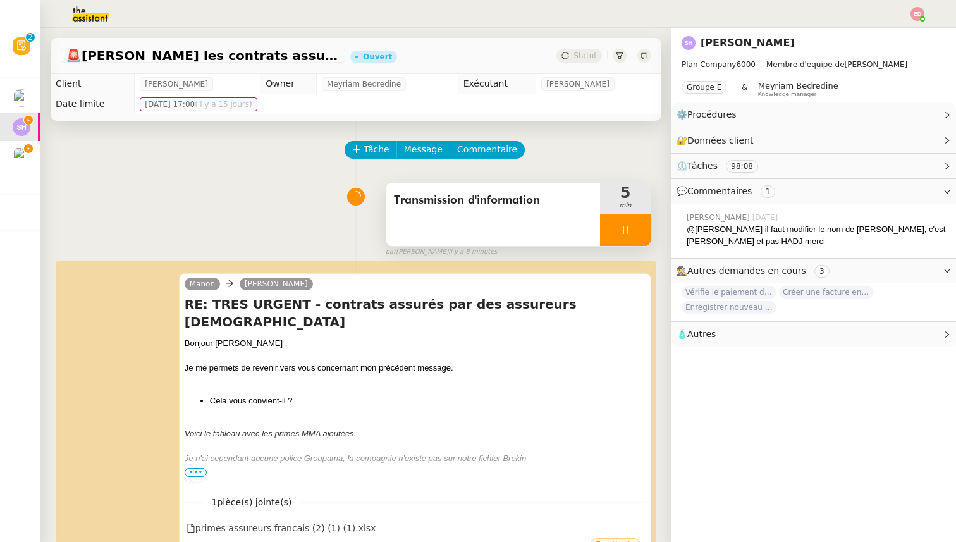
click at [643, 239] on div at bounding box center [625, 230] width 51 height 32
click at [643, 238] on button at bounding box center [637, 230] width 25 height 32
click at [590, 58] on span "Statut" at bounding box center [584, 55] width 23 height 9
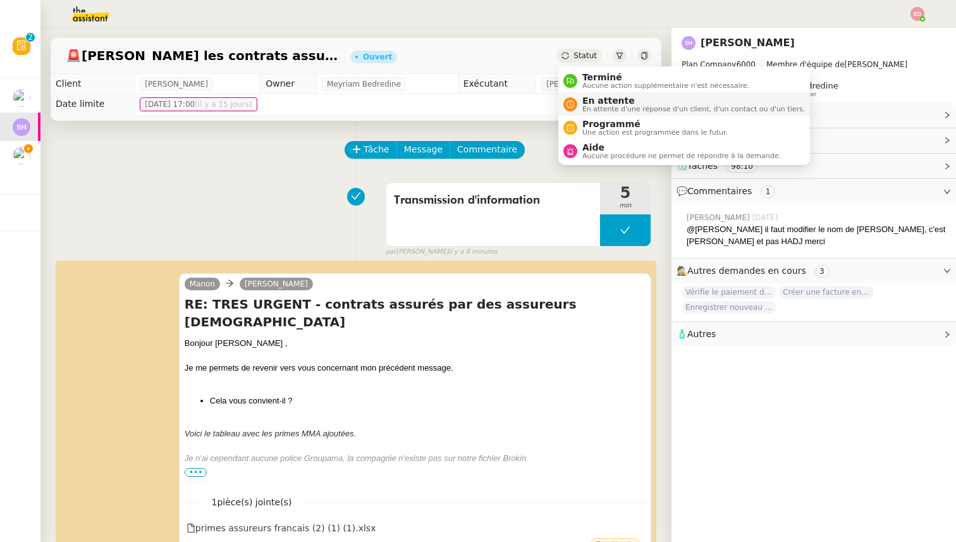
click at [596, 99] on span "En attente" at bounding box center [693, 100] width 222 height 10
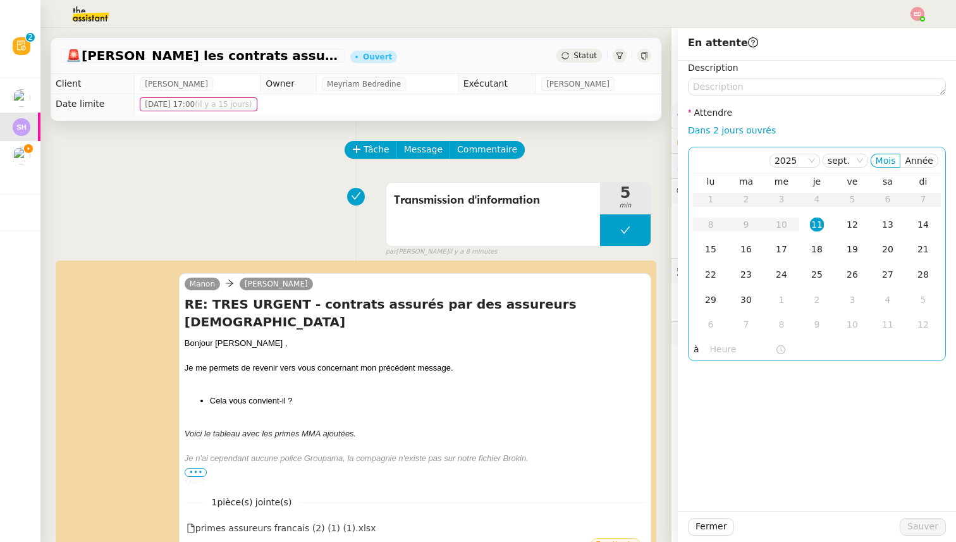
click at [820, 248] on div "18" at bounding box center [817, 249] width 14 height 14
click at [911, 519] on span "Sauver" at bounding box center [922, 526] width 31 height 15
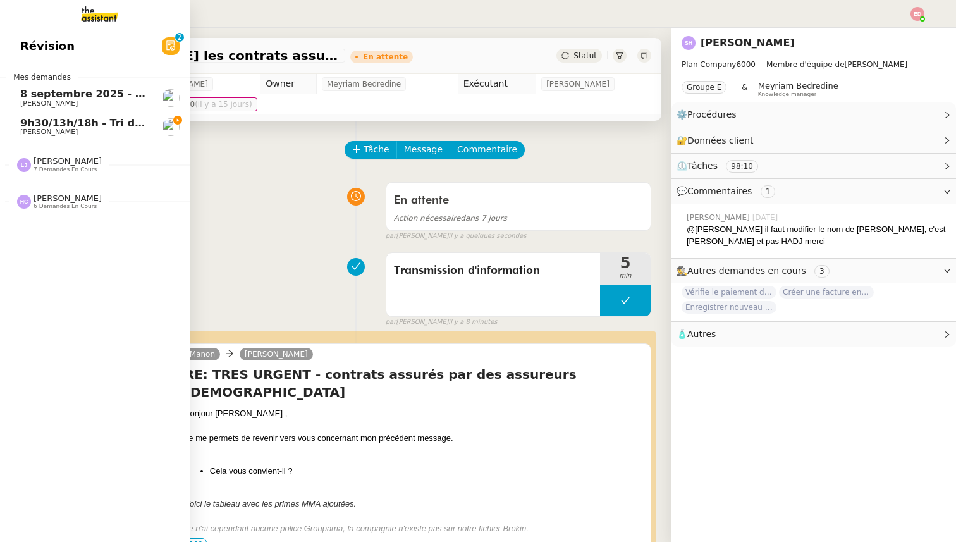
click at [52, 166] on span "7 demandes en cours" at bounding box center [64, 169] width 63 height 7
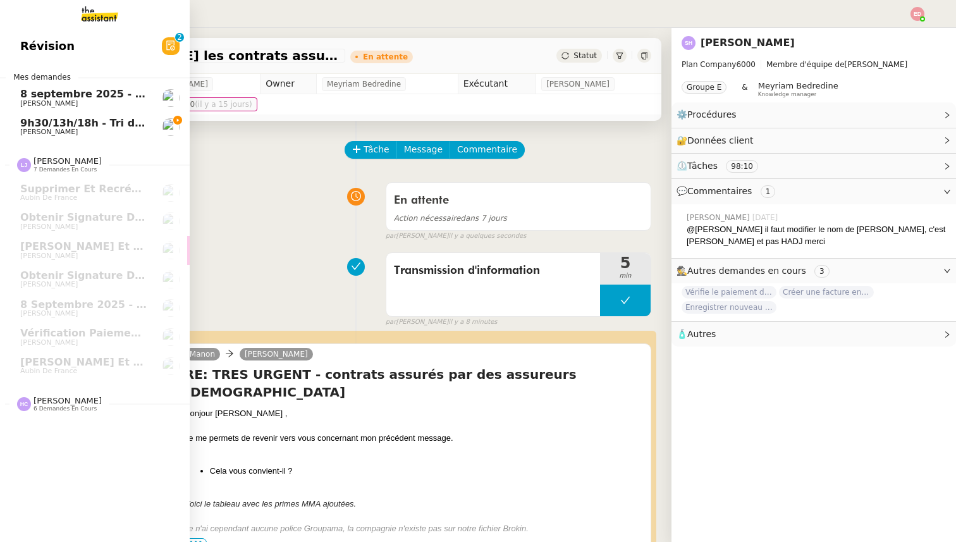
click at [49, 88] on span "8 septembre 2025 - QUOTIDIEN Gestion boite mail Accounting" at bounding box center [197, 94] width 354 height 12
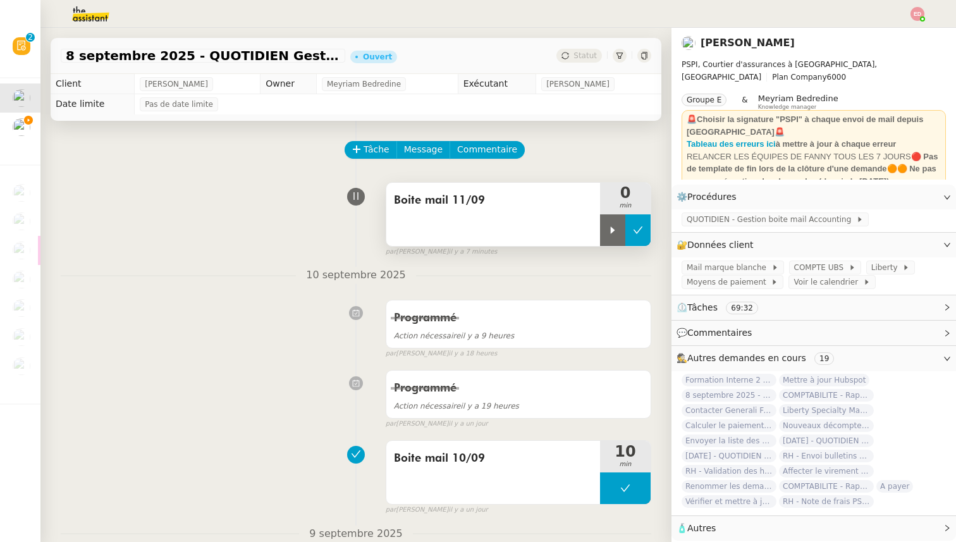
click at [640, 232] on icon at bounding box center [638, 230] width 10 height 10
click at [592, 61] on div "Statut" at bounding box center [579, 56] width 46 height 14
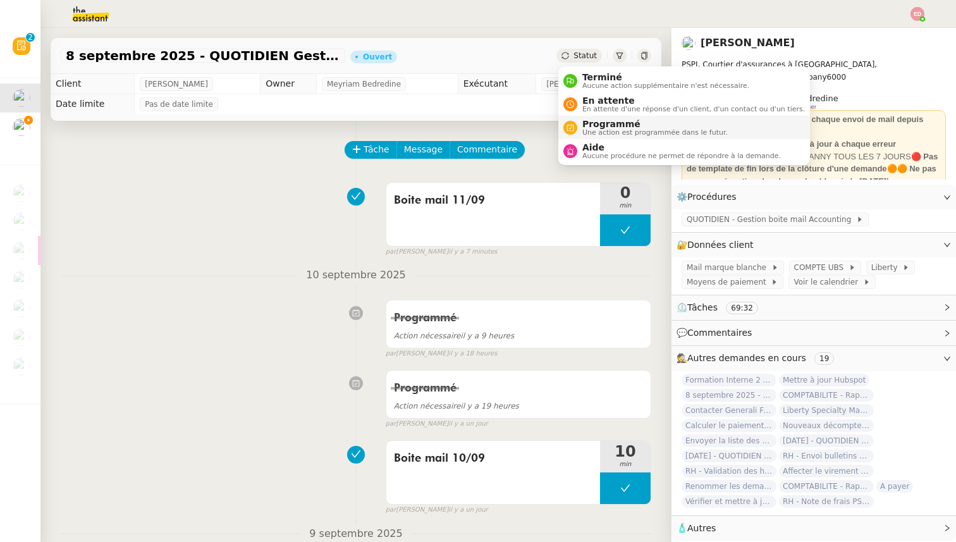
click at [609, 138] on li "Programmé Une action est programmée dans le futur." at bounding box center [684, 127] width 252 height 23
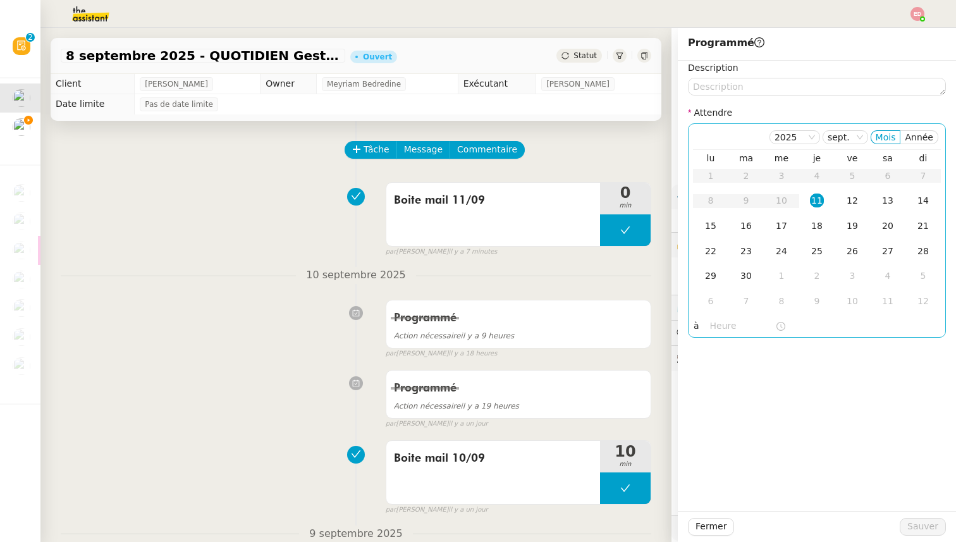
click at [823, 198] on div "11" at bounding box center [817, 200] width 14 height 14
click at [719, 329] on input "text" at bounding box center [742, 326] width 65 height 15
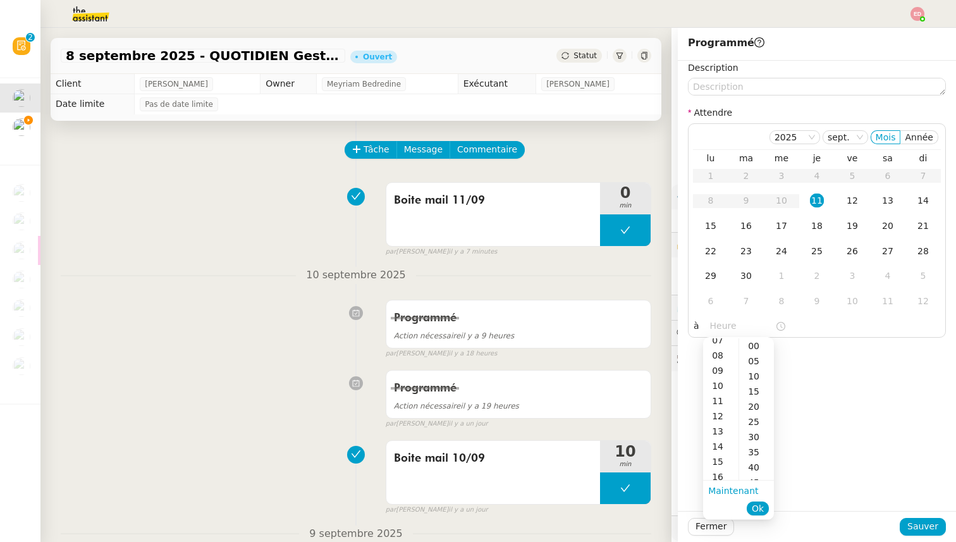
scroll to position [113, 0]
click at [719, 382] on div "10" at bounding box center [720, 384] width 35 height 15
type input "10:00"
click at [765, 348] on div "00" at bounding box center [756, 345] width 35 height 15
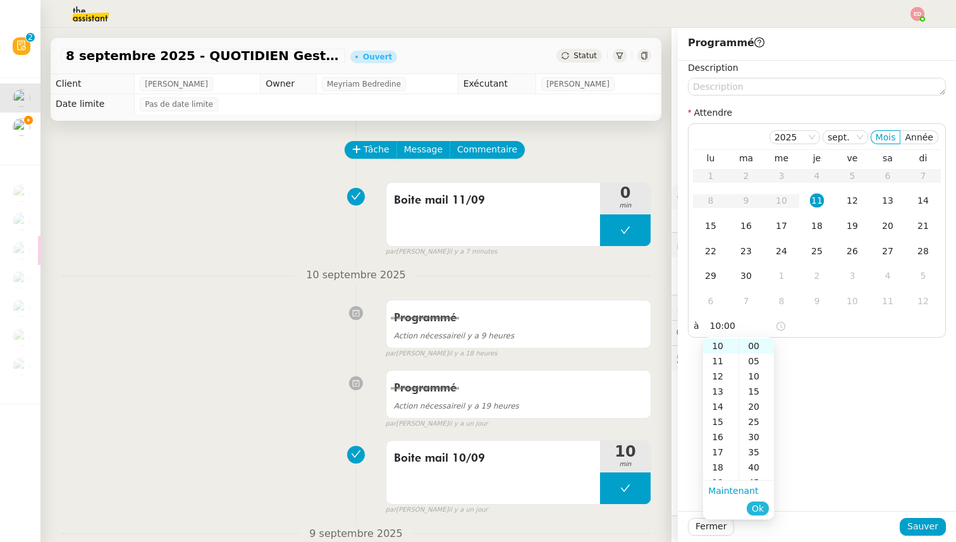
click at [763, 502] on button "Ok" at bounding box center [757, 508] width 22 height 14
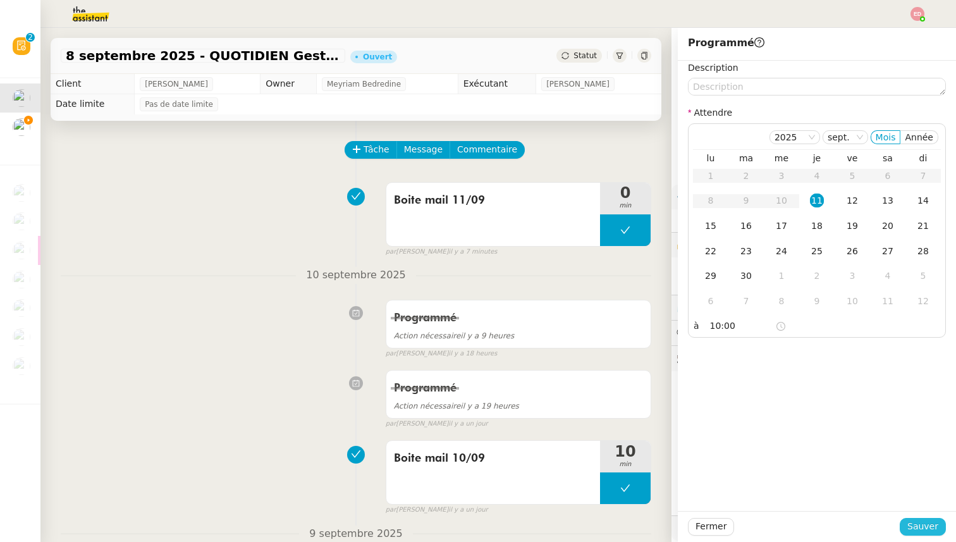
click at [922, 526] on span "Sauver" at bounding box center [922, 526] width 31 height 15
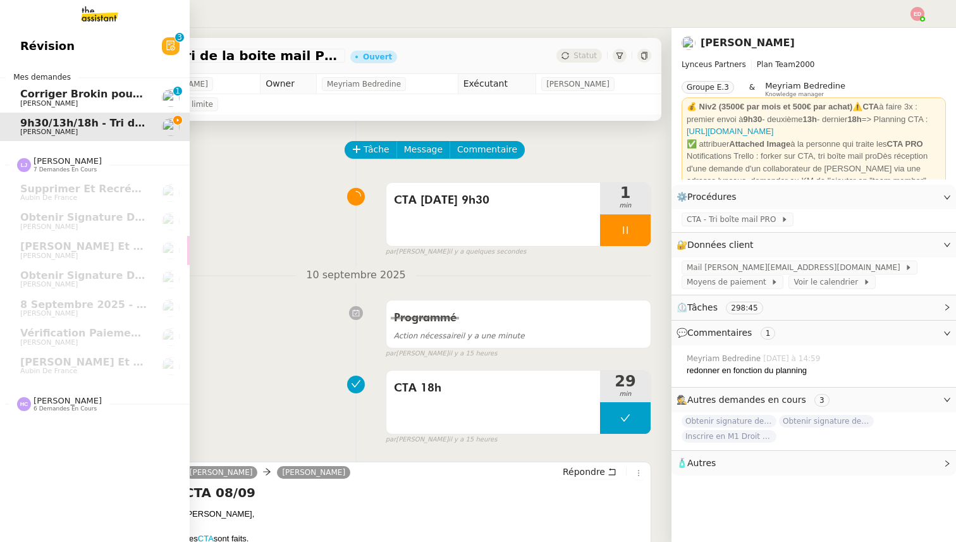
click at [65, 98] on span "Corriger Brokin pour clôture comptable" at bounding box center [132, 94] width 224 height 12
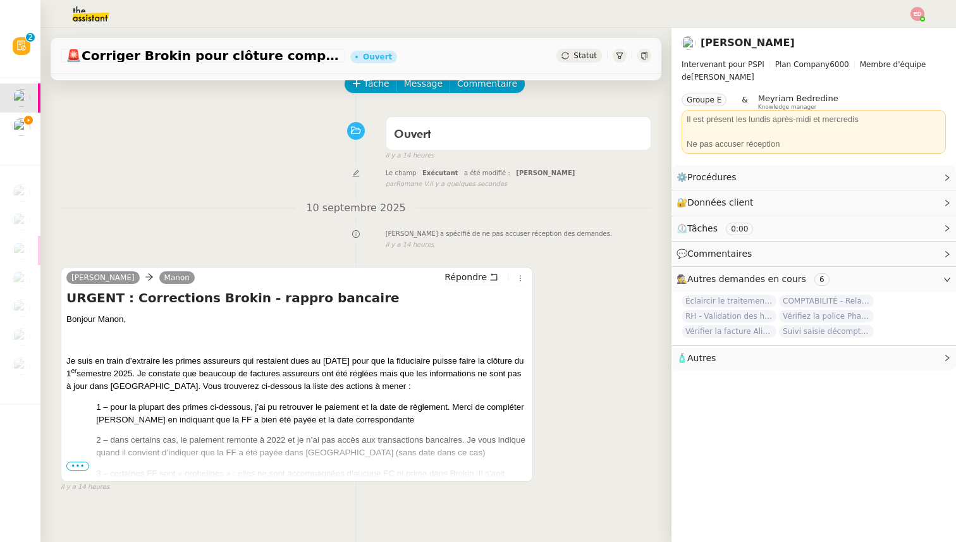
scroll to position [70, 0]
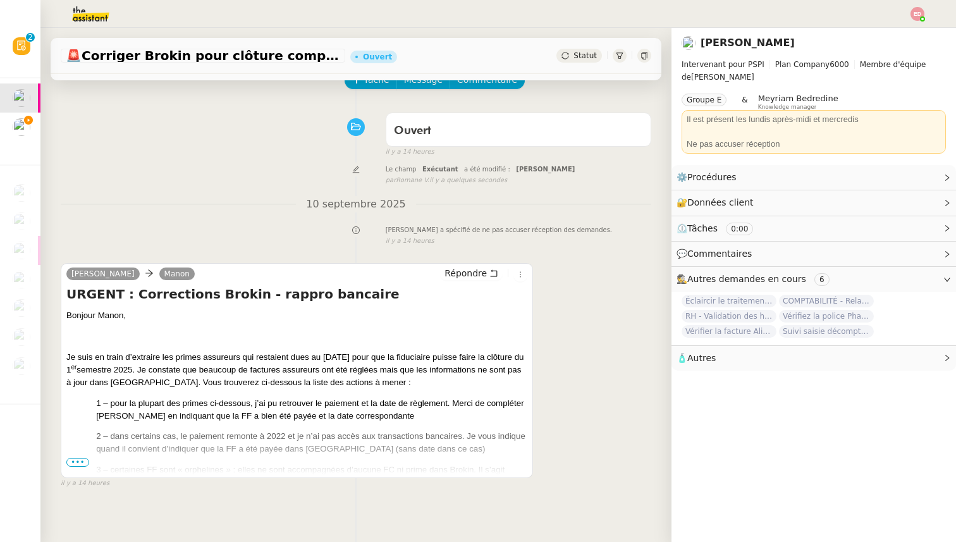
click at [78, 461] on span "•••" at bounding box center [77, 462] width 23 height 9
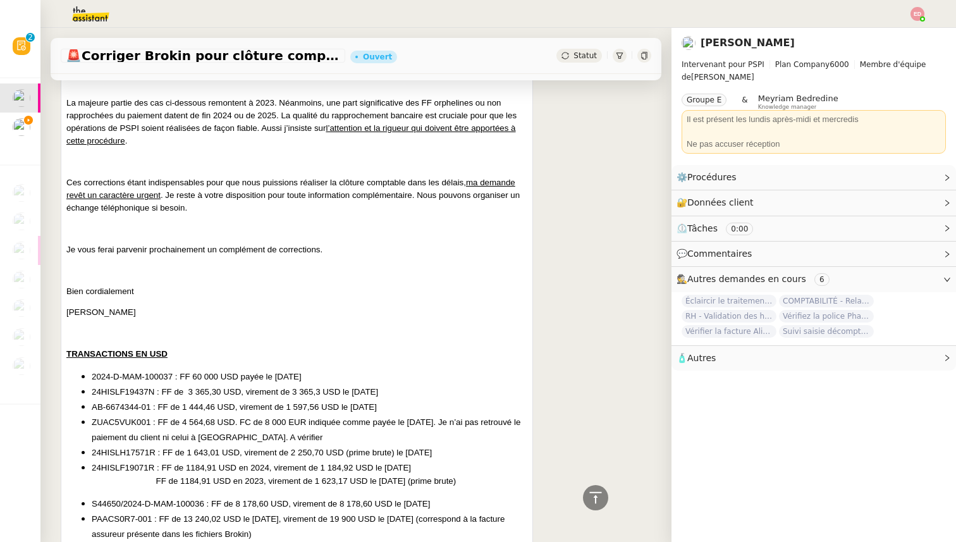
scroll to position [0, 0]
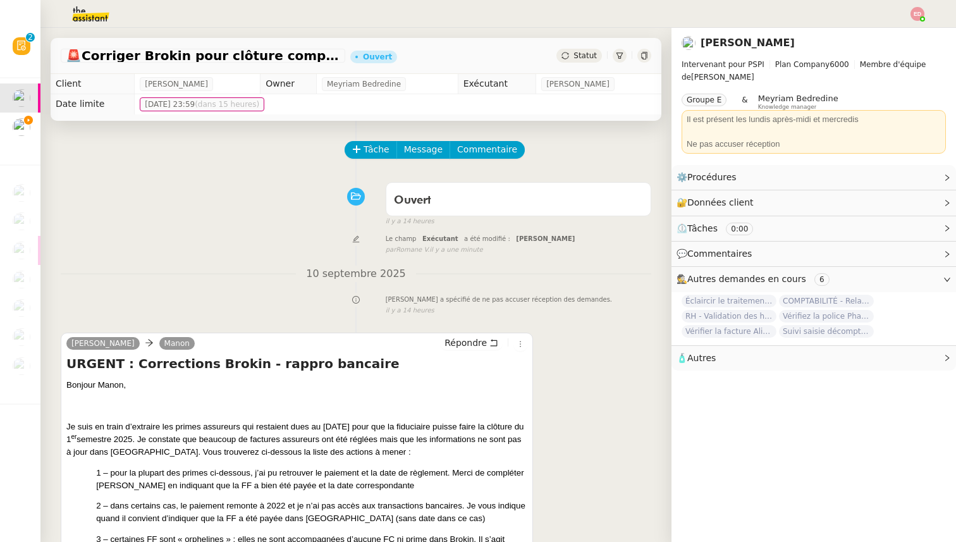
click at [579, 55] on span "Statut" at bounding box center [584, 55] width 23 height 9
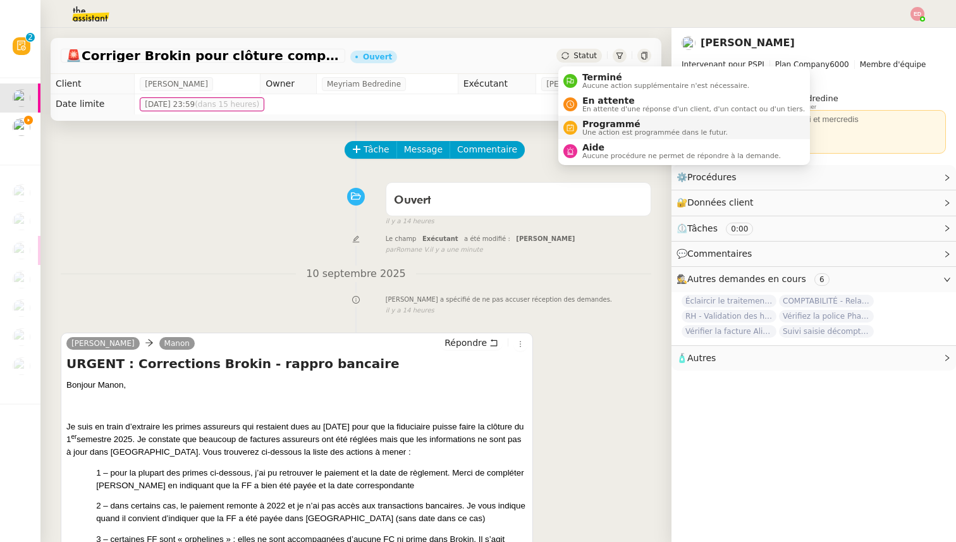
click at [601, 121] on span "Programmé" at bounding box center [654, 124] width 145 height 10
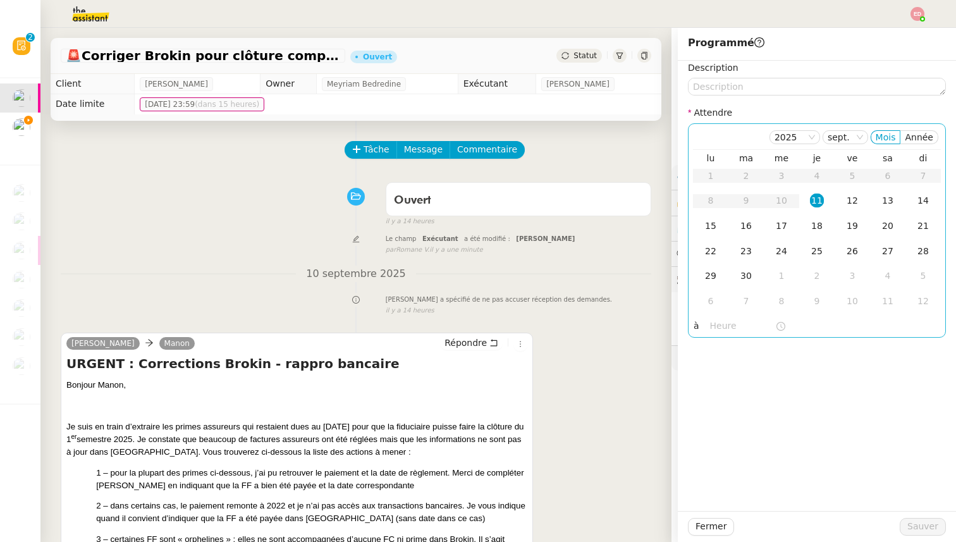
click at [820, 201] on div "11" at bounding box center [817, 200] width 14 height 14
click at [713, 323] on input "text" at bounding box center [742, 326] width 65 height 15
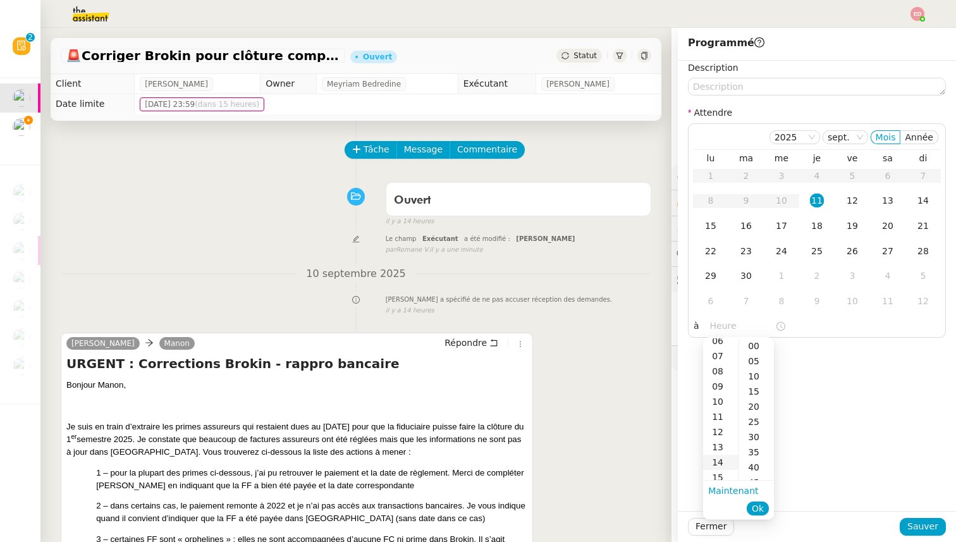
click at [717, 459] on div "14" at bounding box center [720, 461] width 35 height 15
click at [755, 348] on div "00" at bounding box center [756, 345] width 35 height 15
type input "14:00"
click at [755, 506] on span "Ok" at bounding box center [757, 508] width 12 height 13
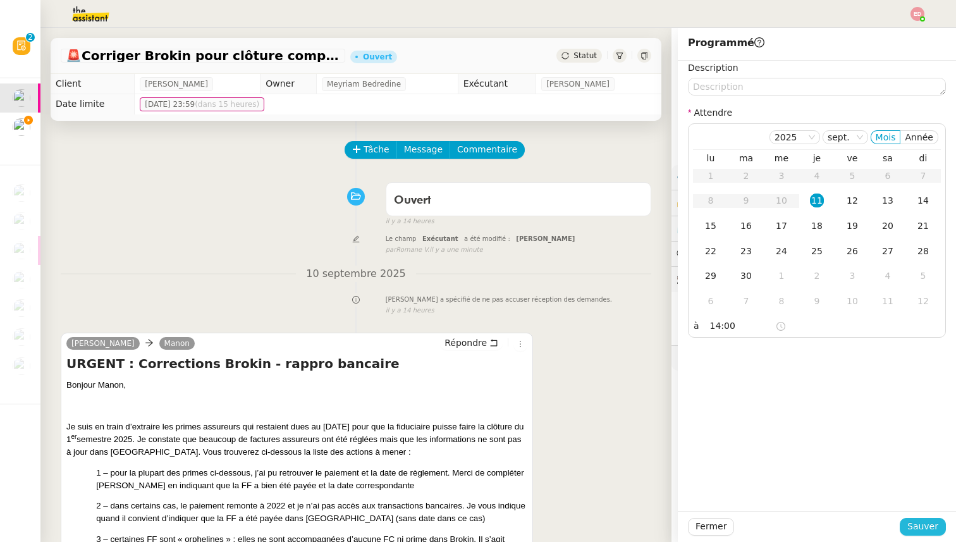
click at [913, 525] on span "Sauver" at bounding box center [922, 526] width 31 height 15
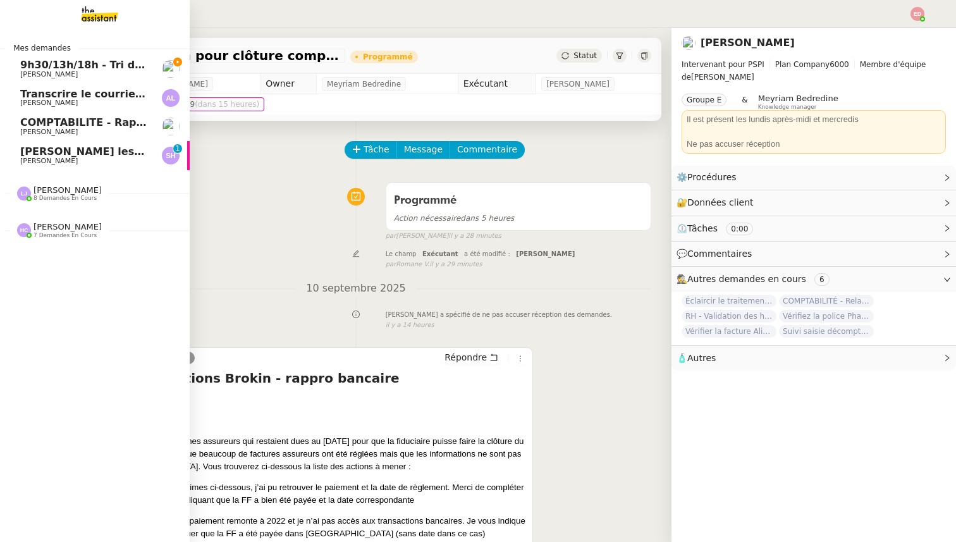
click at [70, 68] on span "9h30/13h/18h - Tri de la boite mail PRO - 5 septembre 2025" at bounding box center [189, 65] width 338 height 12
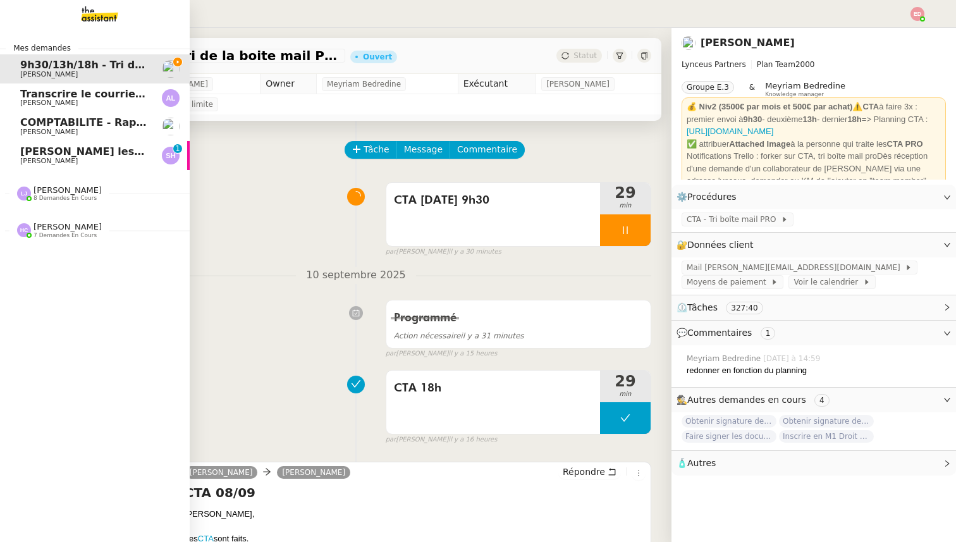
click at [78, 91] on span "Transcrire le courrier manuscrit en document Word" at bounding box center [166, 94] width 292 height 12
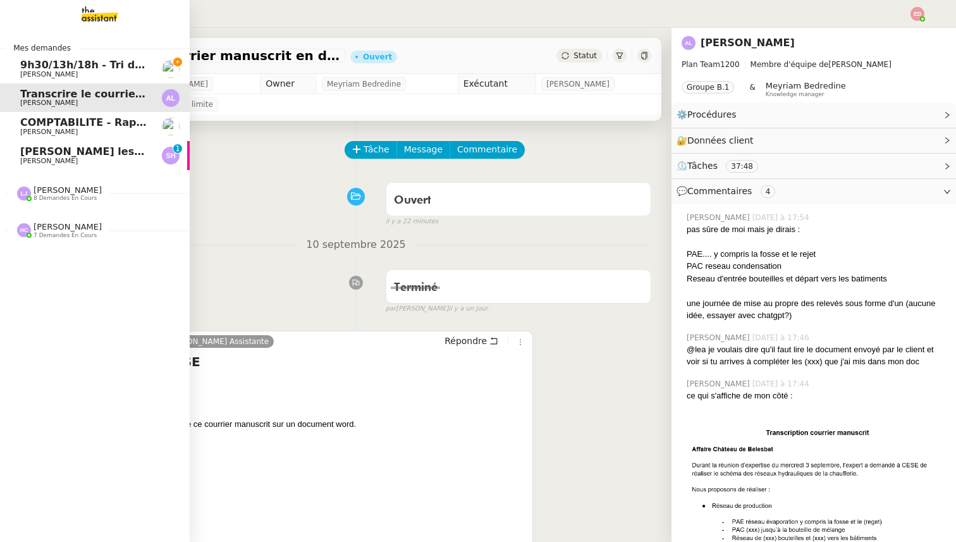
click at [45, 155] on span "[PERSON_NAME] les contrats assurés par des assureurs français" at bounding box center [204, 151] width 368 height 12
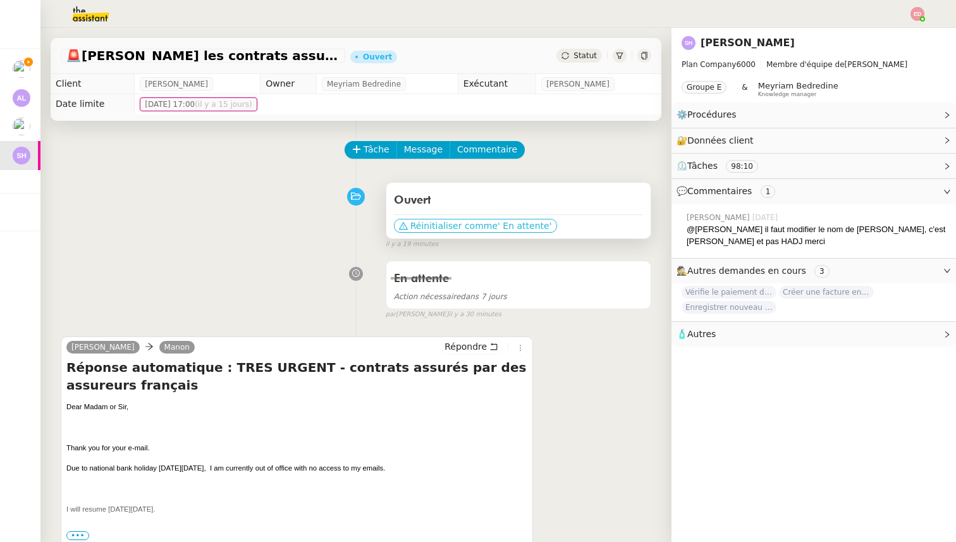
click at [497, 223] on span "' En attente'" at bounding box center [524, 225] width 54 height 13
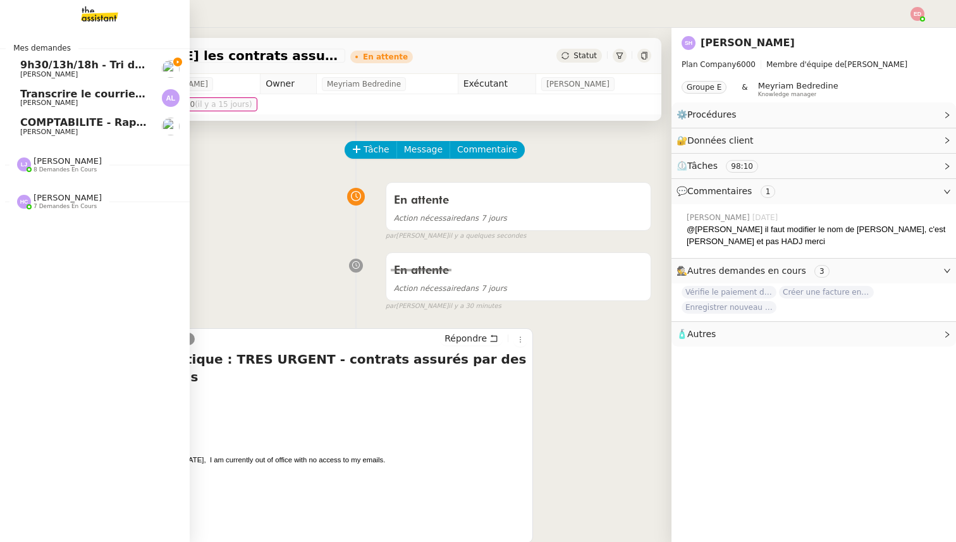
click at [27, 126] on span "COMPTABILITE - Rapprochement bancaire - [DATE]" at bounding box center [164, 122] width 288 height 12
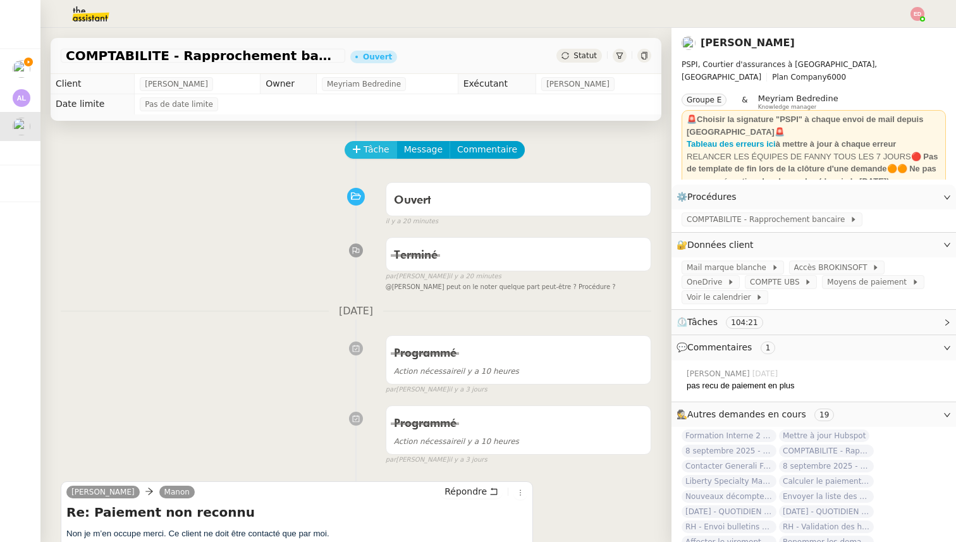
click at [373, 147] on span "Tâche" at bounding box center [376, 149] width 26 height 15
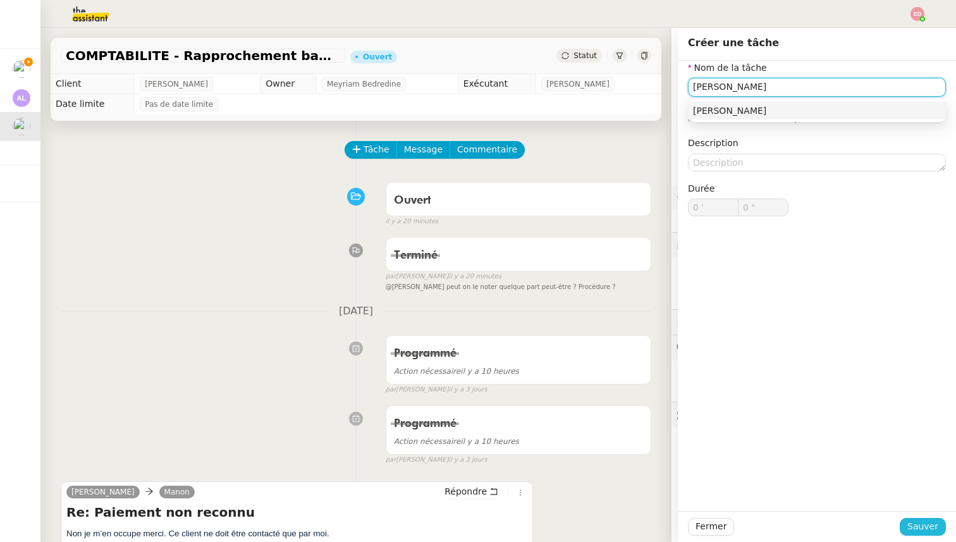
type input "[PERSON_NAME]"
click at [926, 526] on span "Sauver" at bounding box center [922, 526] width 31 height 15
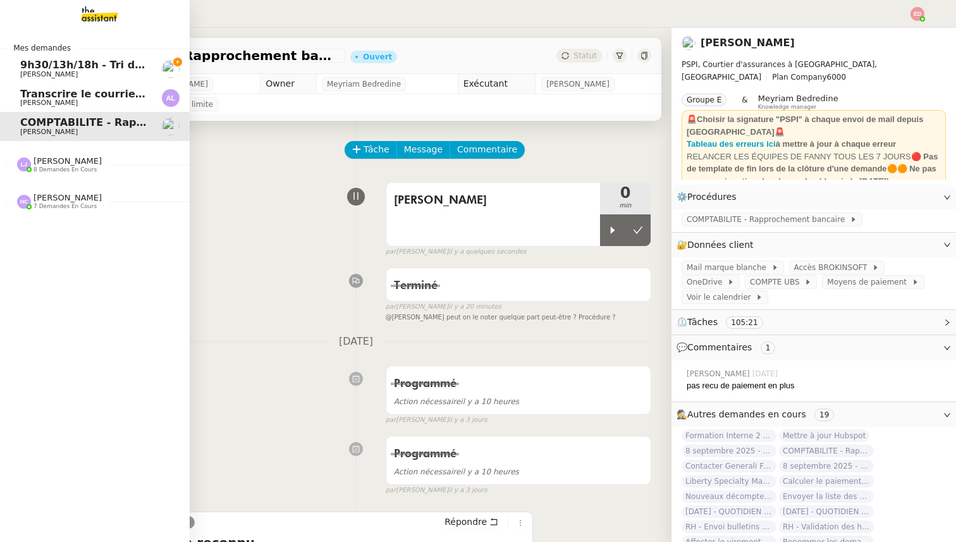
click at [24, 67] on span "9h30/13h/18h - Tri de la boite mail PRO - 5 septembre 2025" at bounding box center [189, 65] width 338 height 12
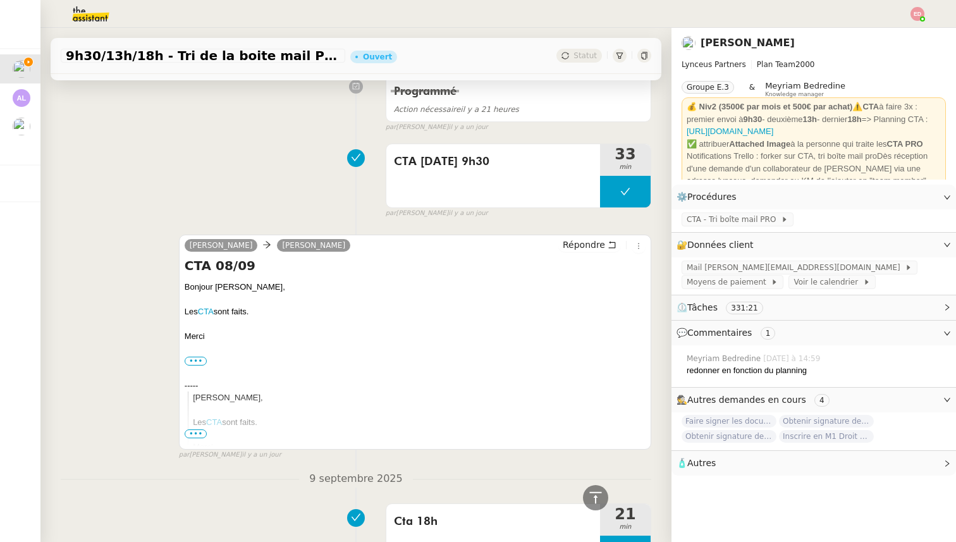
scroll to position [1031, 0]
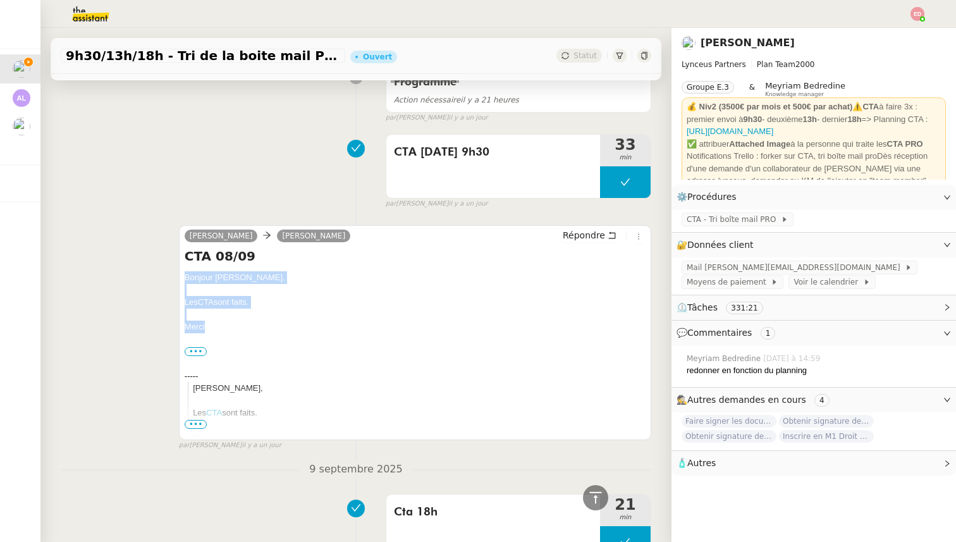
drag, startPoint x: 208, startPoint y: 330, endPoint x: 184, endPoint y: 276, distance: 59.4
copy div "Bonjour [PERSON_NAME], Les CTA sont faits. [GEOGRAPHIC_DATA]"
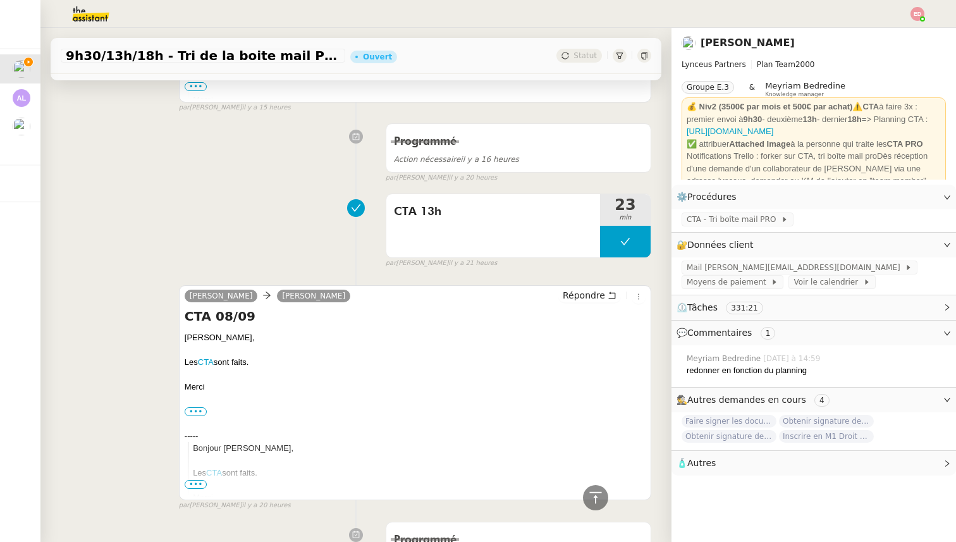
scroll to position [0, 0]
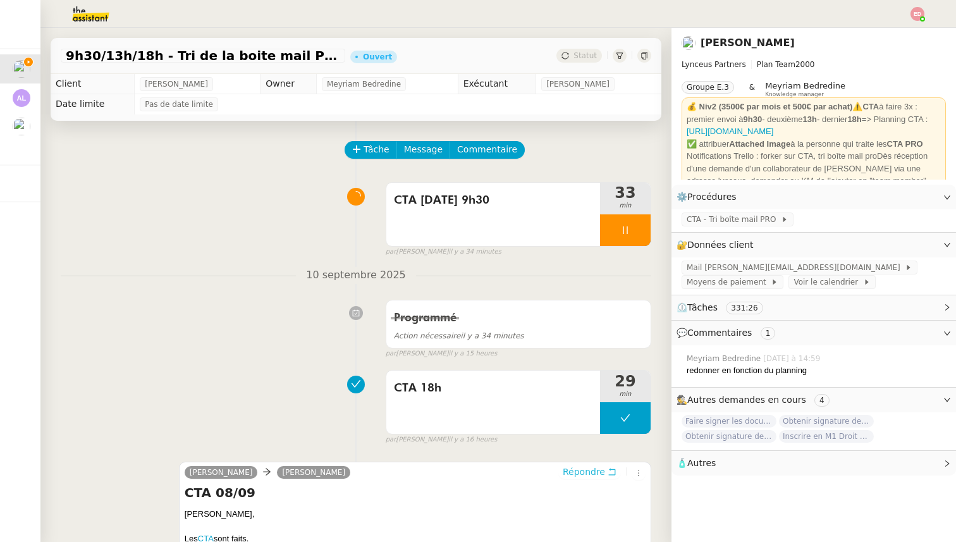
click at [571, 468] on span "Répondre" at bounding box center [583, 471] width 42 height 13
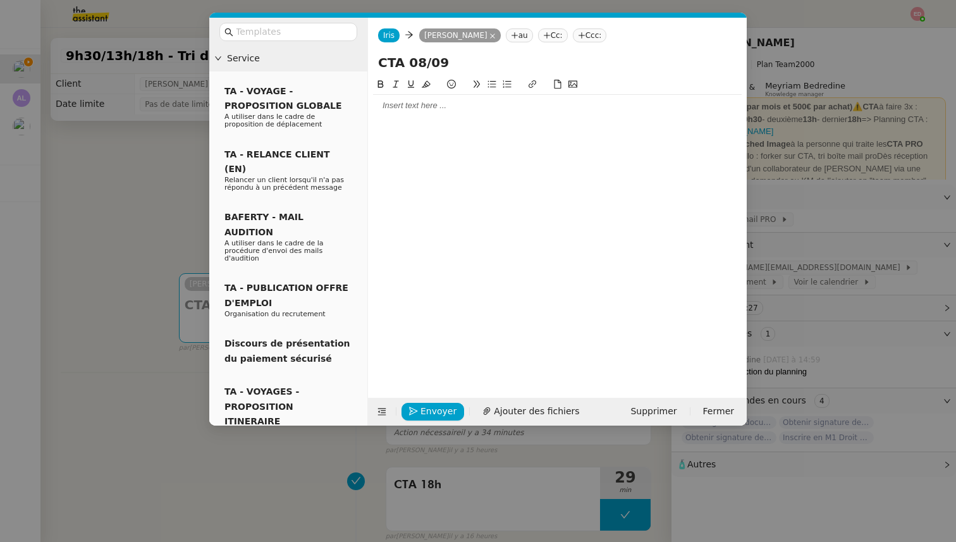
click at [410, 108] on div at bounding box center [557, 105] width 368 height 11
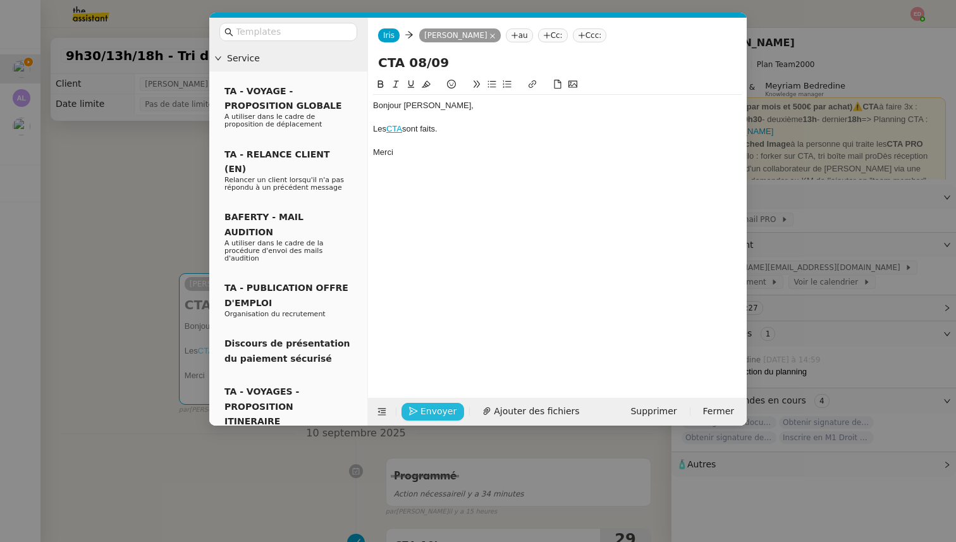
click at [427, 409] on span "Envoyer" at bounding box center [438, 411] width 36 height 15
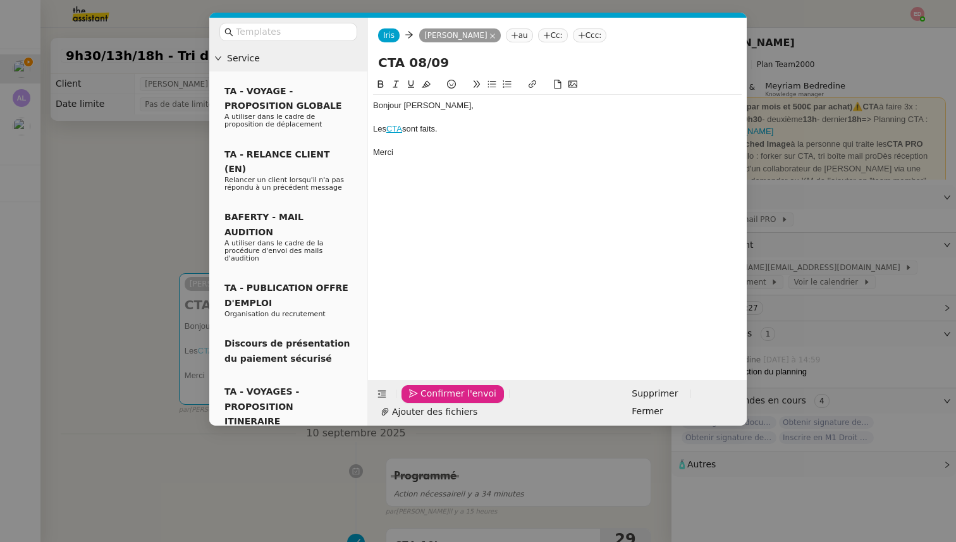
click at [427, 401] on span "Confirmer l'envoi" at bounding box center [458, 393] width 76 height 15
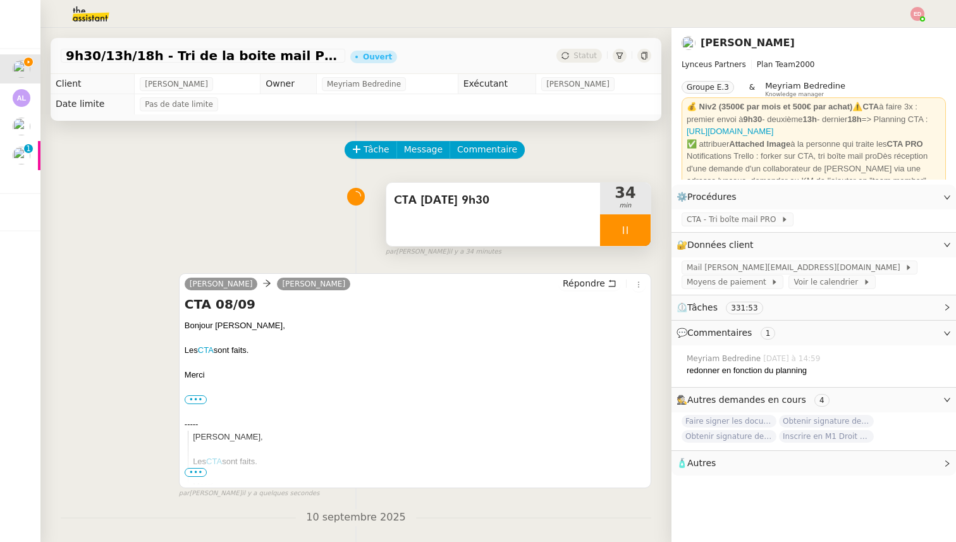
click at [641, 229] on div at bounding box center [625, 230] width 51 height 32
click at [641, 229] on icon at bounding box center [638, 230] width 10 height 10
click at [583, 53] on span "Statut" at bounding box center [584, 55] width 23 height 9
click at [581, 56] on span "Statut" at bounding box center [584, 55] width 23 height 9
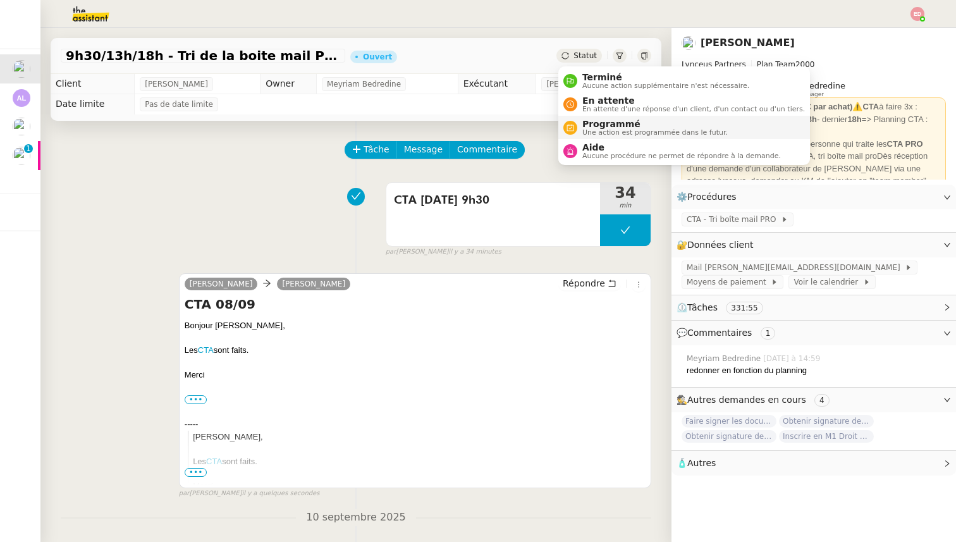
click at [592, 123] on span "Programmé" at bounding box center [654, 124] width 145 height 10
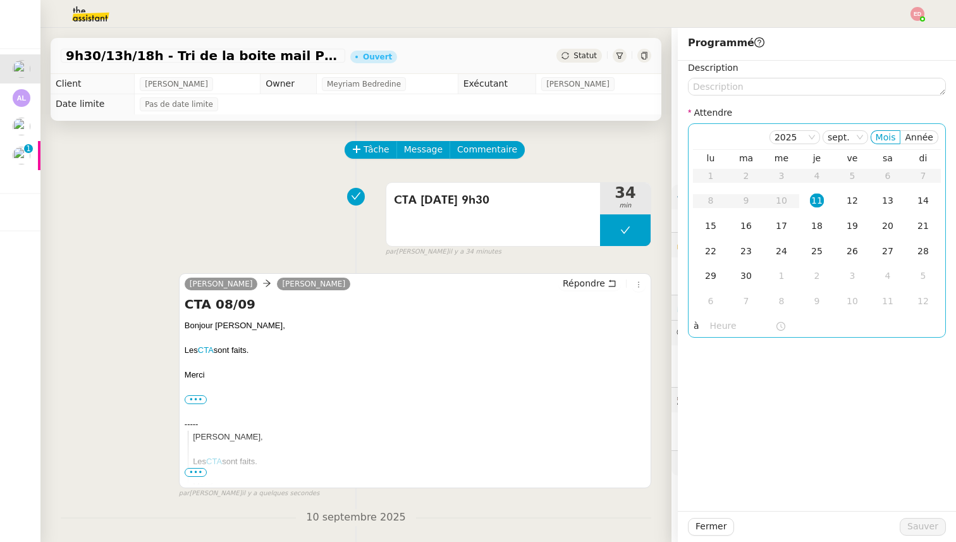
click at [815, 196] on div "11" at bounding box center [817, 200] width 14 height 14
click at [715, 327] on input "text" at bounding box center [742, 326] width 65 height 15
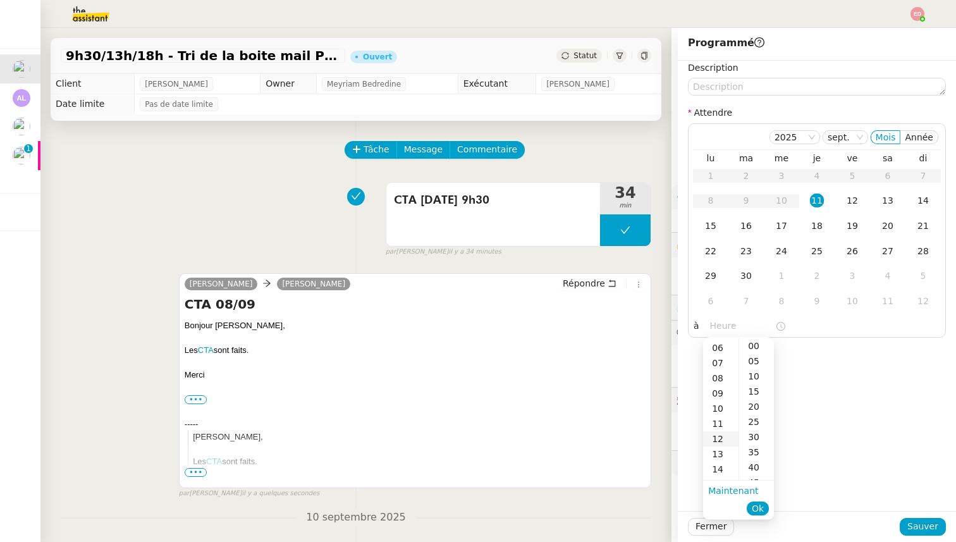
click at [720, 440] on div "12" at bounding box center [720, 438] width 35 height 15
click at [755, 437] on div "30" at bounding box center [756, 436] width 35 height 15
type input "12:30"
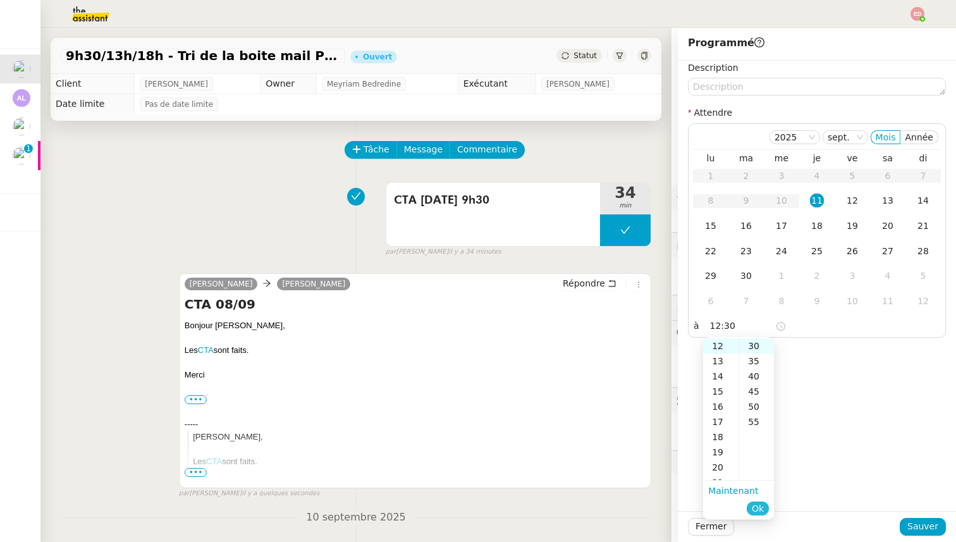
click at [759, 509] on span "Ok" at bounding box center [757, 508] width 12 height 13
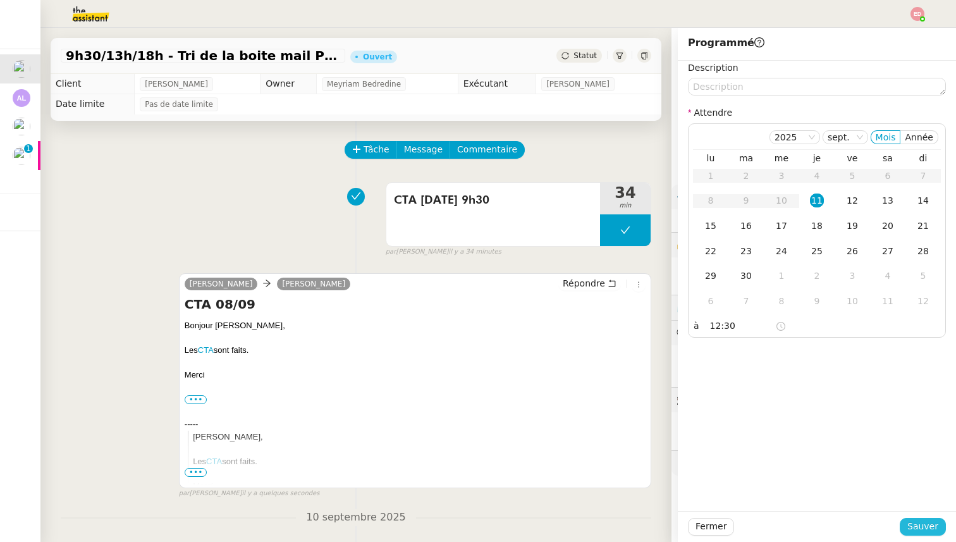
click at [917, 525] on span "Sauver" at bounding box center [922, 526] width 31 height 15
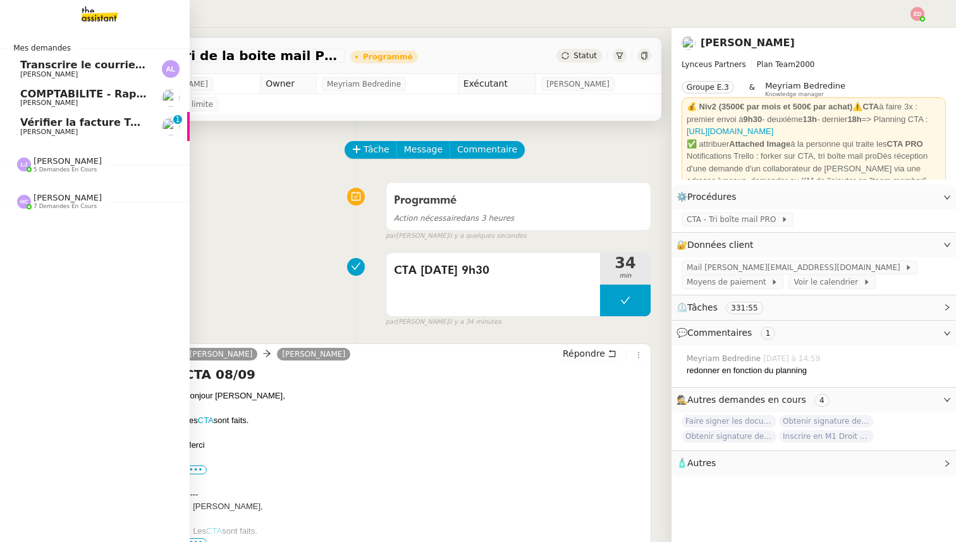
click at [46, 95] on span "COMPTABILITE - Rapprochement bancaire - [DATE]" at bounding box center [164, 94] width 288 height 12
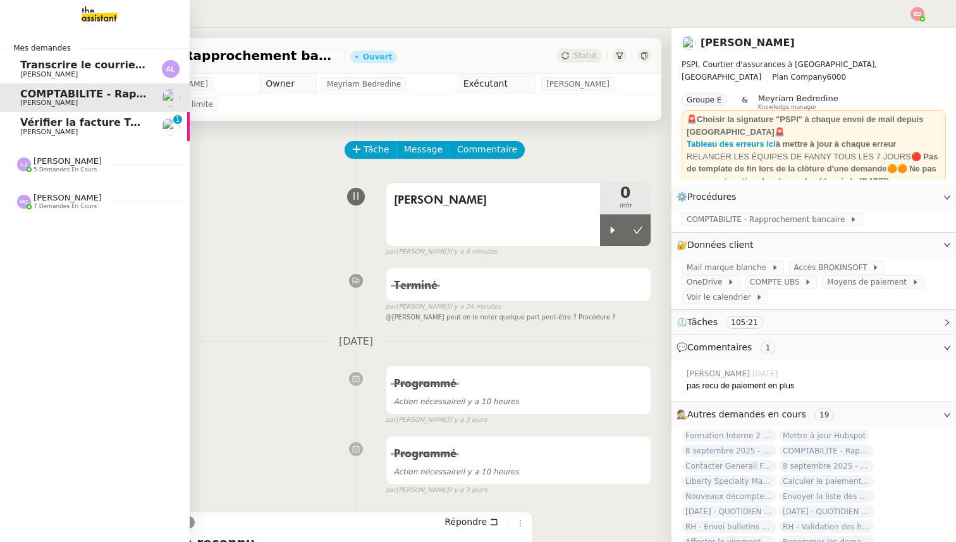
click at [75, 164] on span "[PERSON_NAME]" at bounding box center [67, 160] width 68 height 9
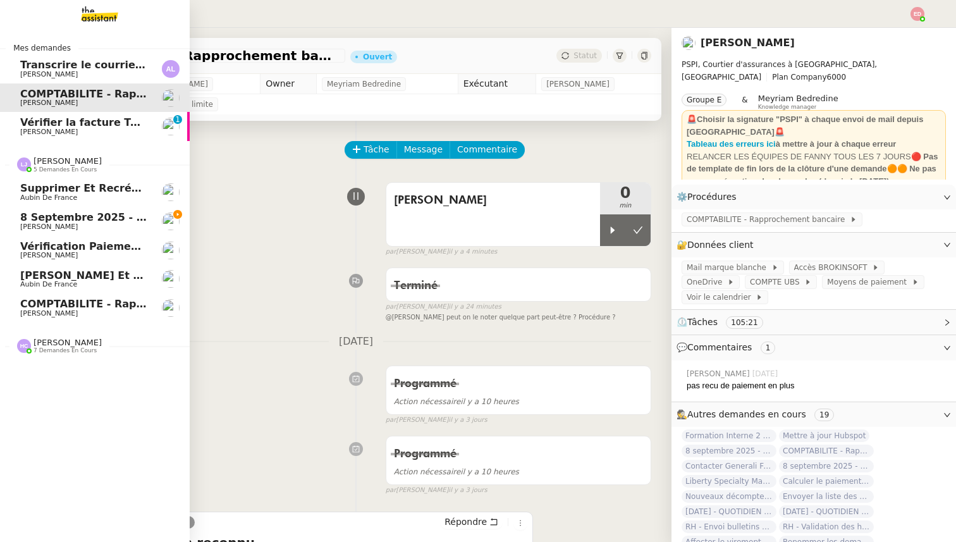
click at [79, 302] on span "COMPTABILITE - Rapprochement bancaire - [DATE]" at bounding box center [164, 304] width 288 height 12
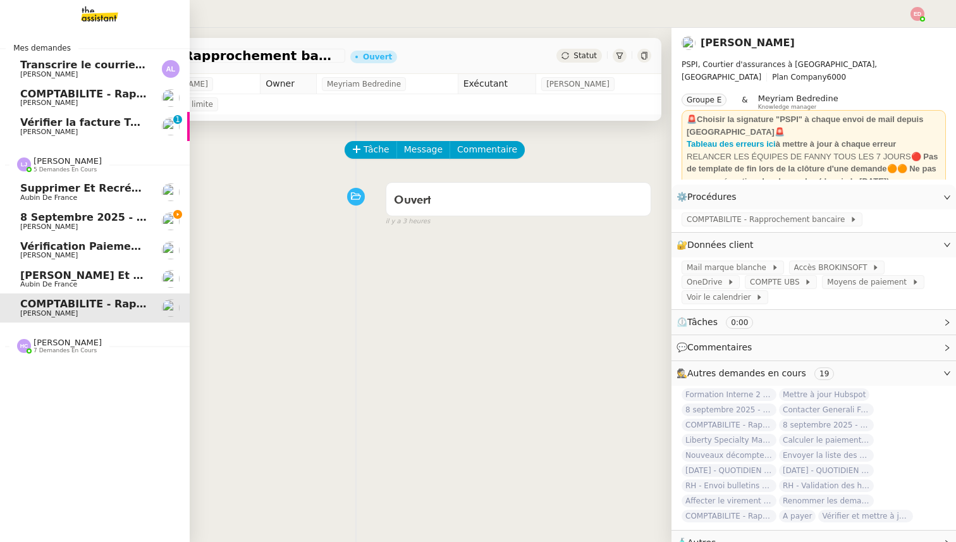
click at [72, 278] on span "[PERSON_NAME] et envoyer la facture à [PERSON_NAME]" at bounding box center [185, 275] width 331 height 12
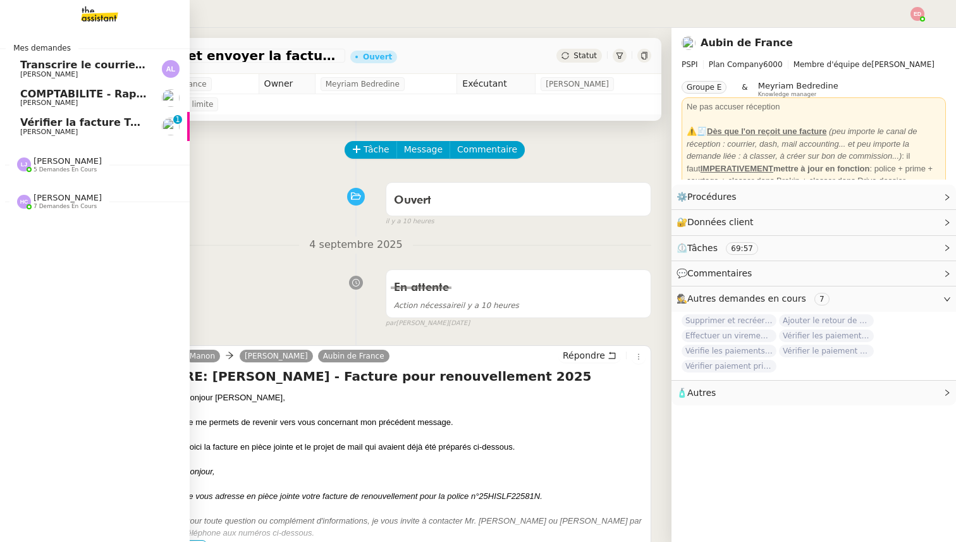
click at [70, 344] on div "Mes demandes Transcrire le courrier manuscrit en document Word [PERSON_NAME] CO…" at bounding box center [95, 285] width 190 height 514
click at [61, 201] on span "[PERSON_NAME]" at bounding box center [67, 197] width 68 height 9
click at [83, 109] on link "COMPTABILITE - Rapprochement bancaire - [DATE] [PERSON_NAME]" at bounding box center [95, 97] width 190 height 29
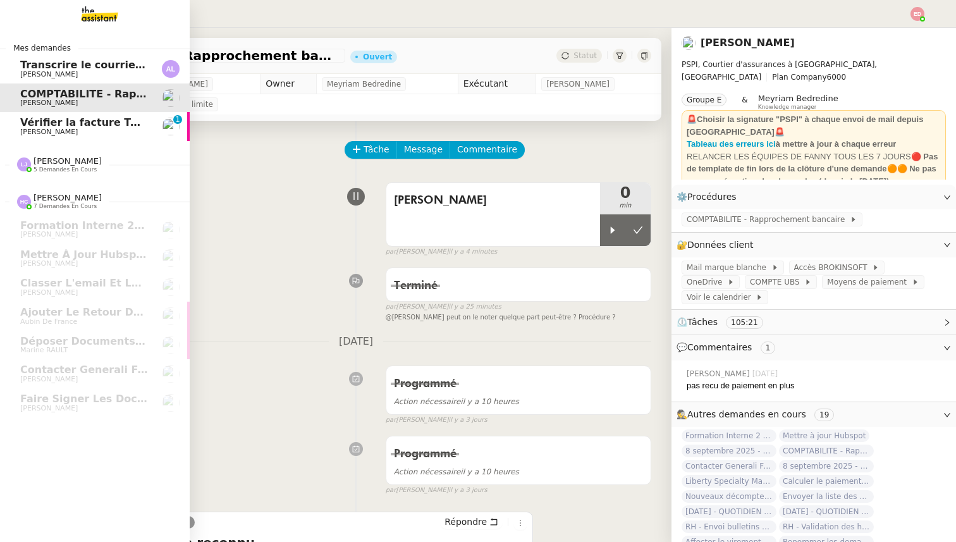
click at [79, 130] on span "[PERSON_NAME]" at bounding box center [84, 132] width 128 height 8
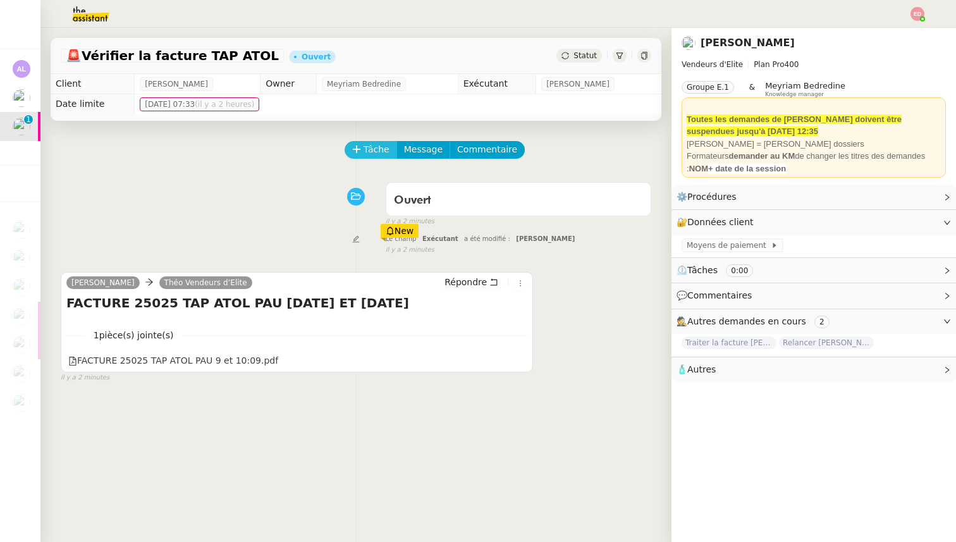
click at [373, 154] on span "Tâche" at bounding box center [376, 149] width 26 height 15
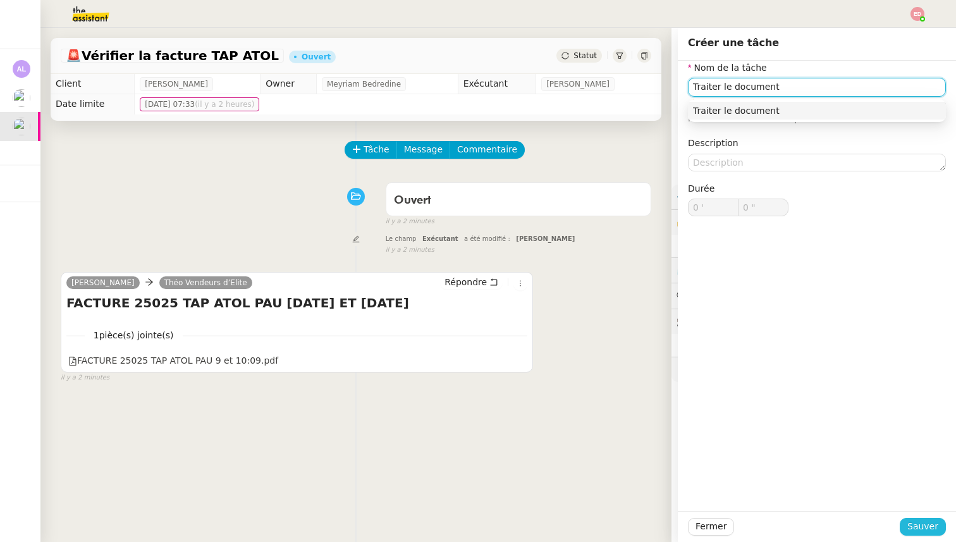
type input "Traiter le document"
click at [925, 528] on span "Sauver" at bounding box center [922, 526] width 31 height 15
